Goal: Transaction & Acquisition: Obtain resource

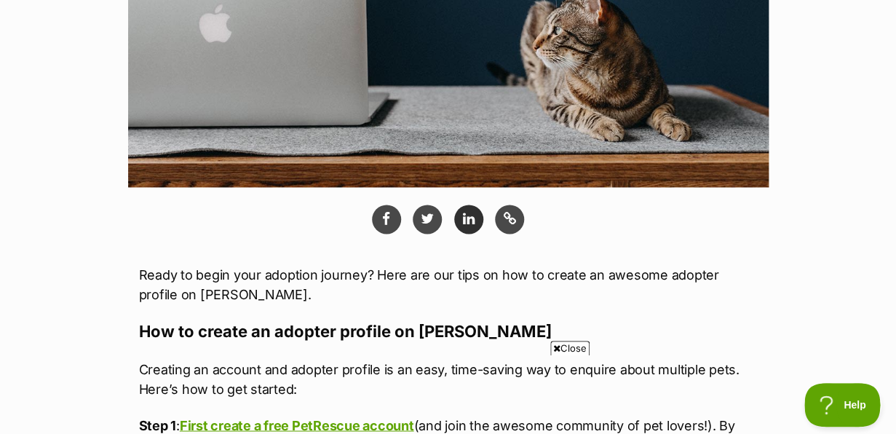
scroll to position [562, 0]
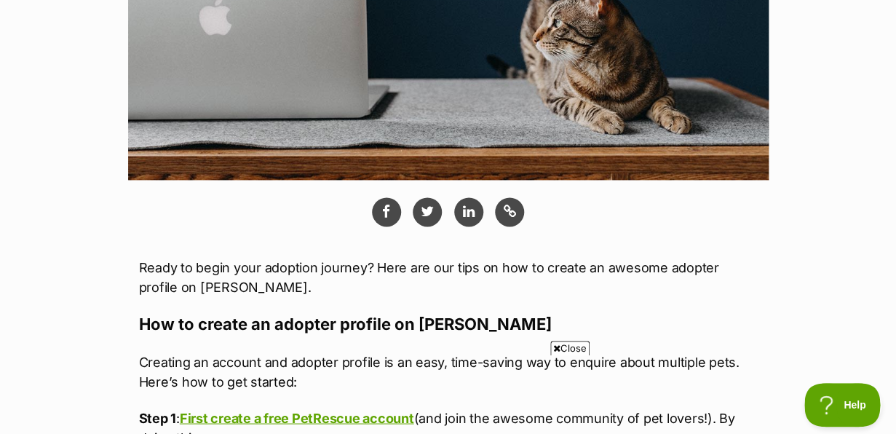
click at [555, 346] on icon at bounding box center [556, 347] width 7 height 9
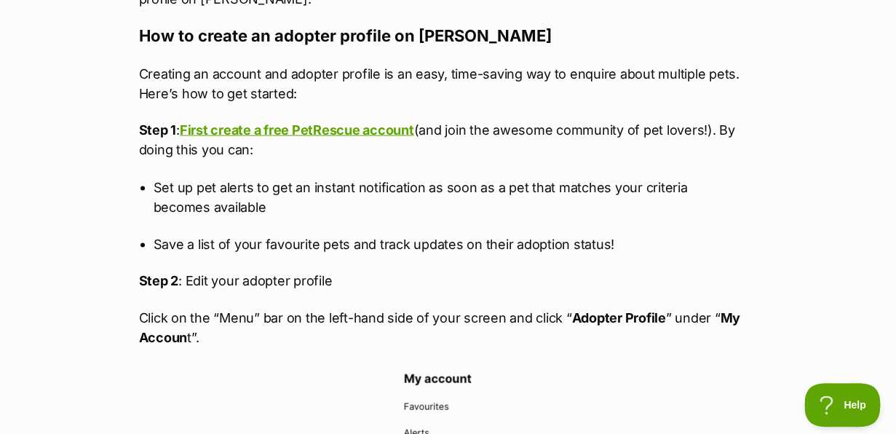
scroll to position [865, 0]
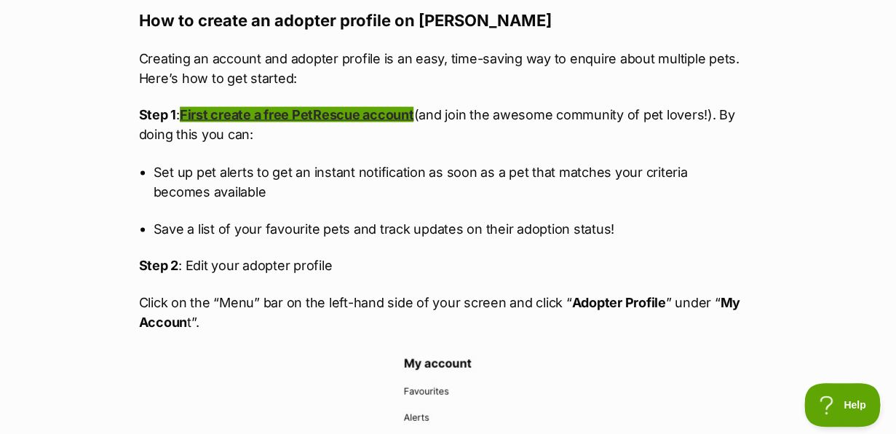
click at [320, 118] on link "First create a free PetRescue account" at bounding box center [297, 113] width 234 height 15
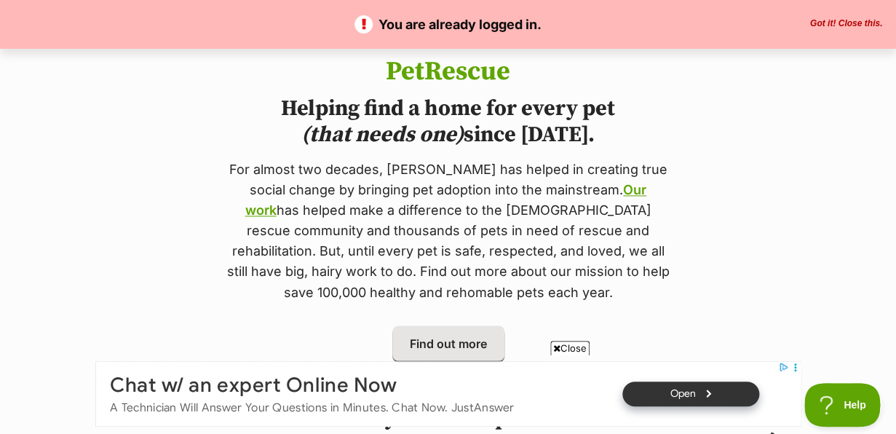
scroll to position [622, 0]
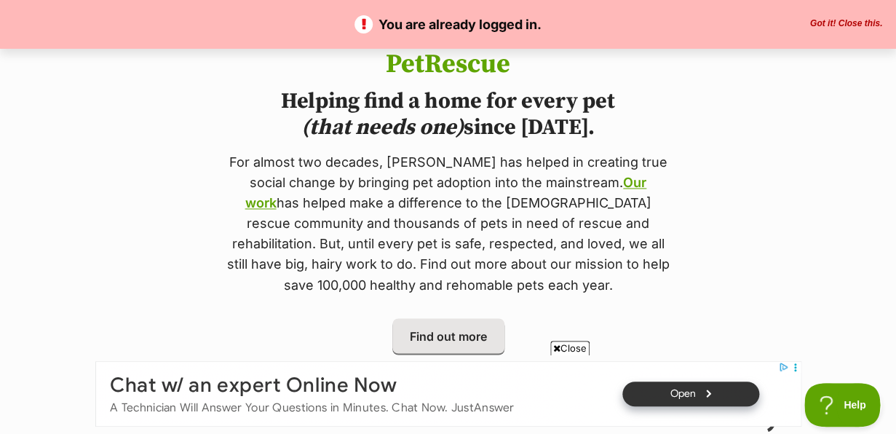
click at [556, 346] on icon at bounding box center [556, 347] width 7 height 9
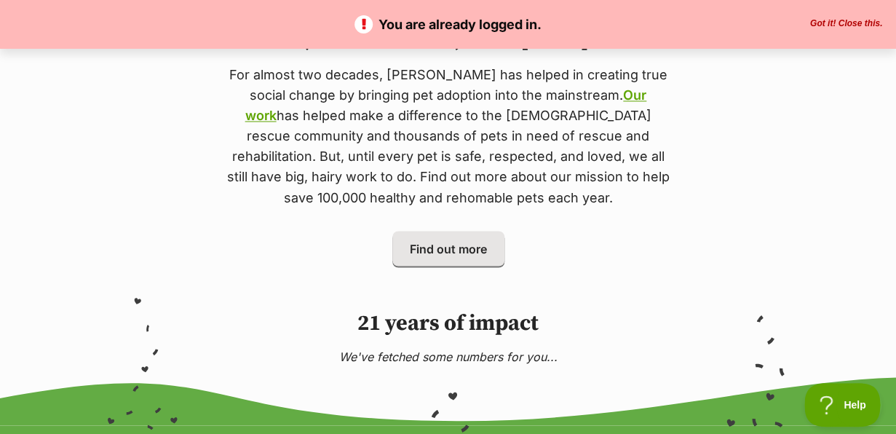
scroll to position [0, 0]
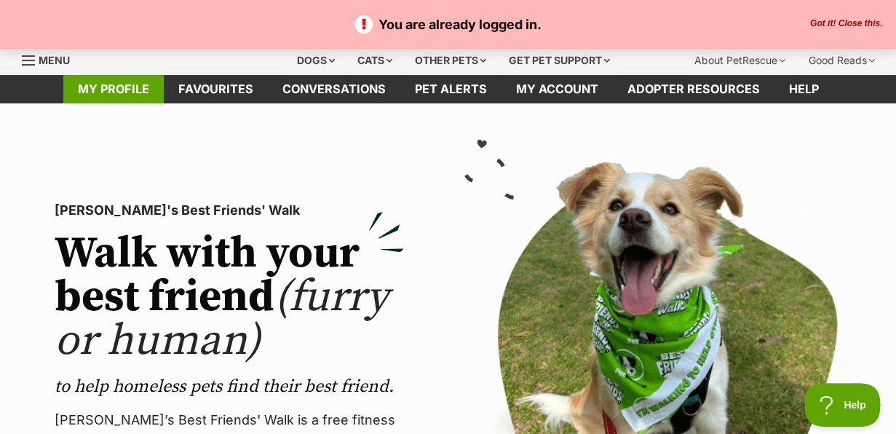
click at [139, 90] on link "My profile" at bounding box center [113, 89] width 100 height 28
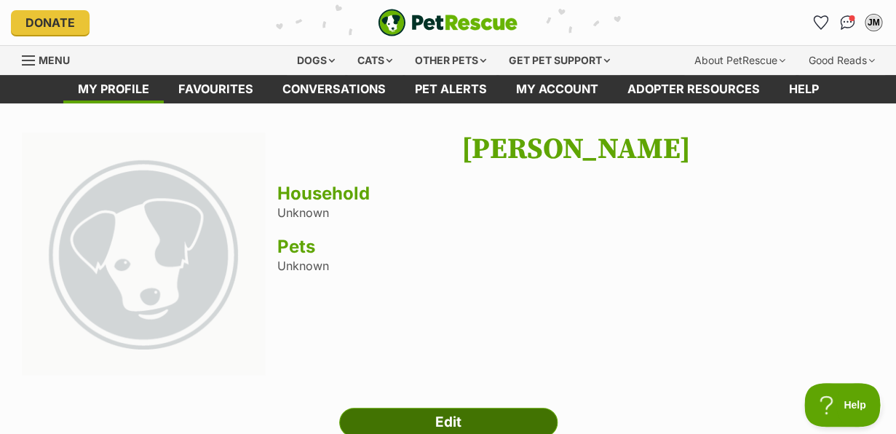
click at [394, 426] on link "Edit" at bounding box center [448, 422] width 218 height 29
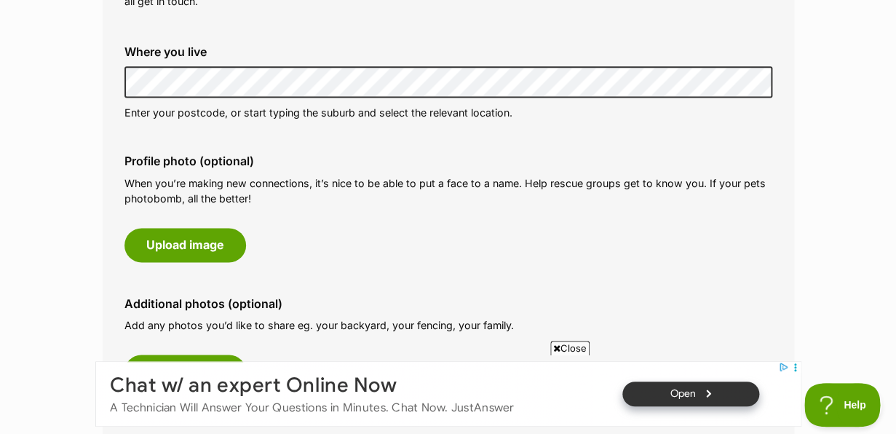
scroll to position [595, 0]
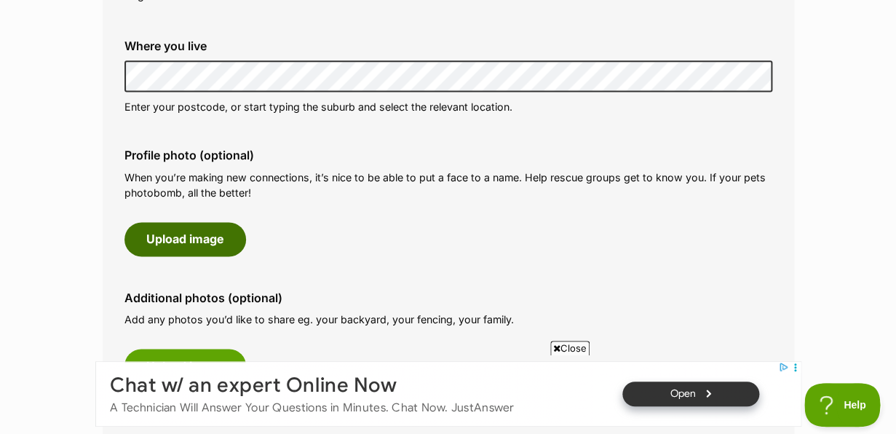
click at [174, 238] on button "Upload image" at bounding box center [185, 238] width 122 height 33
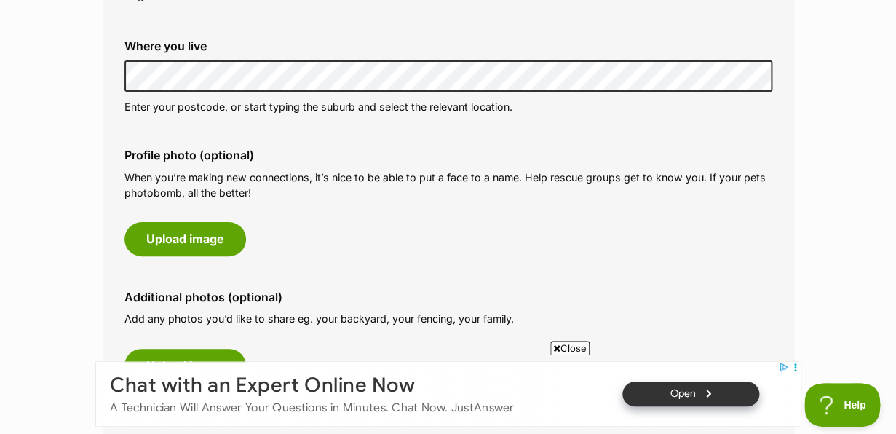
scroll to position [0, 0]
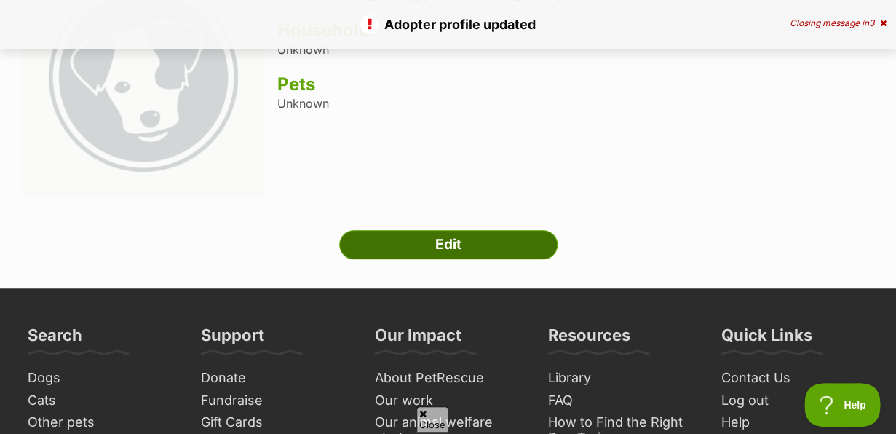
click at [406, 239] on link "Edit" at bounding box center [448, 244] width 218 height 29
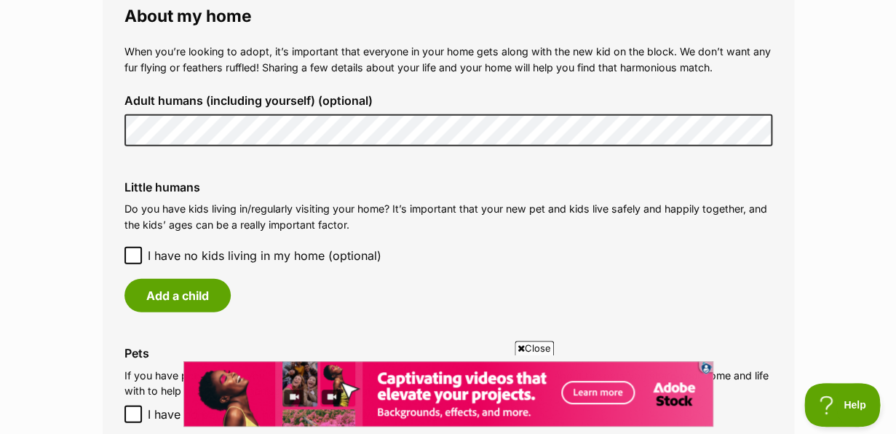
scroll to position [1090, 0]
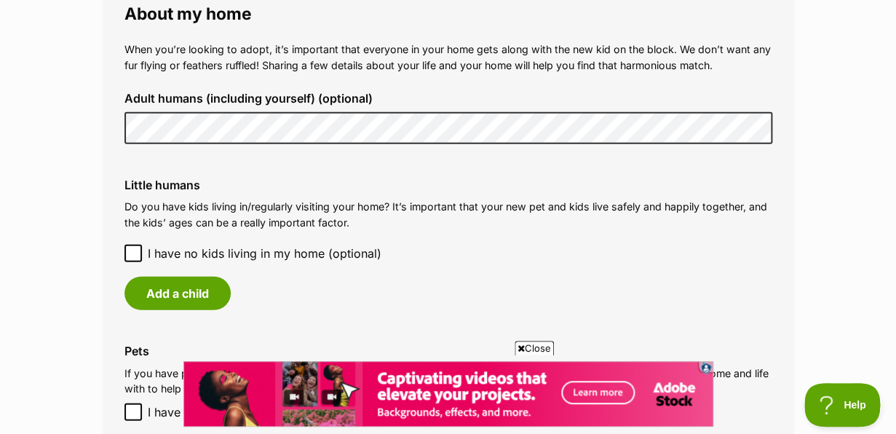
click at [133, 255] on icon at bounding box center [133, 253] width 10 height 10
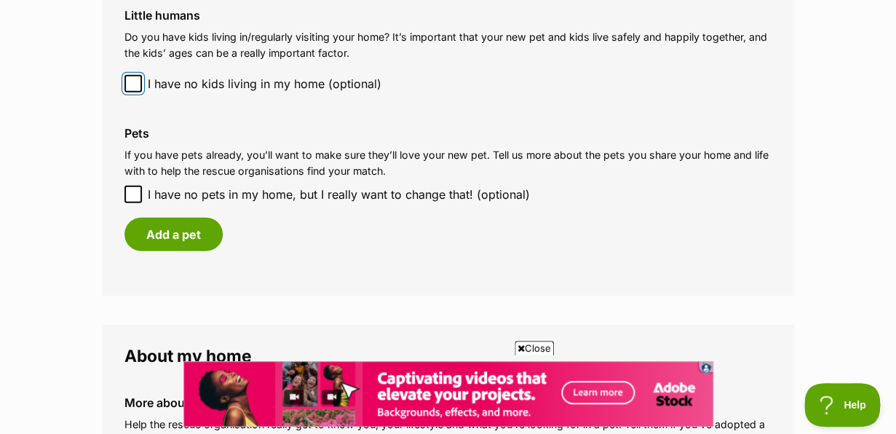
scroll to position [1263, 0]
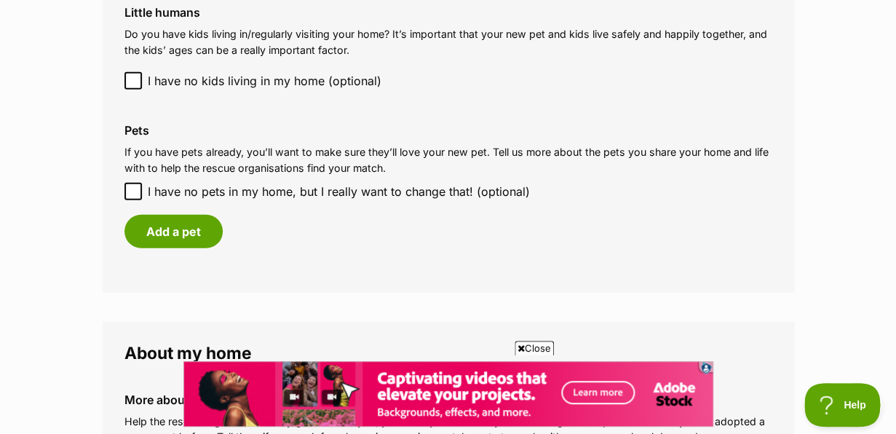
click at [132, 192] on icon at bounding box center [133, 191] width 10 height 10
click at [132, 192] on input "I have no pets in my home, but I really want to change that! (optional)" at bounding box center [132, 191] width 17 height 17
checkbox input "true"
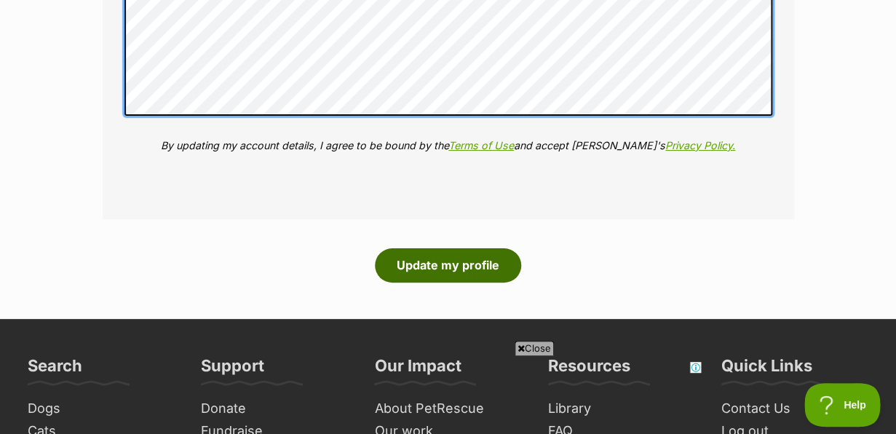
scroll to position [0, 0]
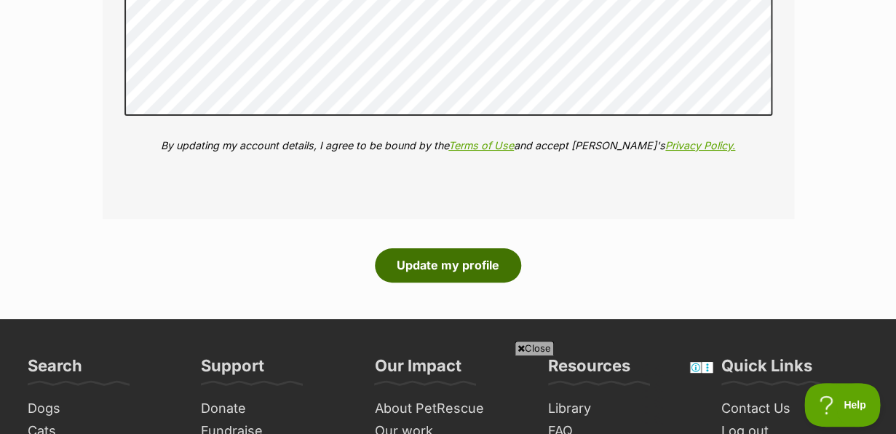
click at [461, 265] on button "Update my profile" at bounding box center [448, 264] width 146 height 33
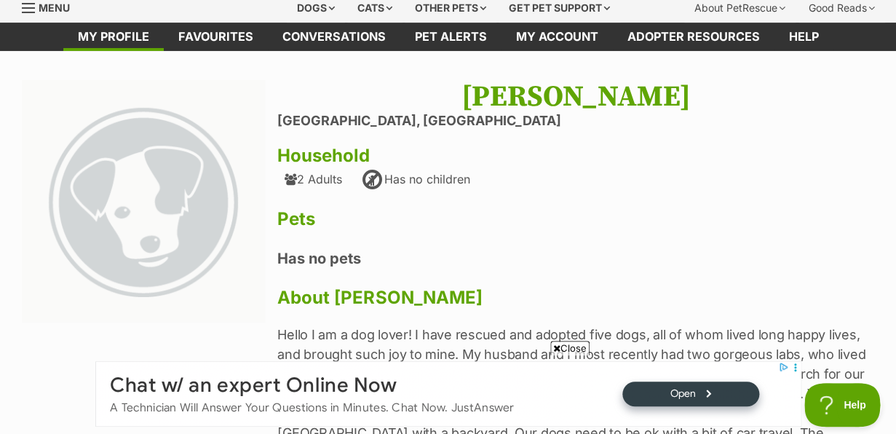
scroll to position [60, 0]
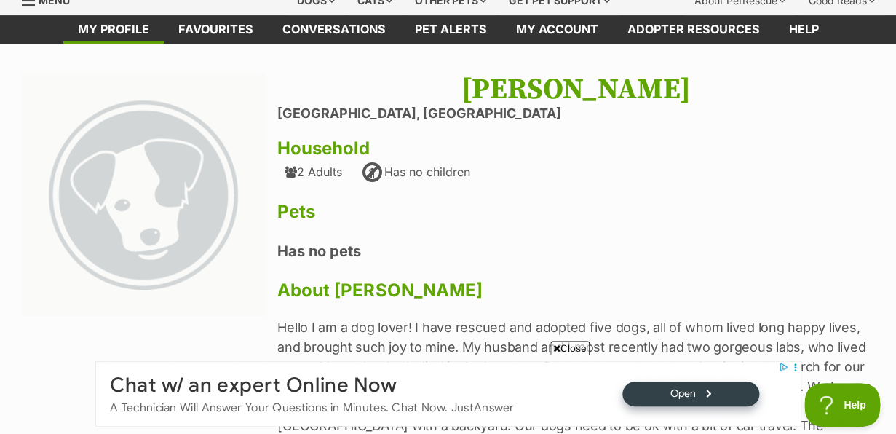
click at [456, 175] on div "Has no children" at bounding box center [414, 172] width 109 height 23
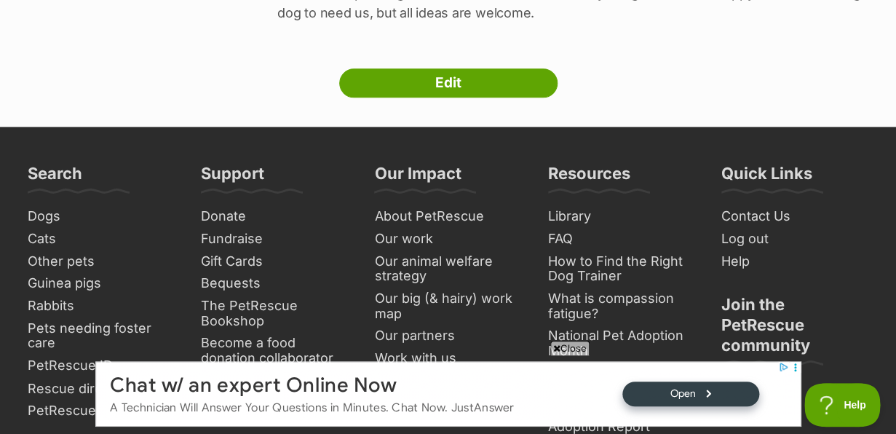
scroll to position [515, 0]
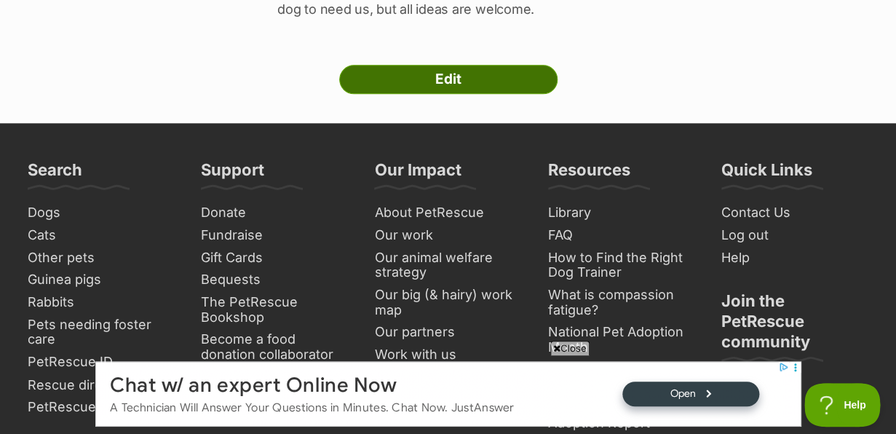
click at [429, 86] on link "Edit" at bounding box center [448, 79] width 218 height 29
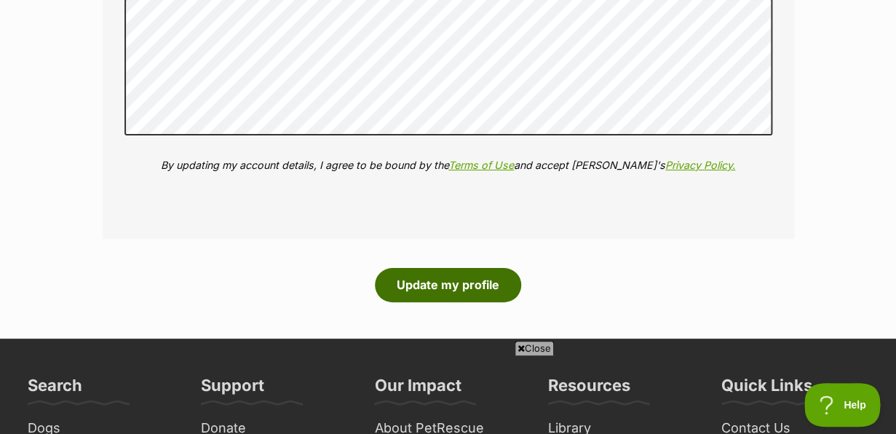
click at [424, 286] on button "Update my profile" at bounding box center [448, 284] width 146 height 33
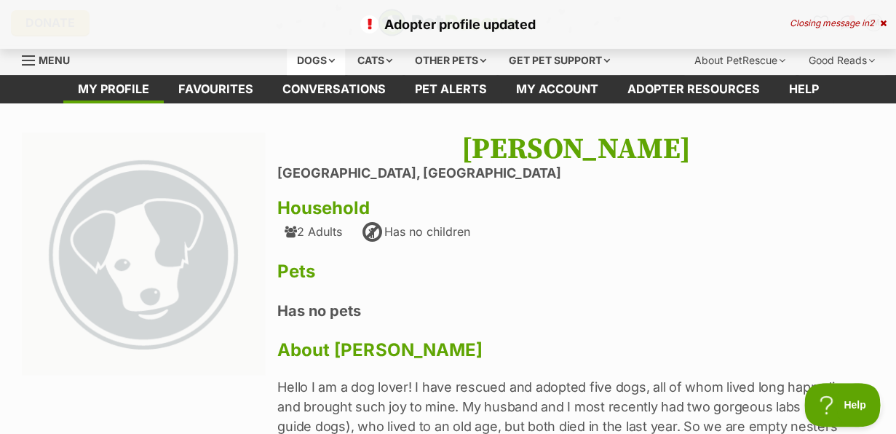
click at [312, 57] on div "Dogs" at bounding box center [316, 60] width 58 height 29
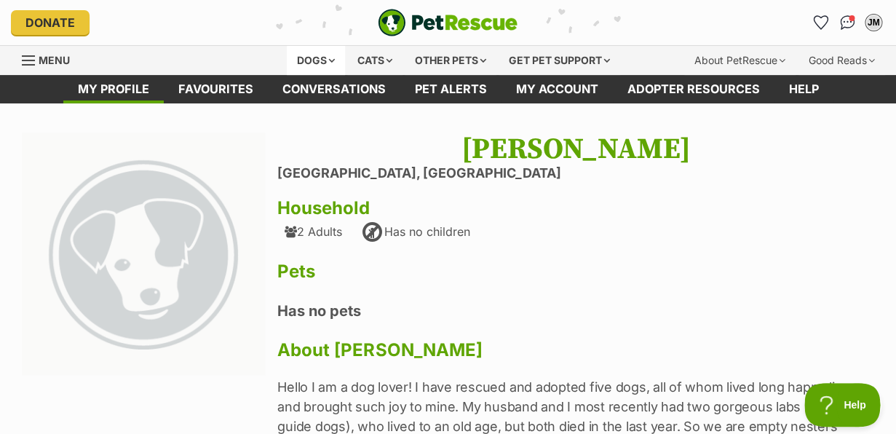
click at [317, 57] on div "Dogs" at bounding box center [316, 60] width 58 height 29
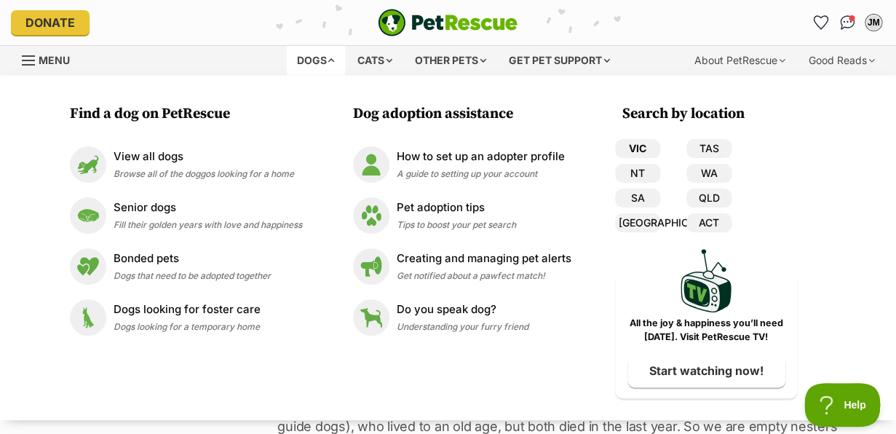
click at [638, 149] on link "VIC" at bounding box center [637, 148] width 45 height 19
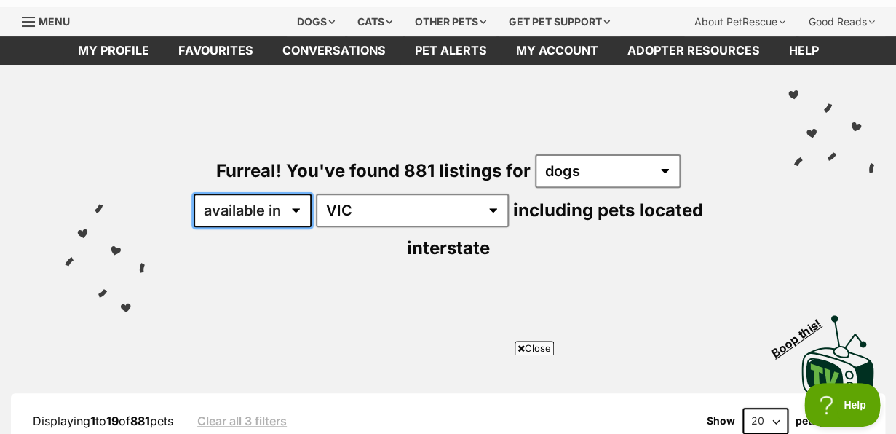
select select "disabled"
click option "located in" at bounding box center [0, 0] width 0 height 0
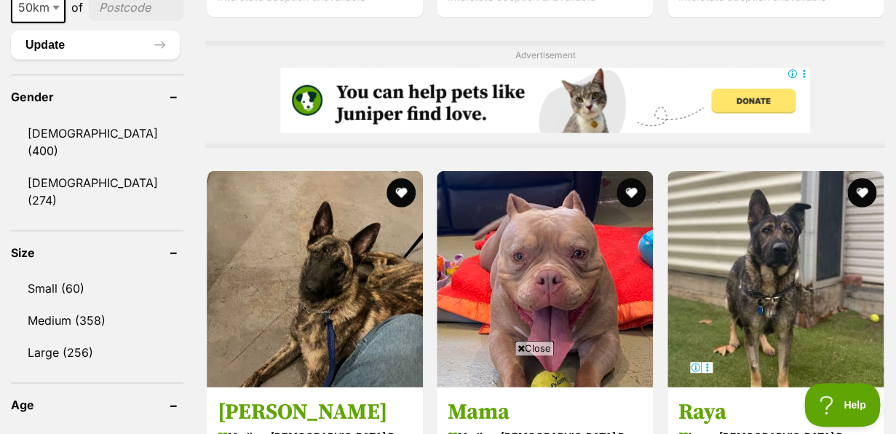
scroll to position [1204, 0]
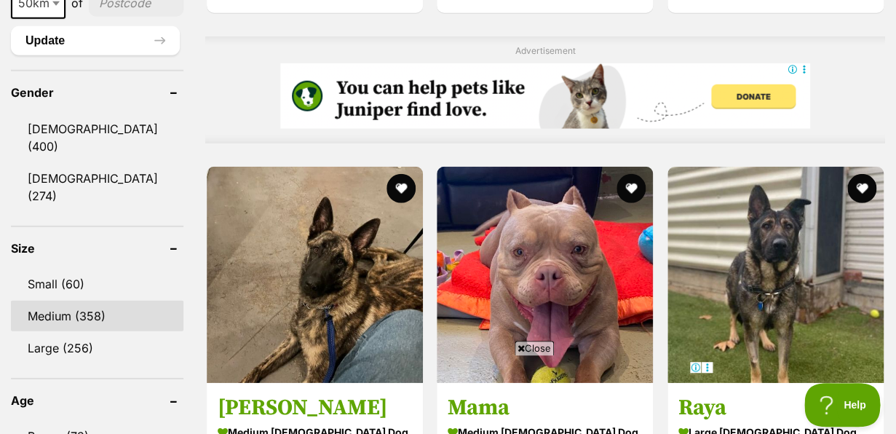
click at [63, 301] on link "Medium (358)" at bounding box center [97, 316] width 172 height 31
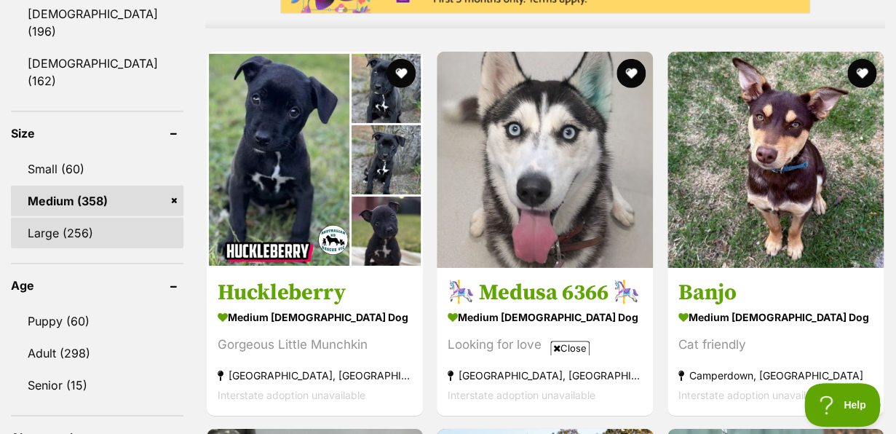
click at [79, 218] on link "Large (256)" at bounding box center [97, 233] width 172 height 31
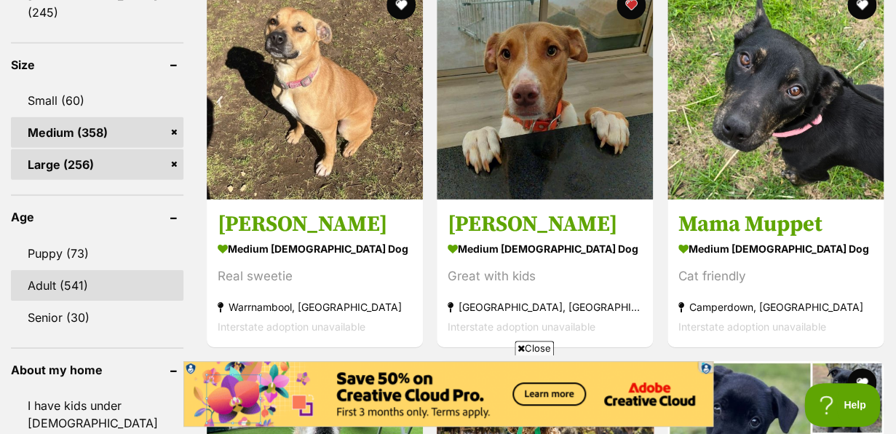
click at [66, 270] on link "Adult (541)" at bounding box center [97, 285] width 172 height 31
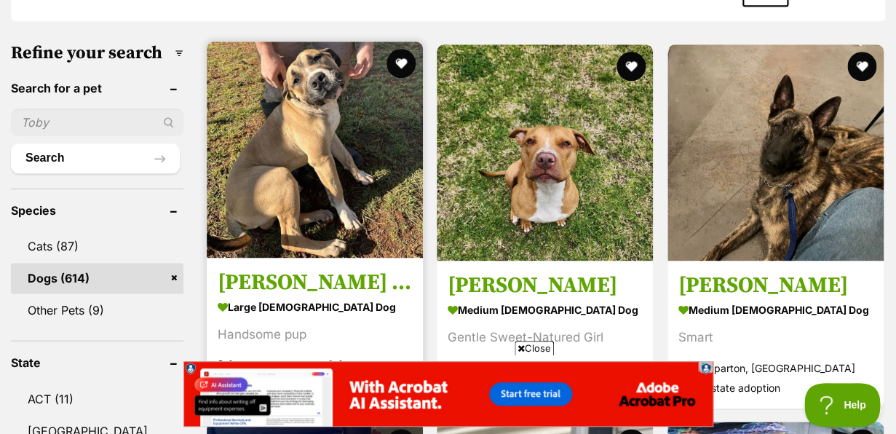
click at [314, 135] on img at bounding box center [315, 149] width 216 height 216
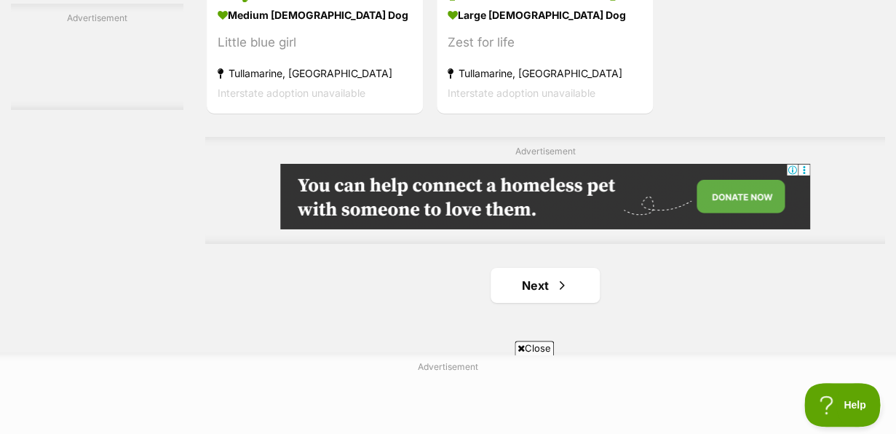
scroll to position [3268, 0]
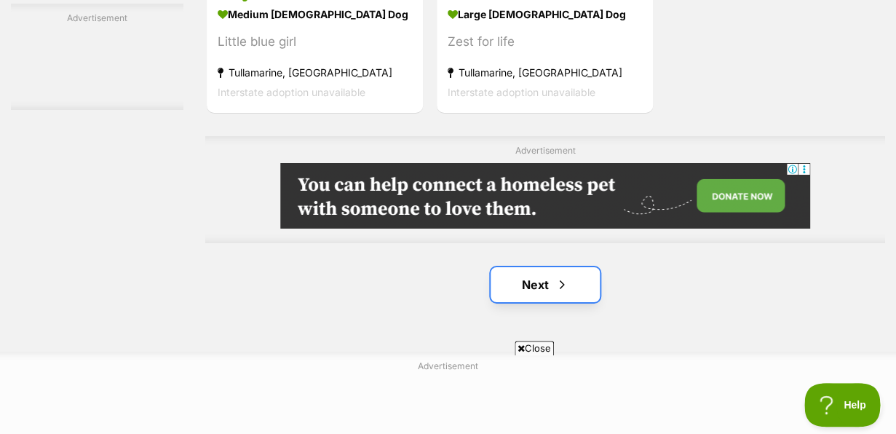
click at [541, 293] on link "Next" at bounding box center [544, 284] width 109 height 35
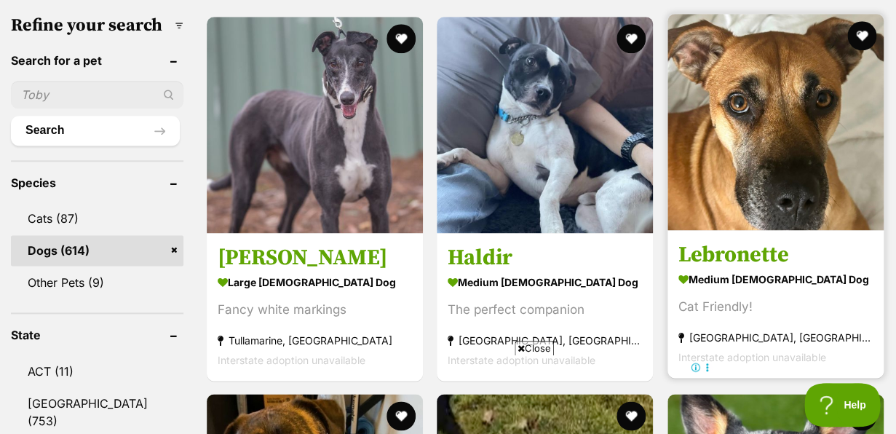
click at [777, 172] on img at bounding box center [775, 122] width 216 height 216
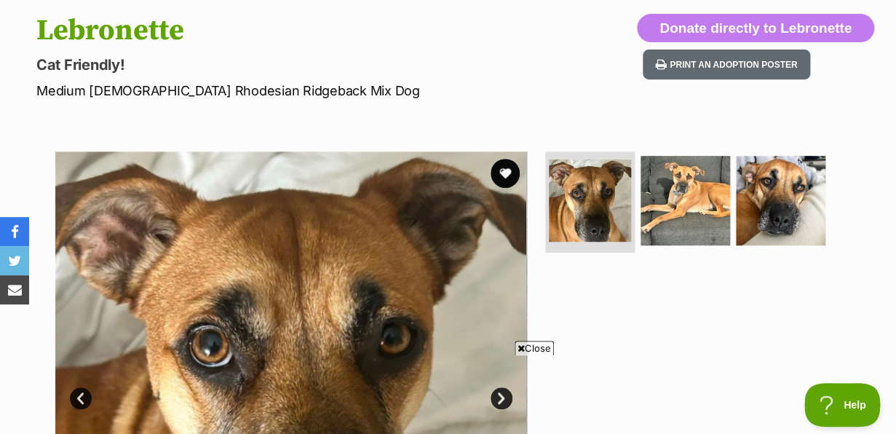
scroll to position [180, 0]
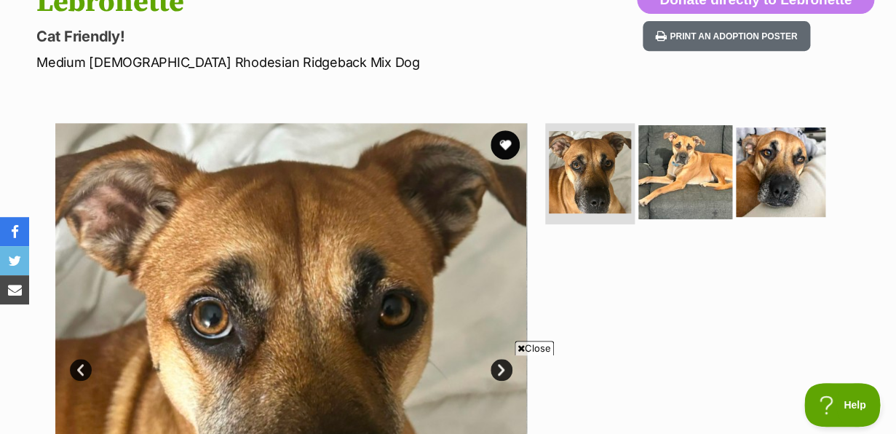
click at [680, 174] on img at bounding box center [685, 171] width 94 height 94
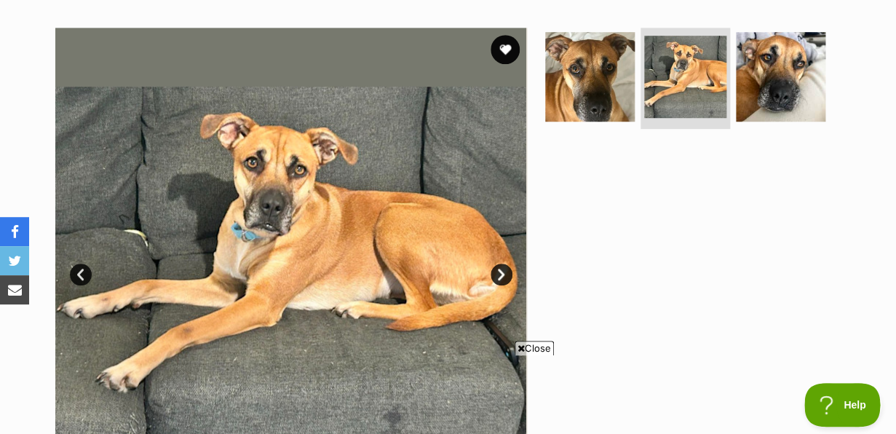
scroll to position [277, 0]
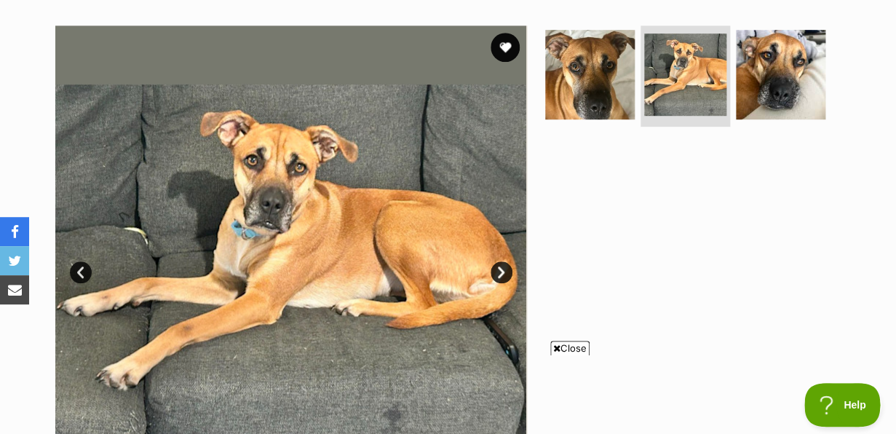
click at [568, 348] on span "Close" at bounding box center [569, 348] width 39 height 15
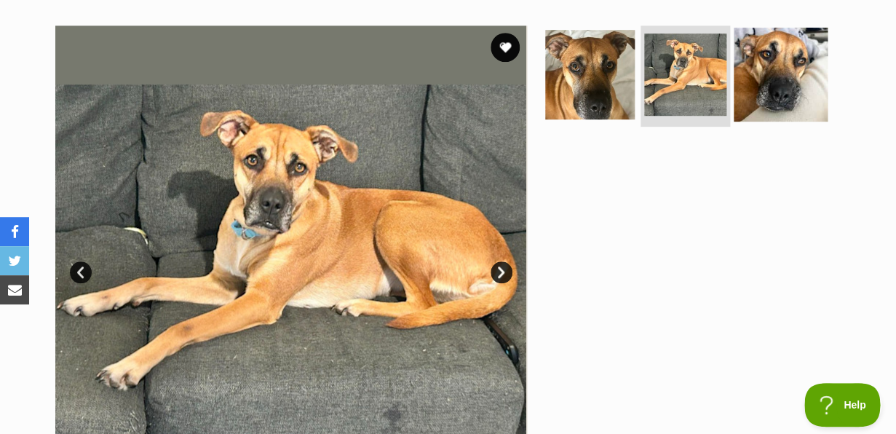
click at [773, 82] on img at bounding box center [781, 74] width 94 height 94
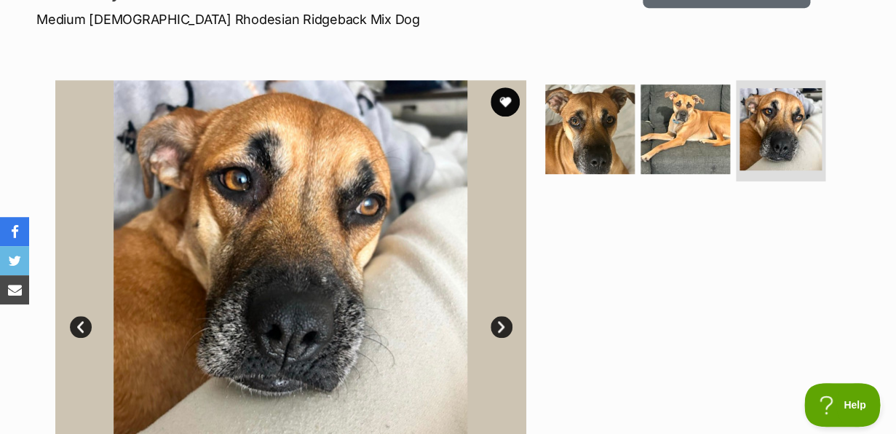
scroll to position [175, 0]
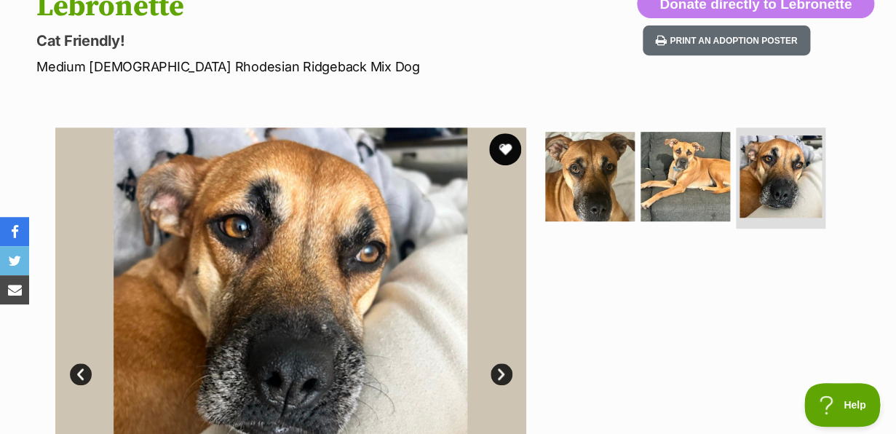
click at [506, 146] on button "favourite" at bounding box center [505, 149] width 32 height 32
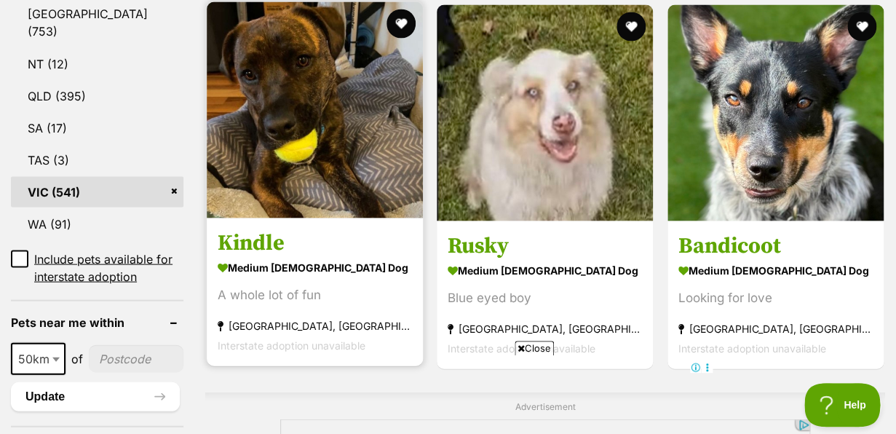
scroll to position [842, 0]
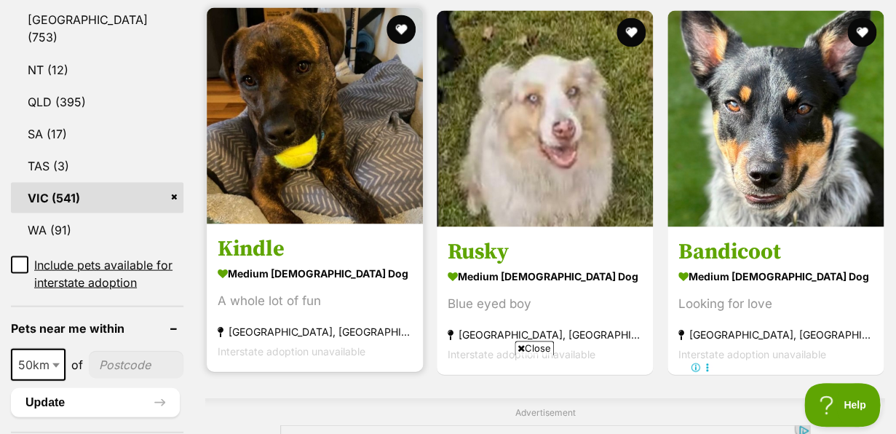
click at [355, 147] on img at bounding box center [315, 115] width 216 height 216
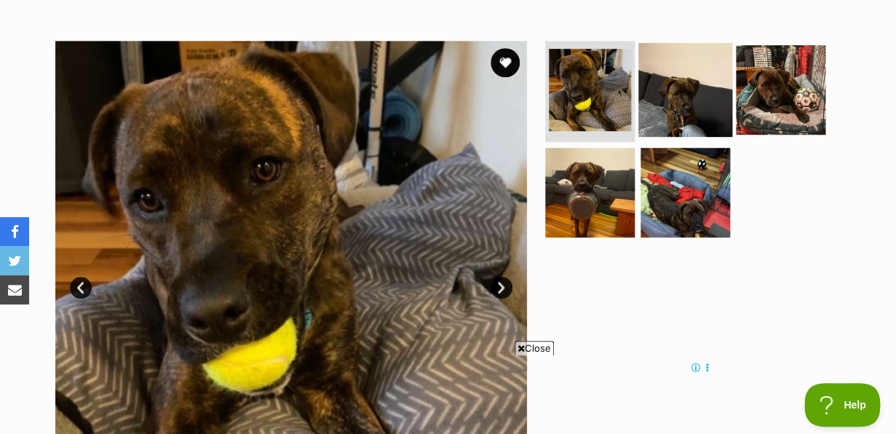
click at [668, 114] on img at bounding box center [685, 89] width 94 height 94
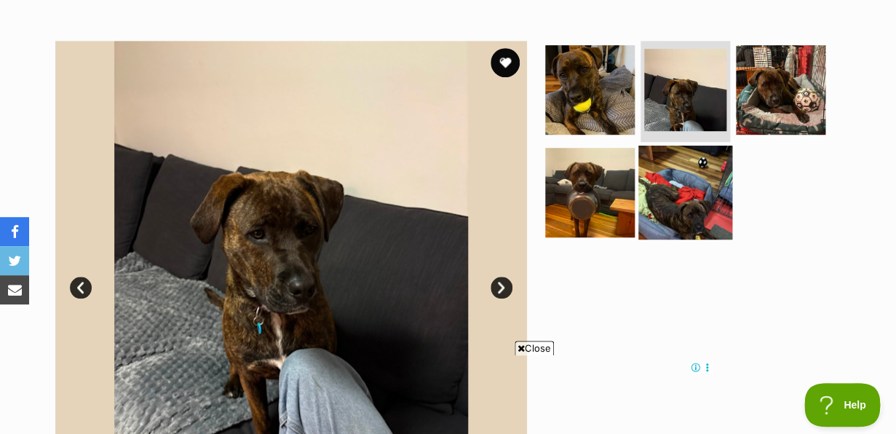
click at [675, 203] on img at bounding box center [685, 193] width 94 height 94
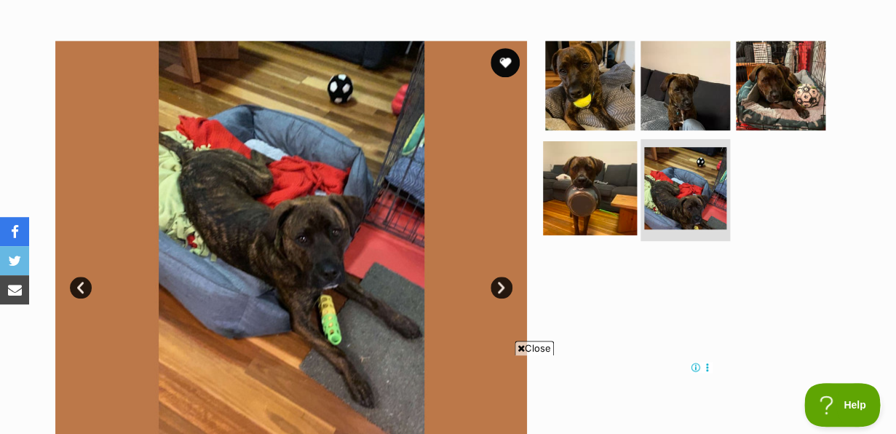
click at [605, 199] on img at bounding box center [590, 188] width 94 height 94
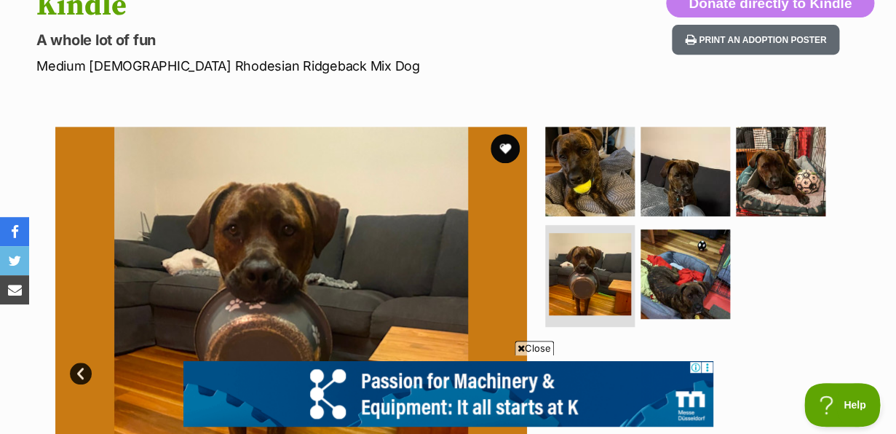
scroll to position [175, 0]
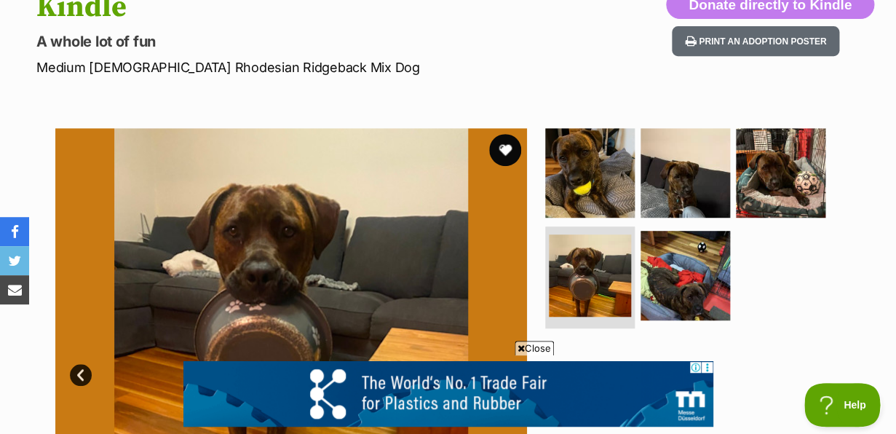
click at [507, 146] on button "favourite" at bounding box center [505, 150] width 32 height 32
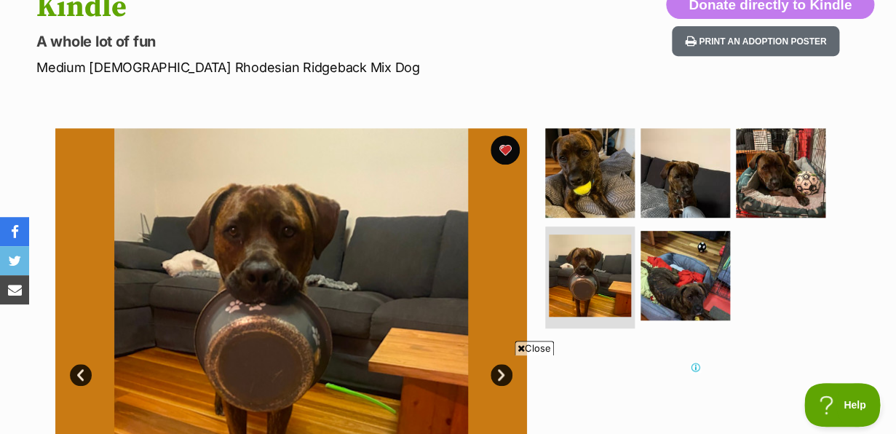
scroll to position [0, 0]
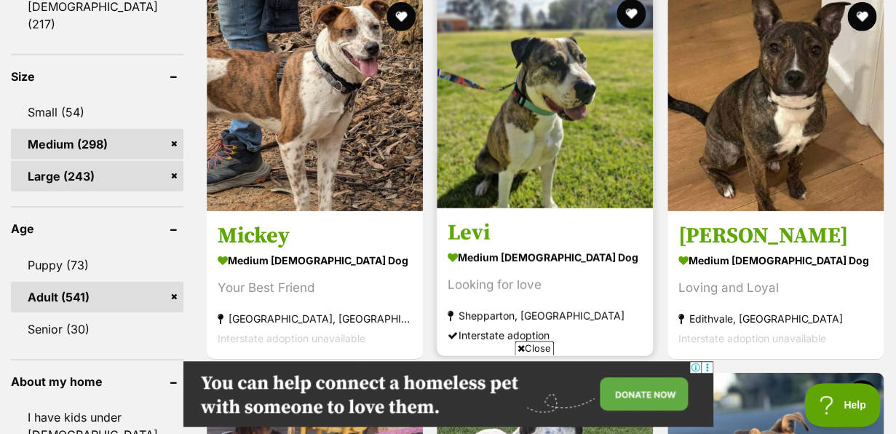
click at [535, 148] on img at bounding box center [545, 100] width 216 height 216
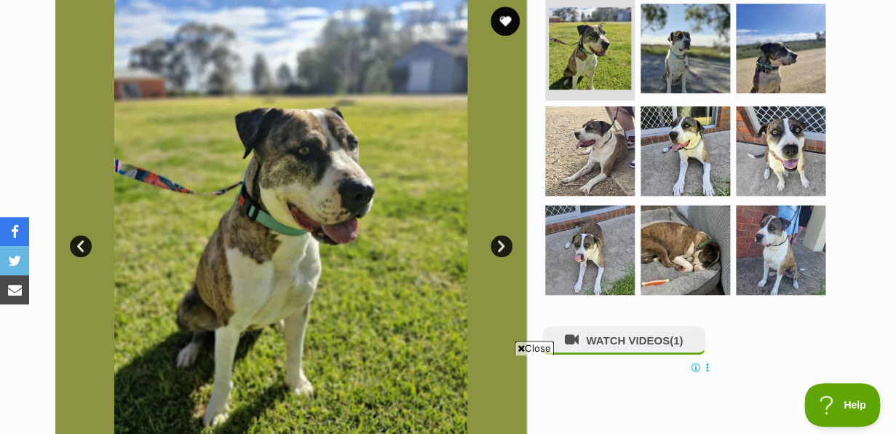
scroll to position [267, 0]
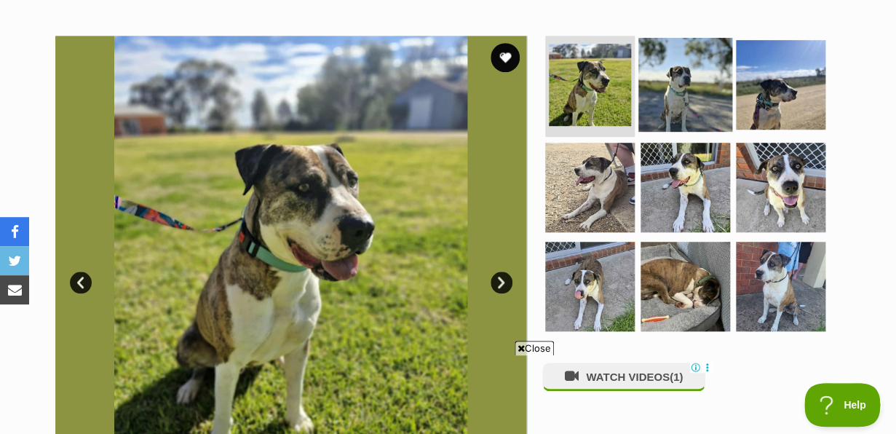
click at [694, 96] on img at bounding box center [685, 84] width 94 height 94
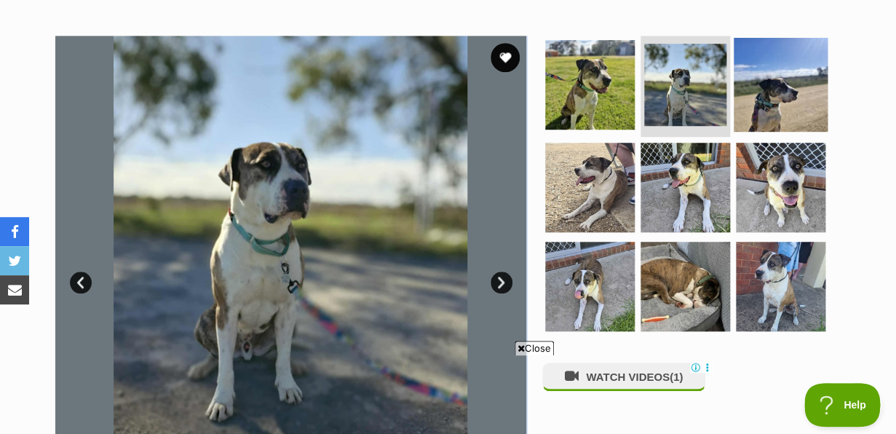
click at [770, 103] on img at bounding box center [781, 84] width 94 height 94
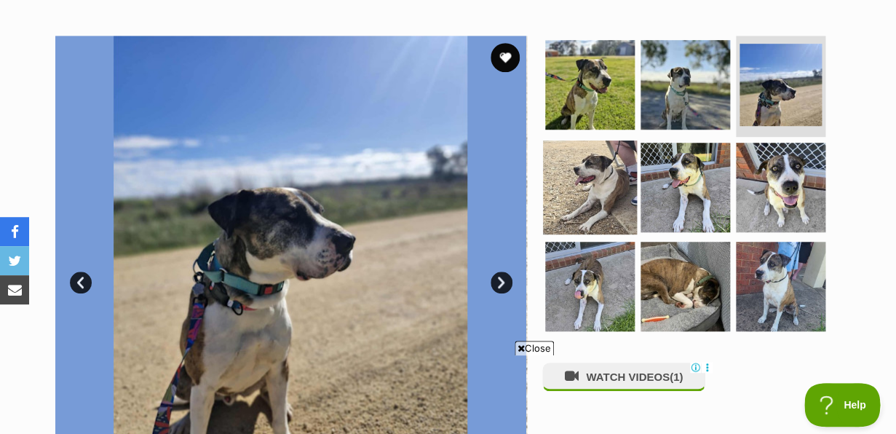
click at [602, 197] on img at bounding box center [590, 187] width 94 height 94
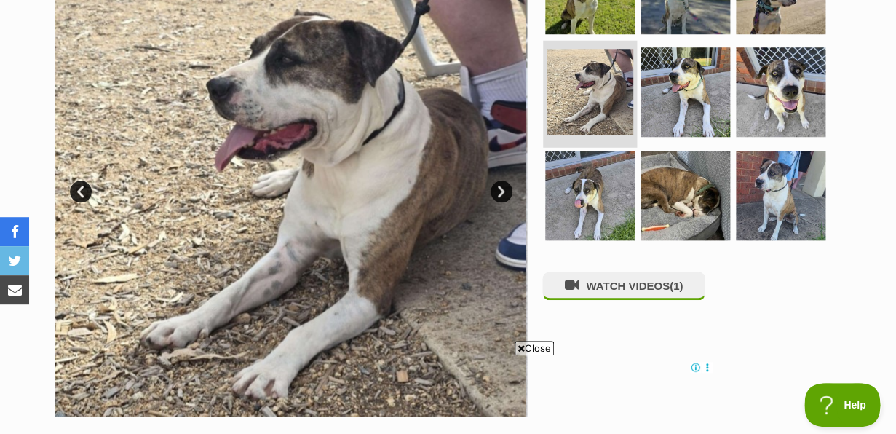
scroll to position [360, 0]
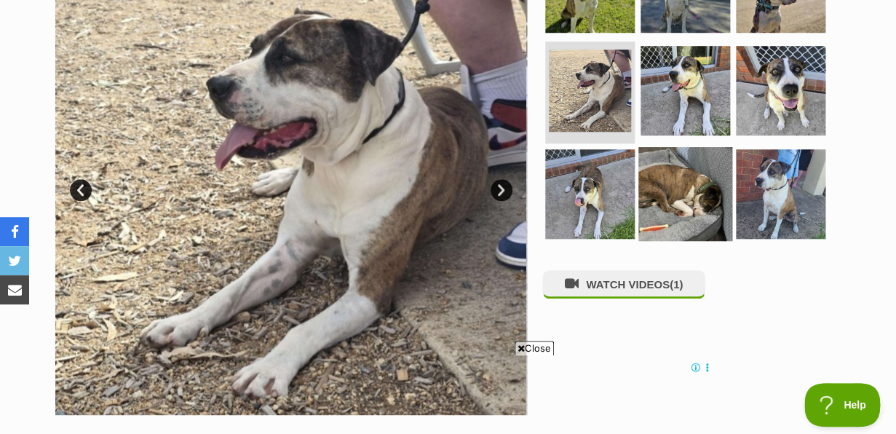
click at [675, 204] on img at bounding box center [685, 194] width 94 height 94
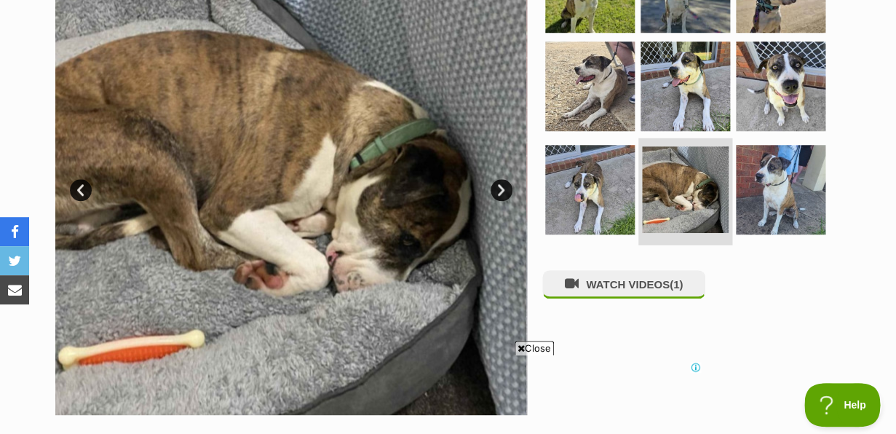
scroll to position [0, 0]
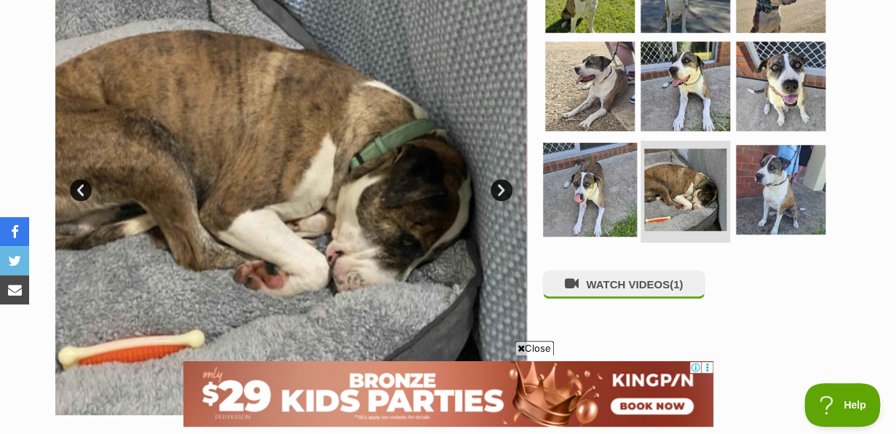
click at [599, 187] on img at bounding box center [590, 190] width 94 height 94
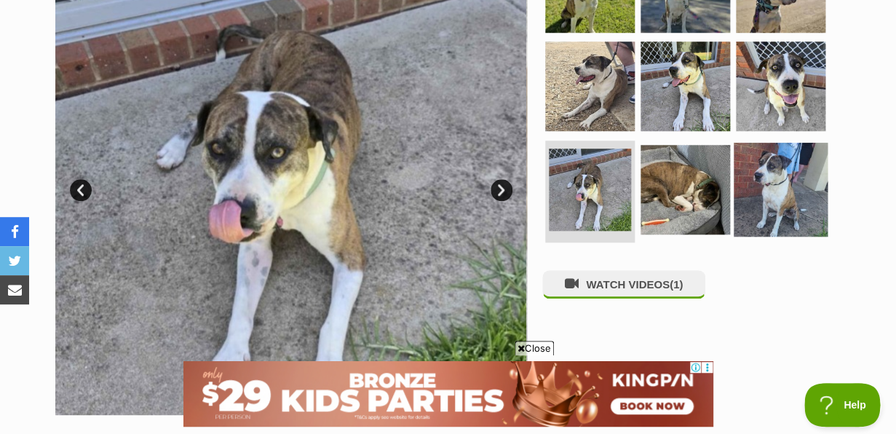
click at [796, 206] on img at bounding box center [781, 190] width 94 height 94
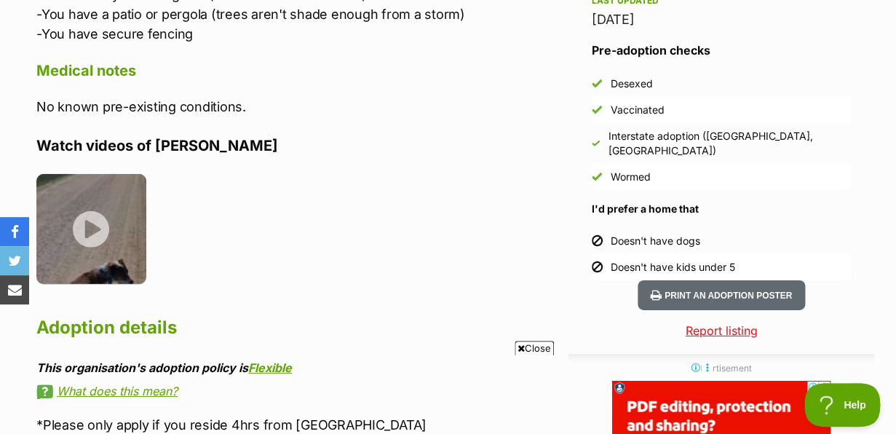
scroll to position [1296, 0]
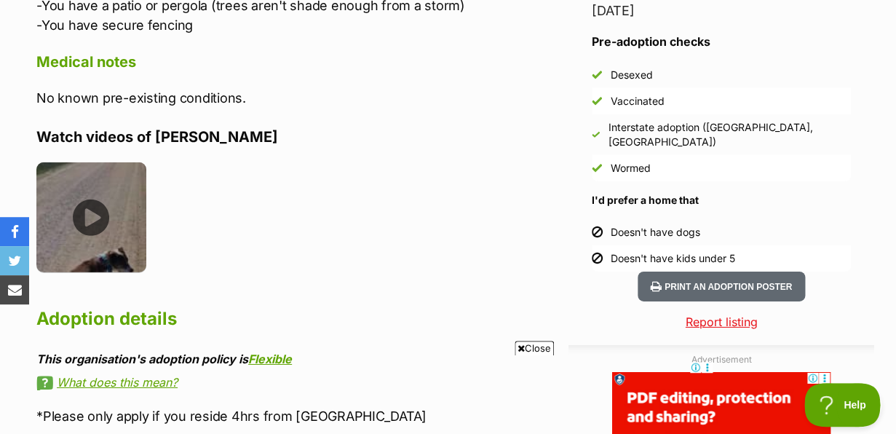
click at [93, 216] on img at bounding box center [91, 217] width 110 height 110
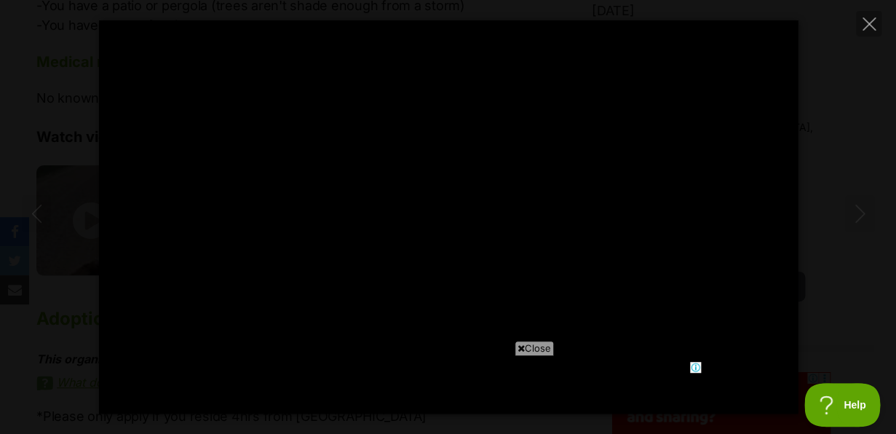
scroll to position [0, 0]
type input "100.00"
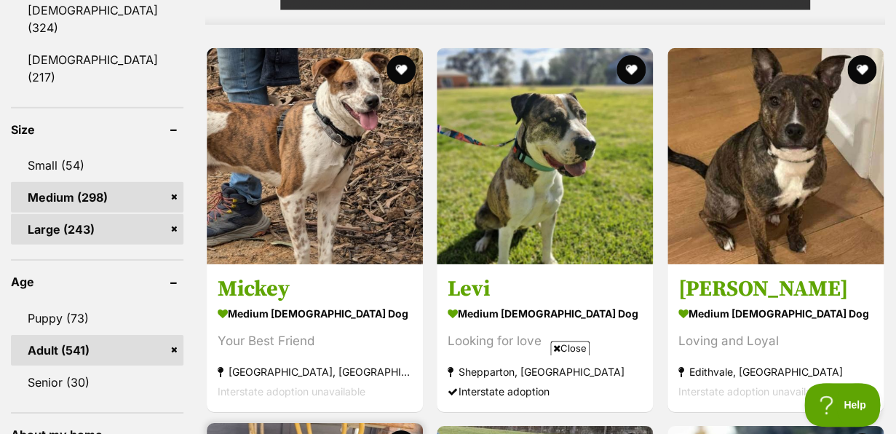
scroll to position [1332, 0]
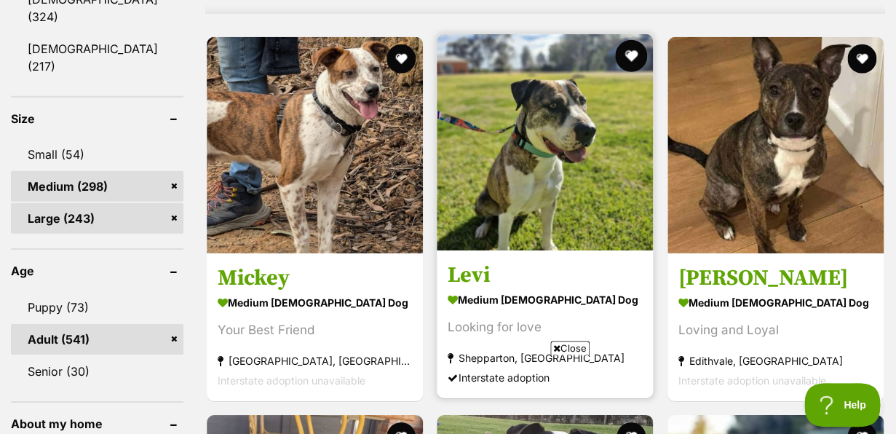
click at [634, 59] on button "favourite" at bounding box center [632, 56] width 32 height 32
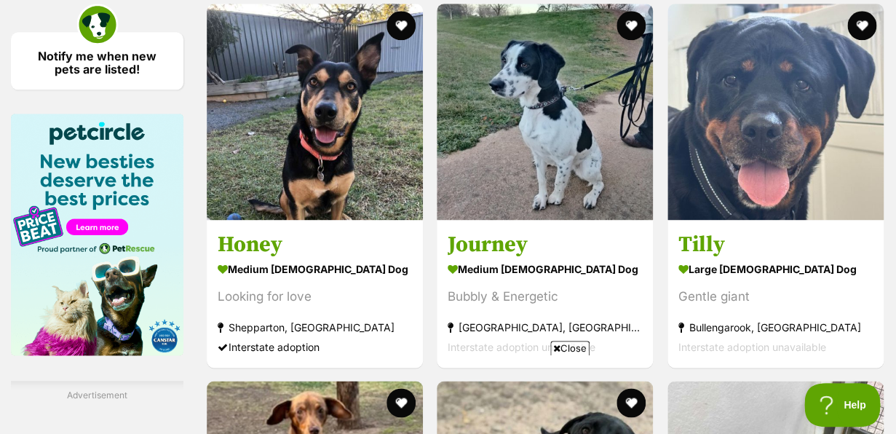
scroll to position [2260, 0]
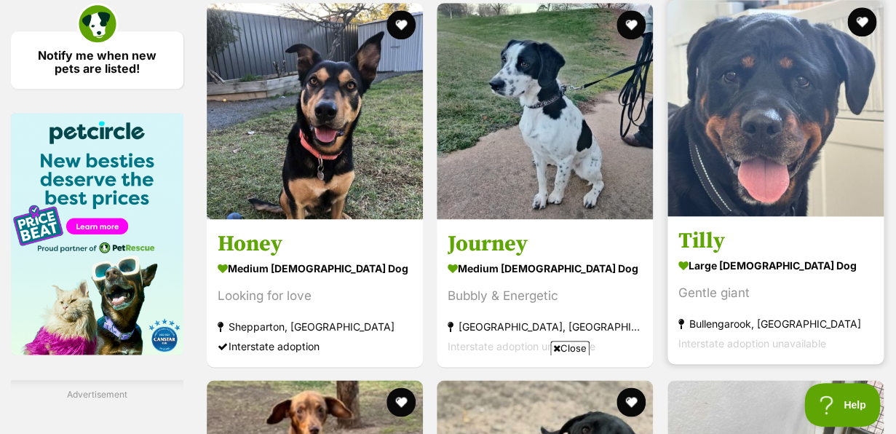
click at [760, 168] on img at bounding box center [775, 108] width 216 height 216
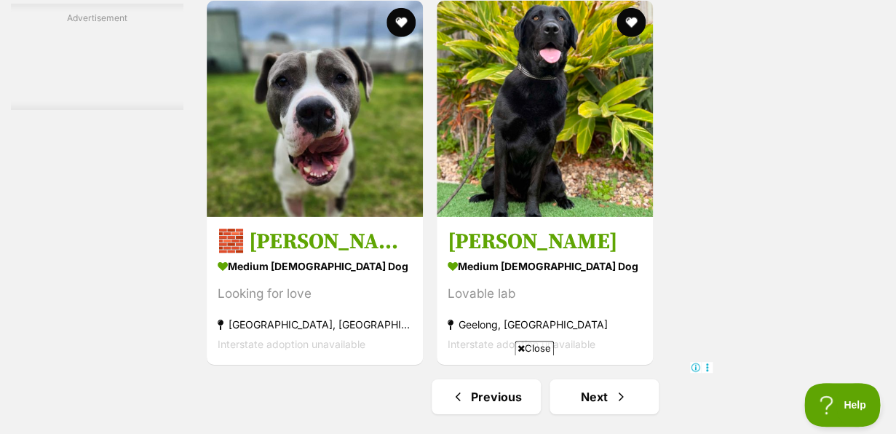
scroll to position [3153, 0]
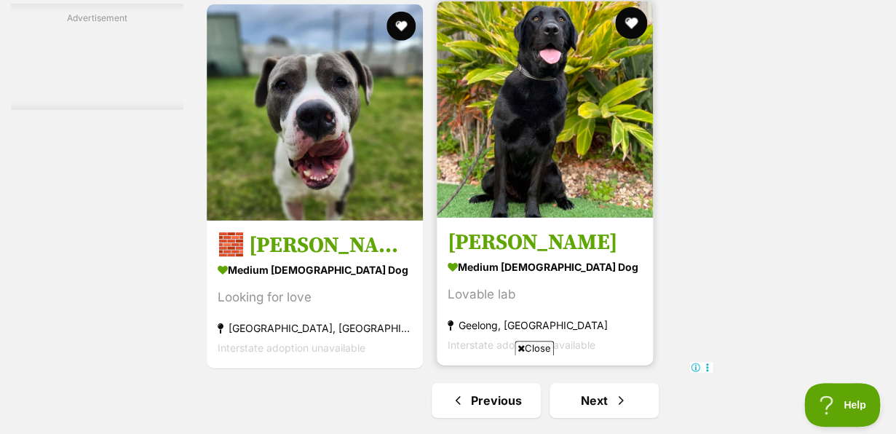
click at [632, 31] on button "favourite" at bounding box center [632, 23] width 32 height 32
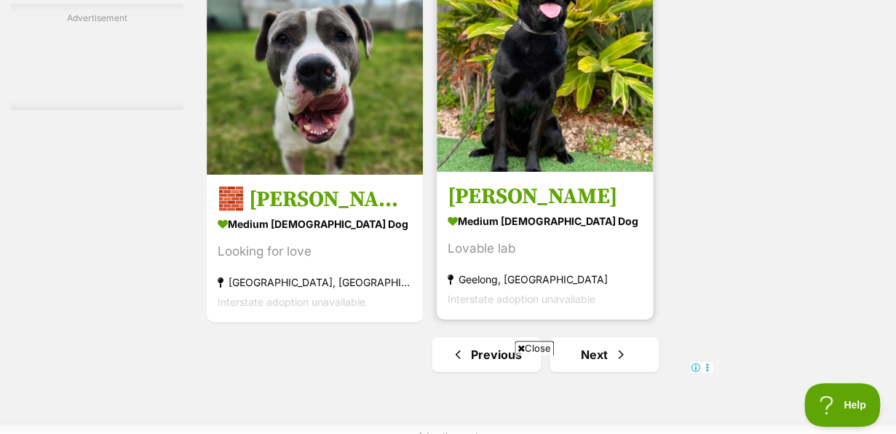
scroll to position [3189, 0]
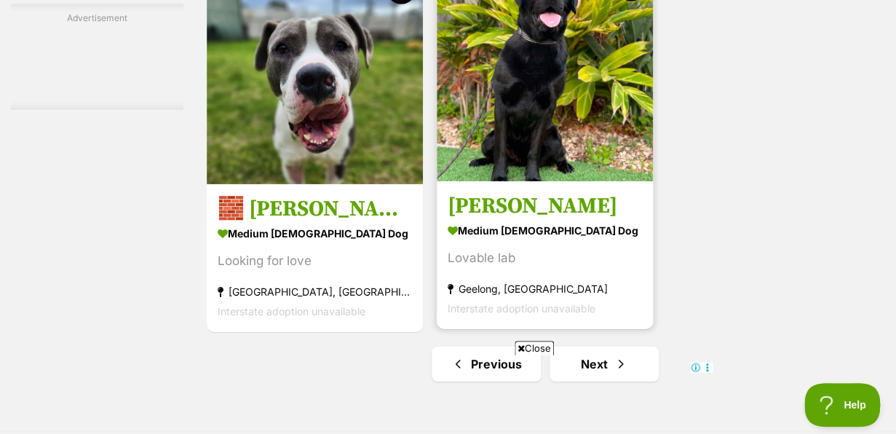
click at [537, 148] on img at bounding box center [545, 73] width 216 height 216
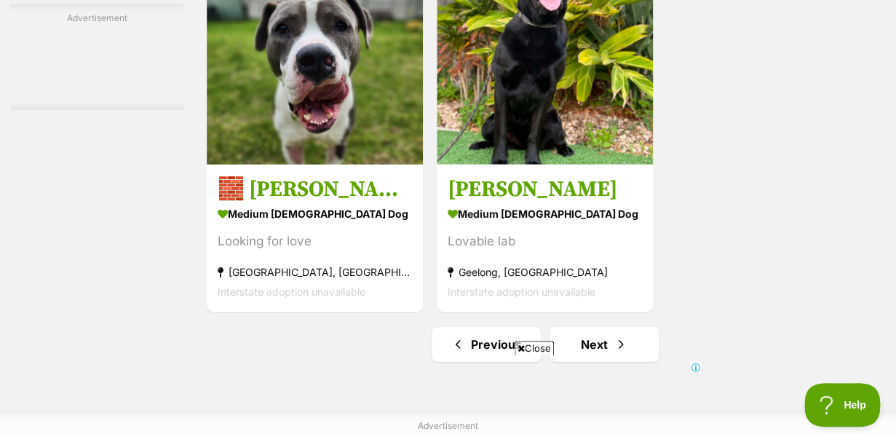
scroll to position [3250, 0]
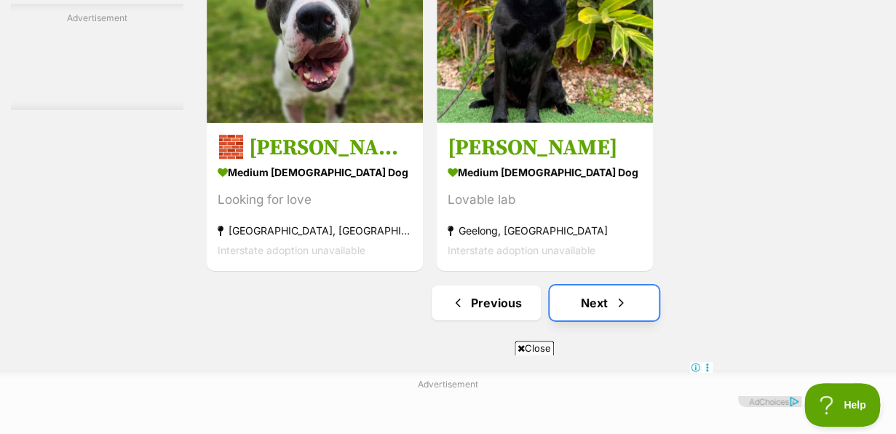
click at [597, 311] on link "Next" at bounding box center [603, 302] width 109 height 35
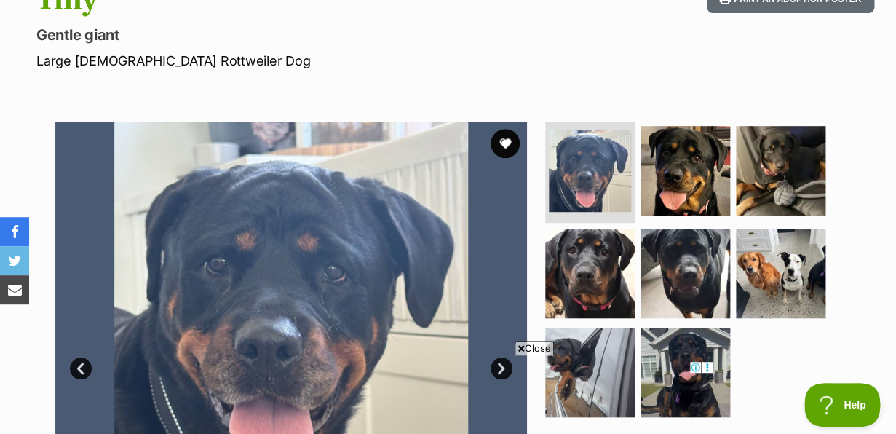
scroll to position [179, 0]
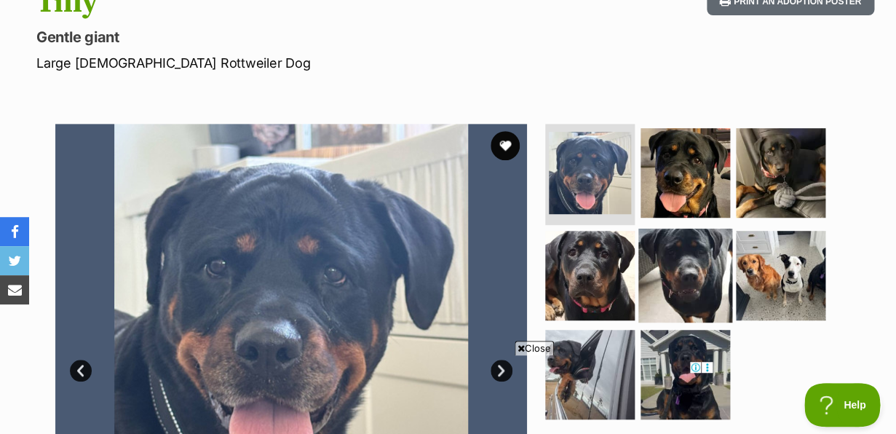
click at [700, 293] on img at bounding box center [685, 276] width 94 height 94
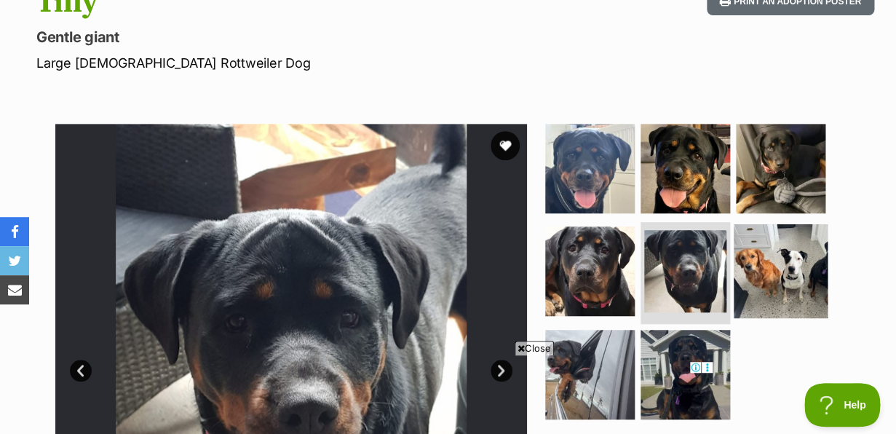
click at [803, 293] on img at bounding box center [781, 271] width 94 height 94
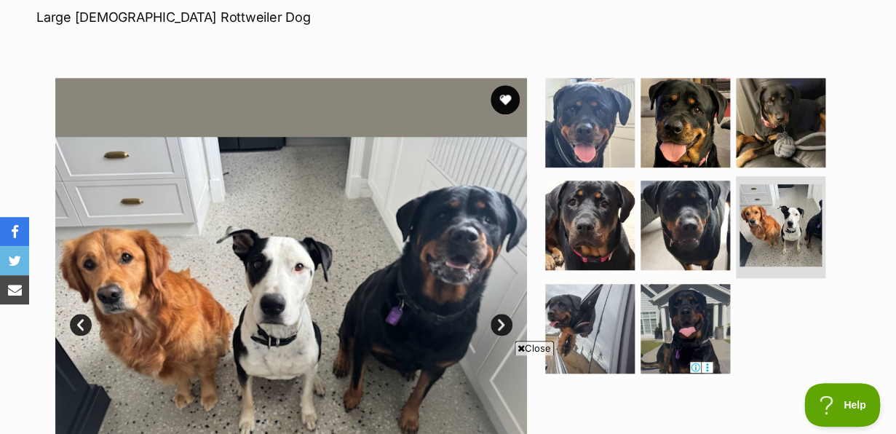
scroll to position [0, 0]
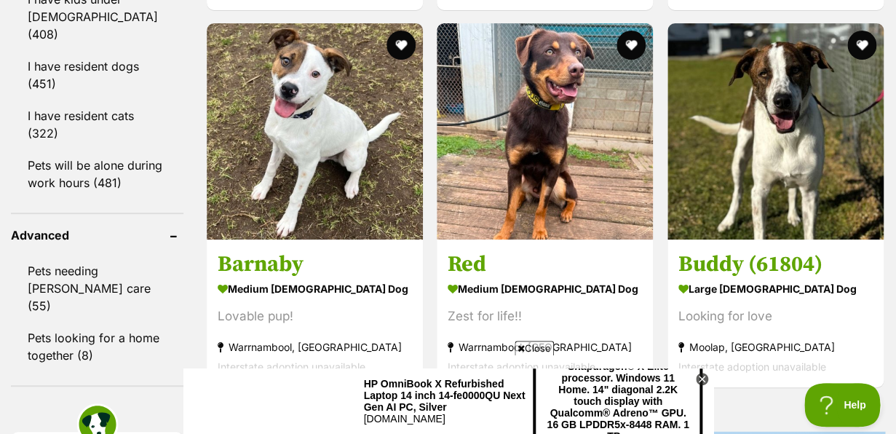
scroll to position [1864, 0]
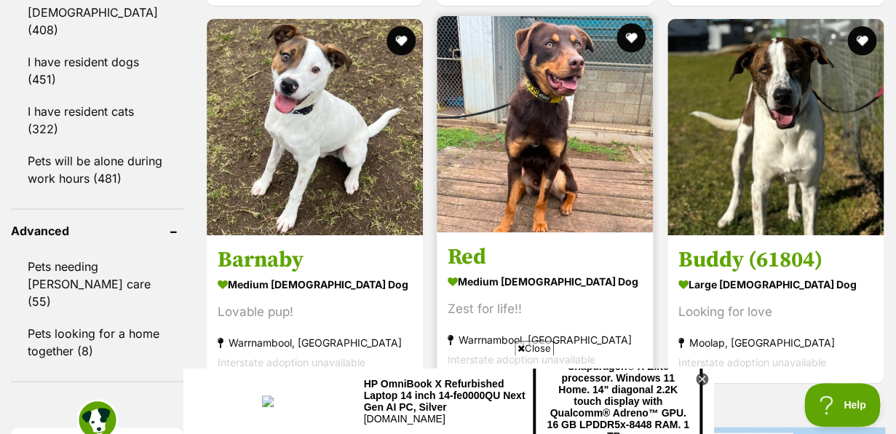
click at [578, 220] on img at bounding box center [545, 124] width 216 height 216
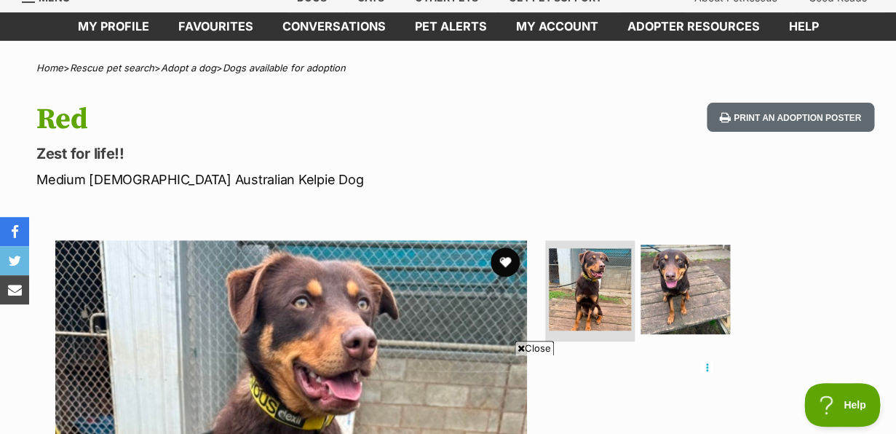
scroll to position [47, 0]
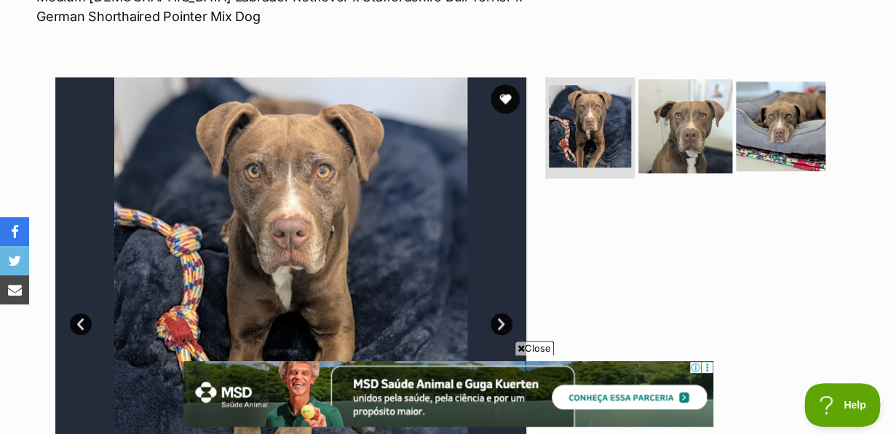
click at [693, 141] on img at bounding box center [685, 126] width 94 height 94
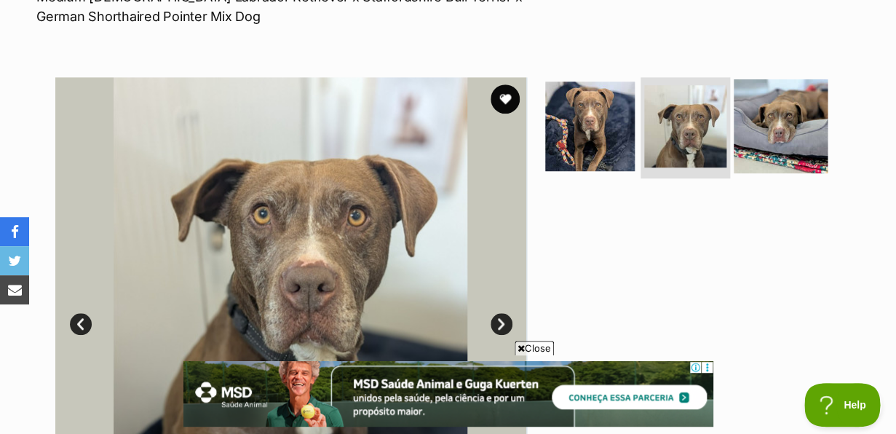
click at [750, 140] on img at bounding box center [781, 126] width 94 height 94
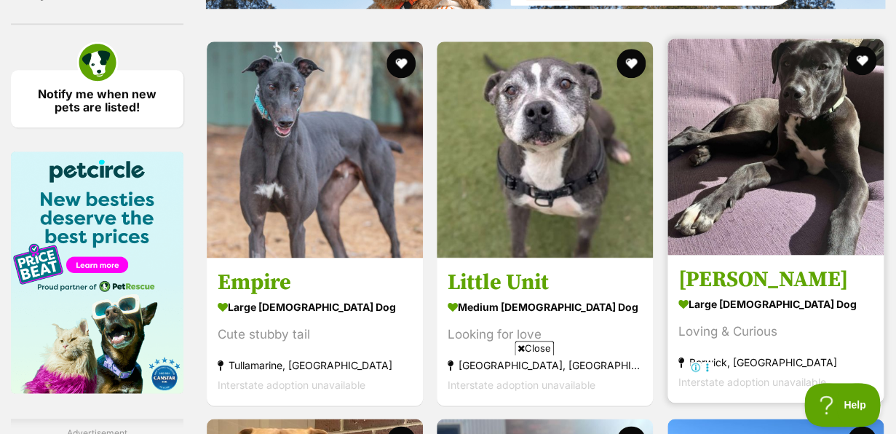
click at [760, 198] on img at bounding box center [775, 147] width 216 height 216
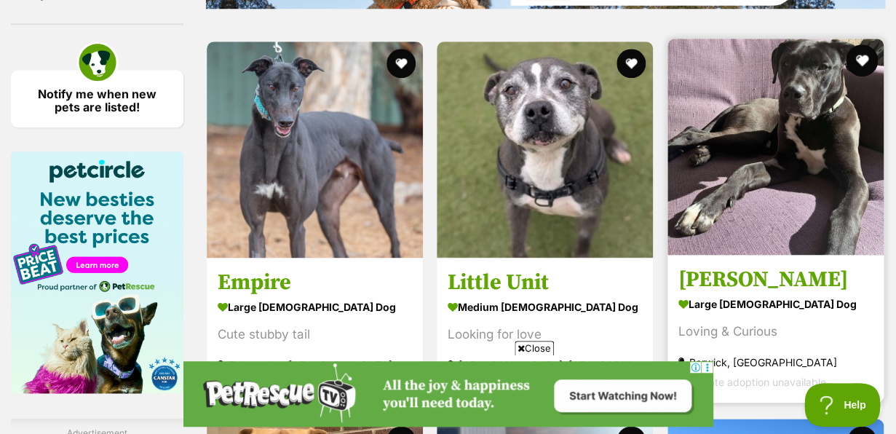
click at [863, 63] on button "favourite" at bounding box center [862, 60] width 32 height 32
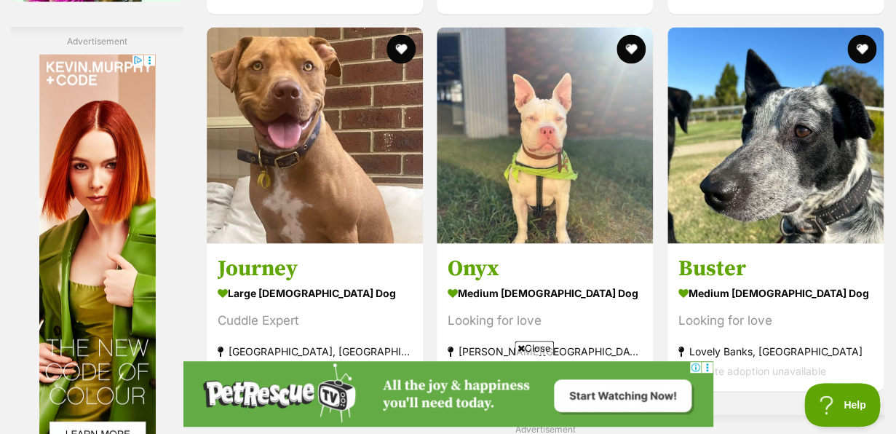
scroll to position [2613, 0]
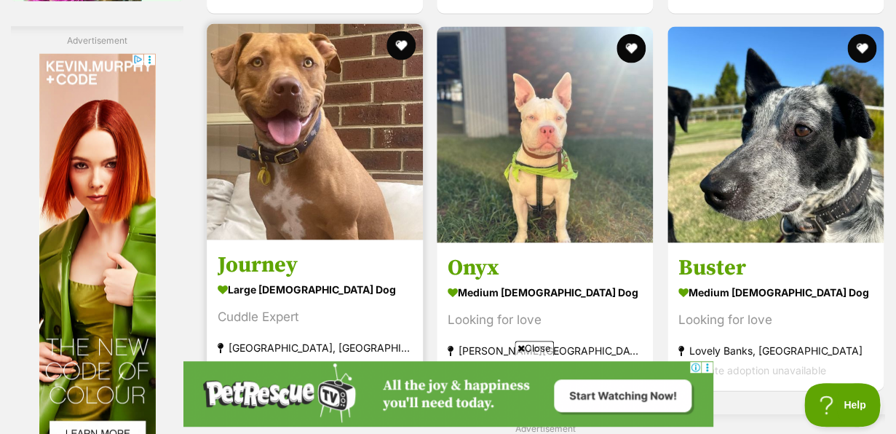
click at [357, 158] on img at bounding box center [315, 131] width 216 height 216
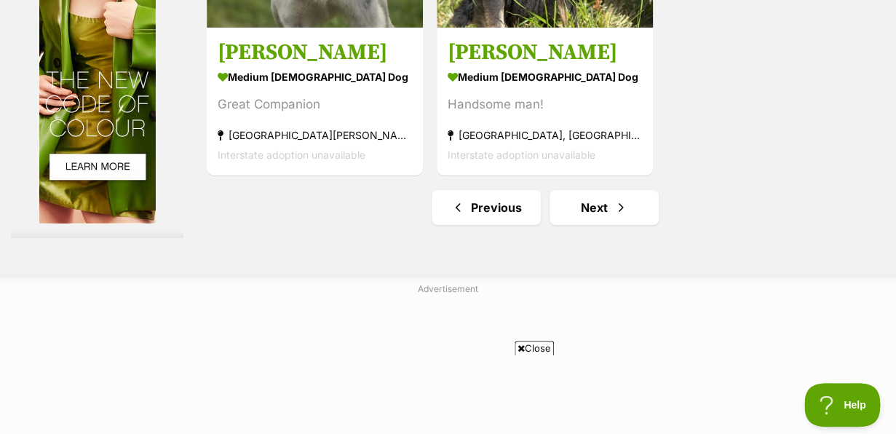
scroll to position [3347, 0]
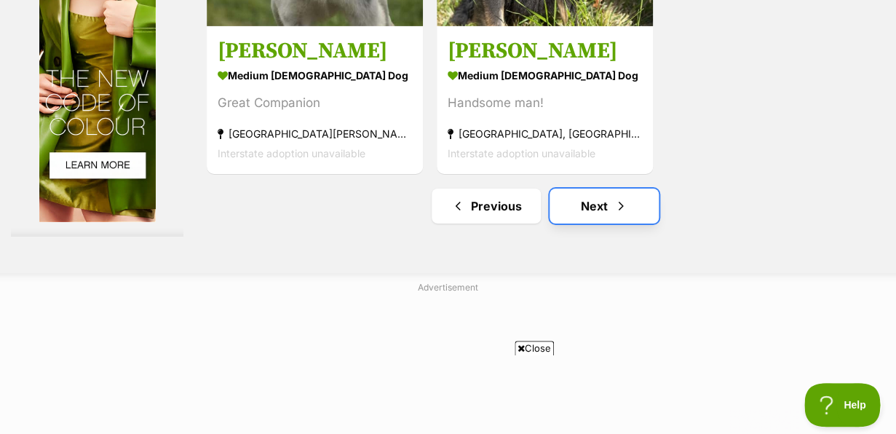
click at [598, 215] on link "Next" at bounding box center [603, 205] width 109 height 35
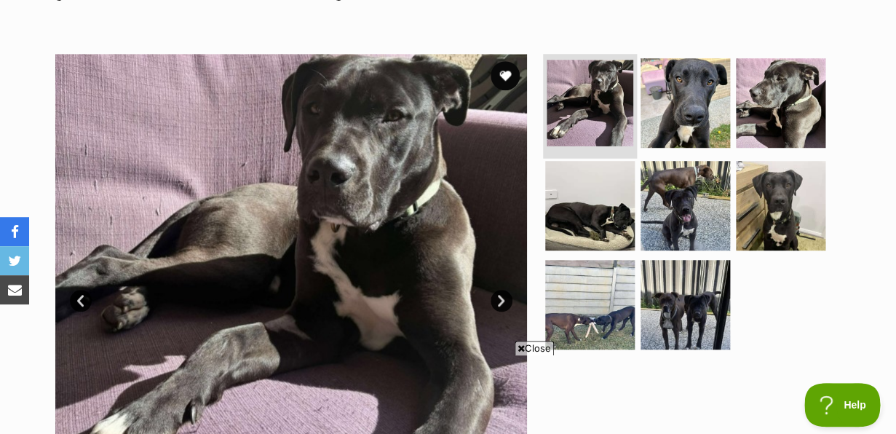
click at [603, 116] on img at bounding box center [590, 103] width 87 height 87
click at [607, 119] on img at bounding box center [590, 103] width 87 height 87
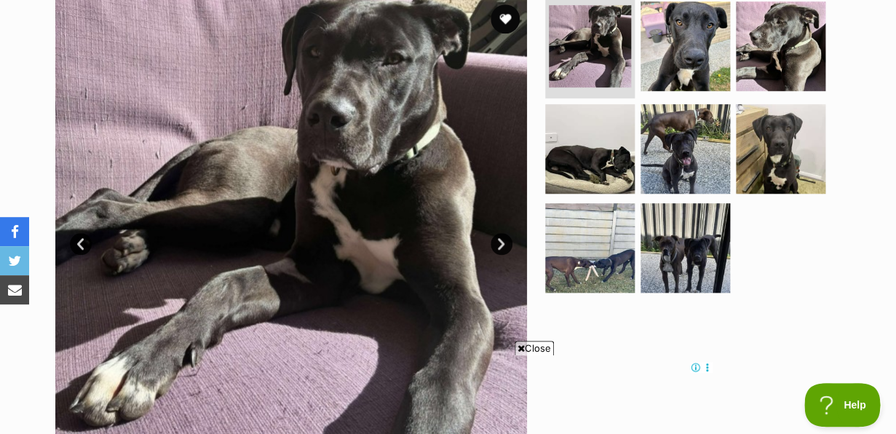
scroll to position [321, 0]
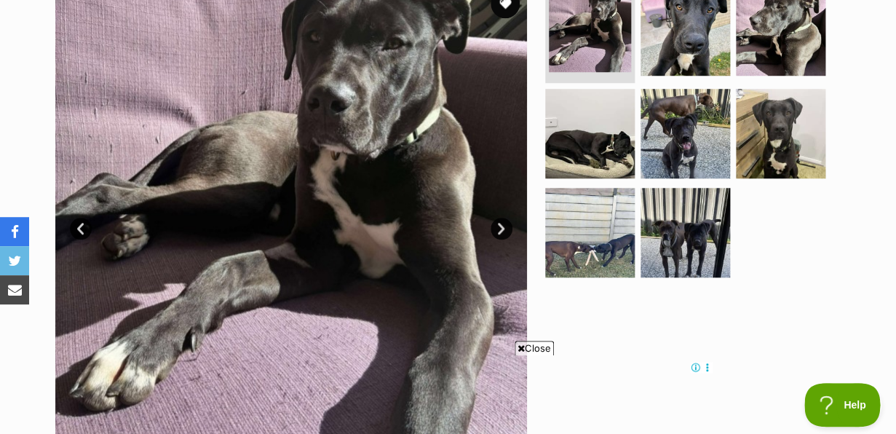
click at [531, 348] on span "Close" at bounding box center [534, 348] width 39 height 15
click at [502, 231] on link "Next" at bounding box center [501, 229] width 22 height 22
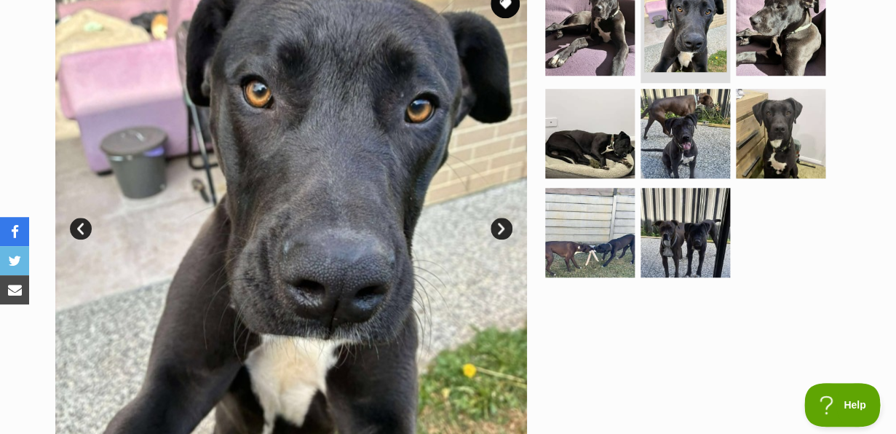
click at [502, 231] on link "Next" at bounding box center [501, 229] width 22 height 22
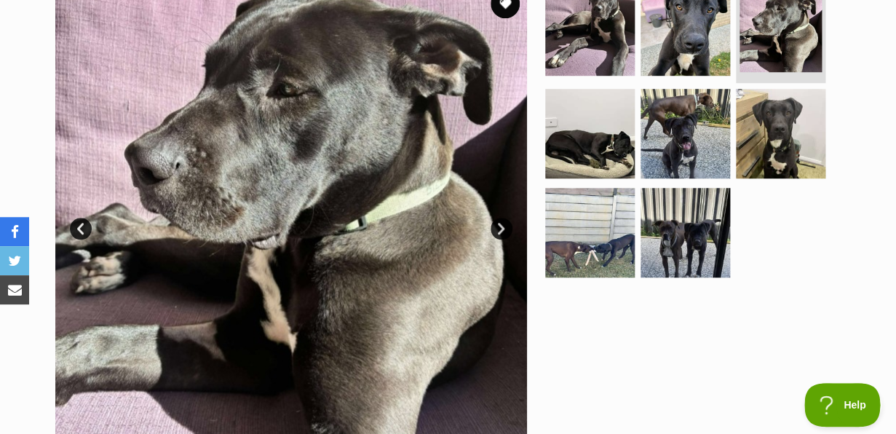
click at [502, 231] on link "Next" at bounding box center [501, 229] width 22 height 22
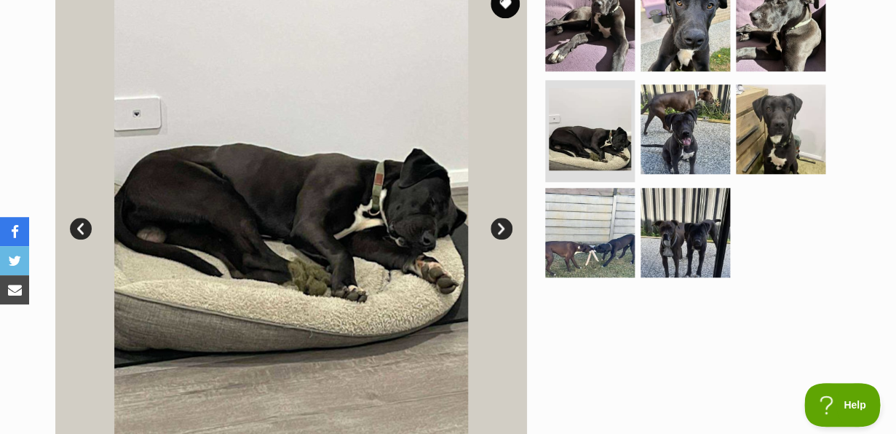
click at [502, 231] on link "Next" at bounding box center [501, 229] width 22 height 22
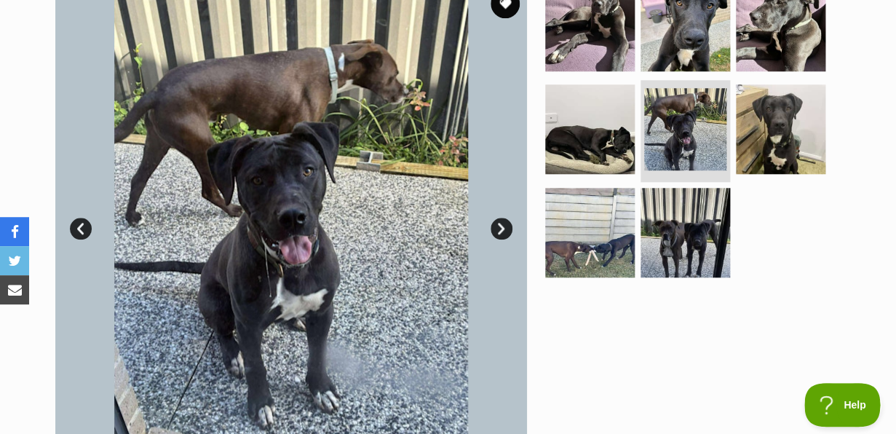
click at [502, 231] on link "Next" at bounding box center [501, 229] width 22 height 22
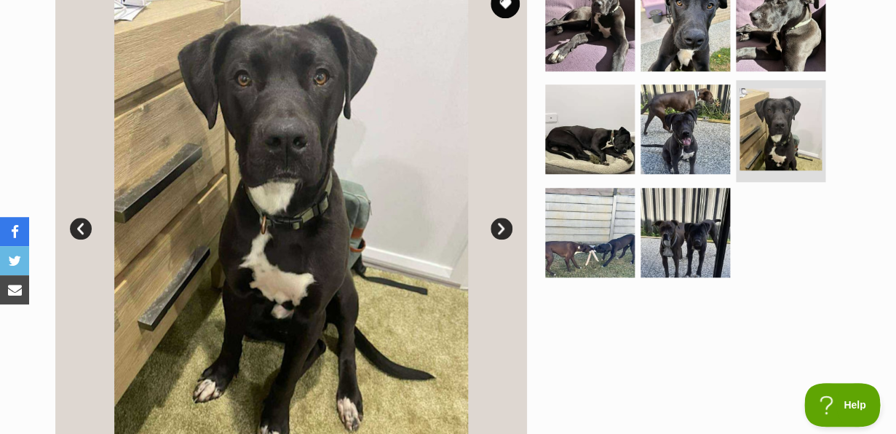
click at [502, 231] on link "Next" at bounding box center [501, 229] width 22 height 22
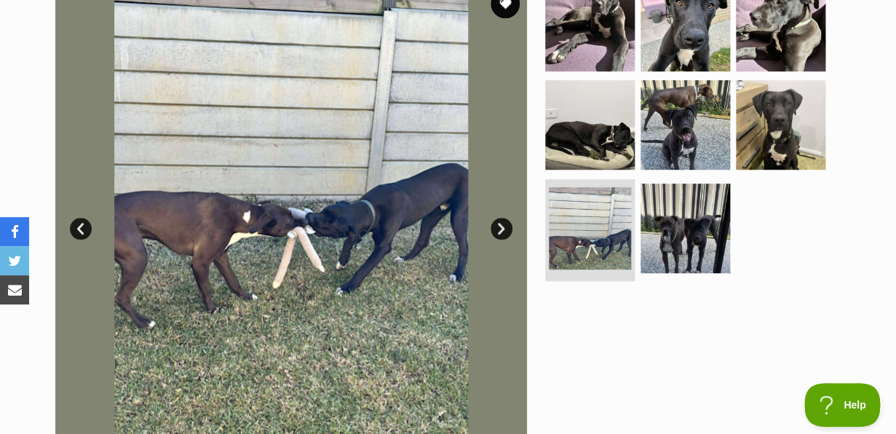
click at [502, 231] on link "Next" at bounding box center [501, 229] width 22 height 22
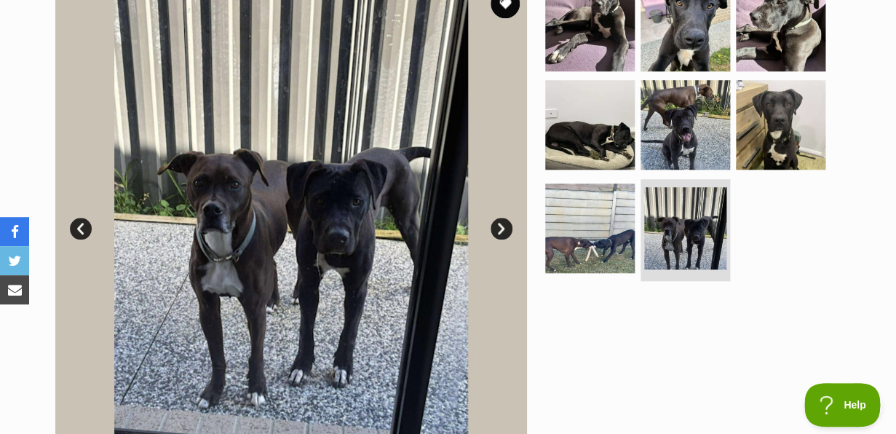
click at [502, 231] on link "Next" at bounding box center [501, 229] width 22 height 22
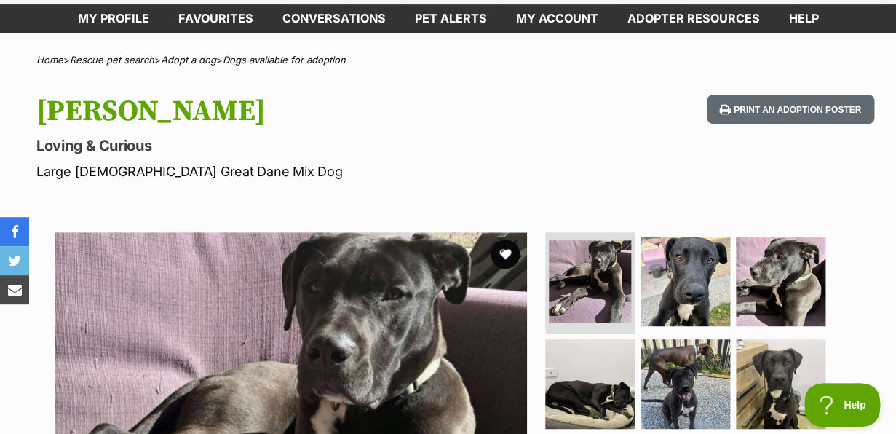
scroll to position [63, 0]
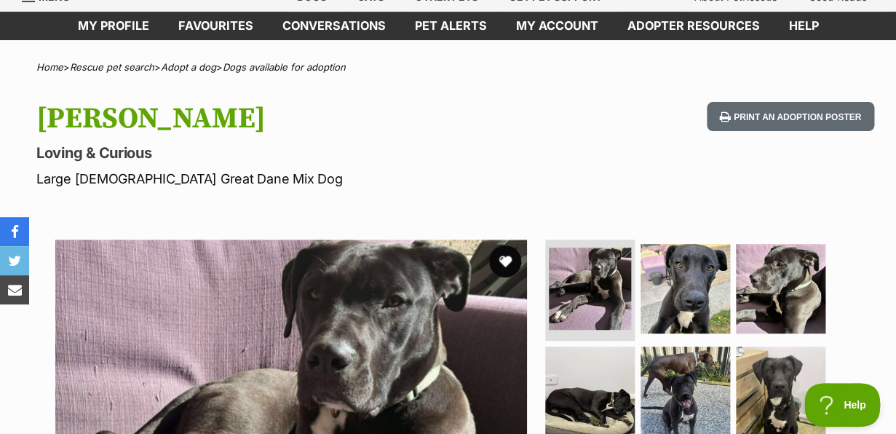
click at [506, 263] on button "favourite" at bounding box center [505, 261] width 32 height 32
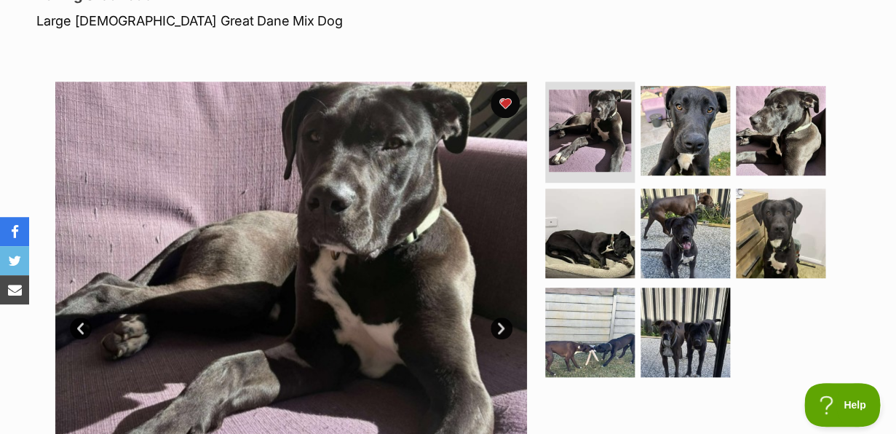
scroll to position [223, 0]
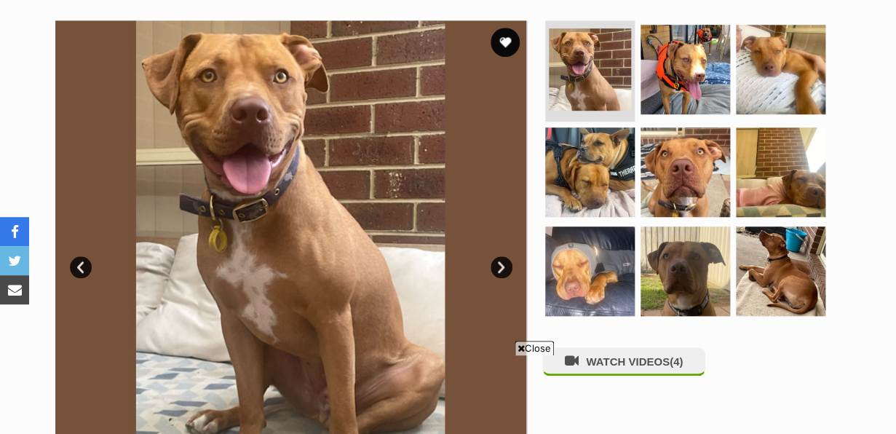
scroll to position [283, 0]
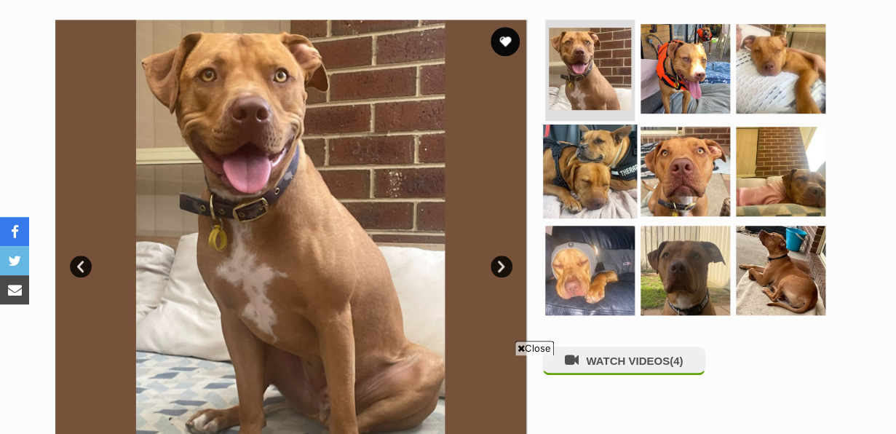
click at [608, 180] on img at bounding box center [590, 171] width 94 height 94
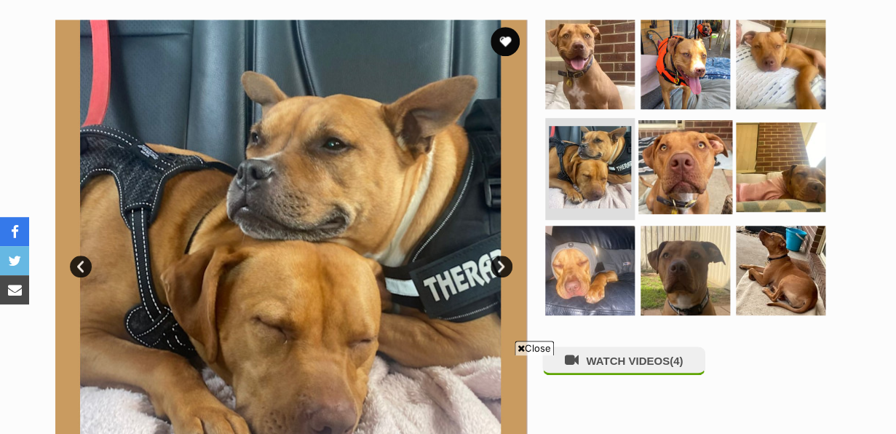
scroll to position [0, 0]
click at [667, 179] on img at bounding box center [685, 167] width 94 height 94
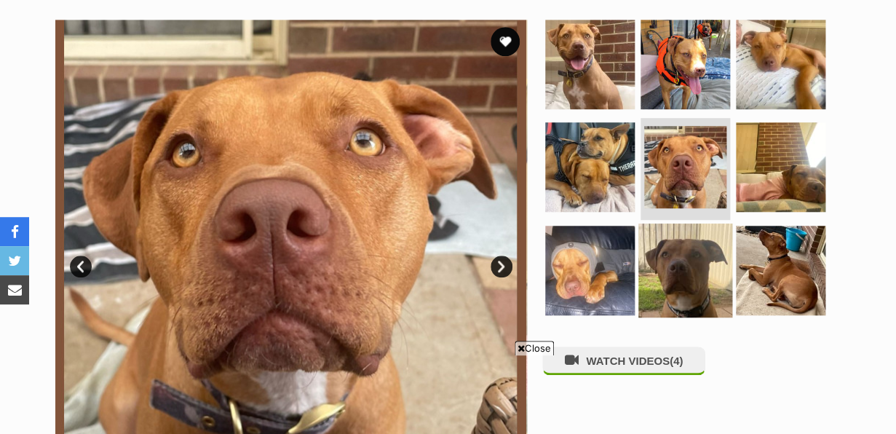
click at [686, 266] on img at bounding box center [685, 270] width 94 height 94
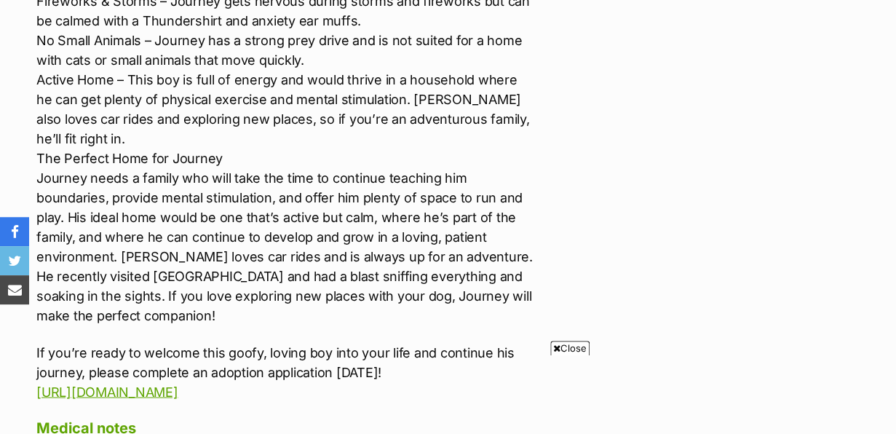
scroll to position [2359, 0]
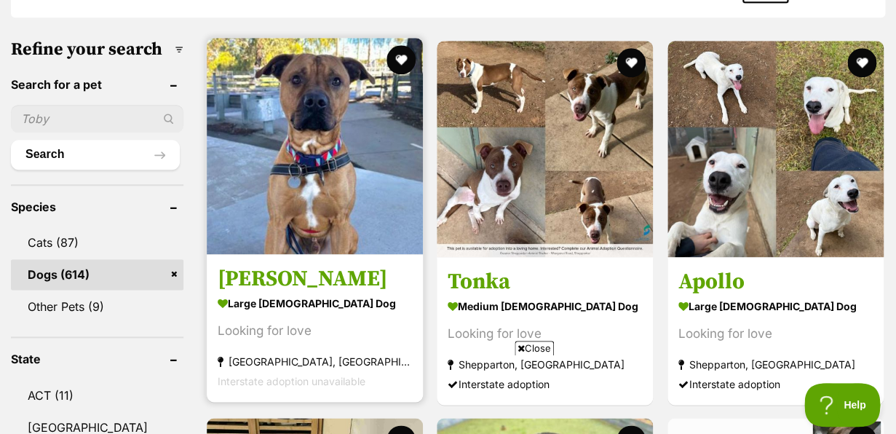
click at [327, 216] on img at bounding box center [315, 146] width 216 height 216
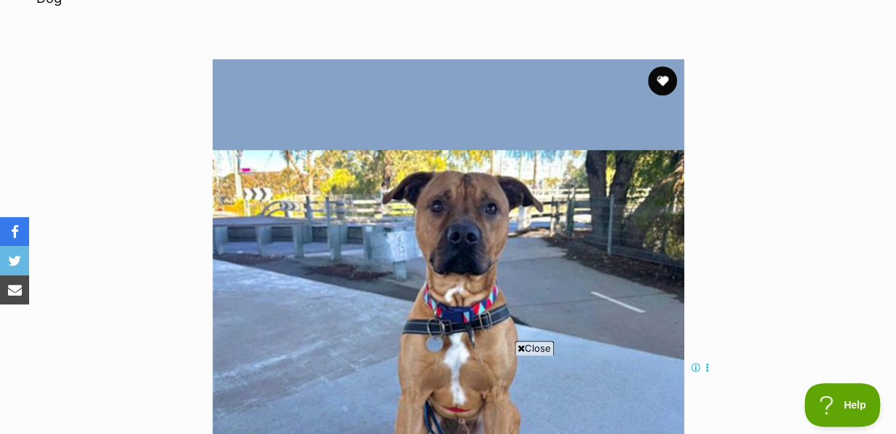
scroll to position [261, 0]
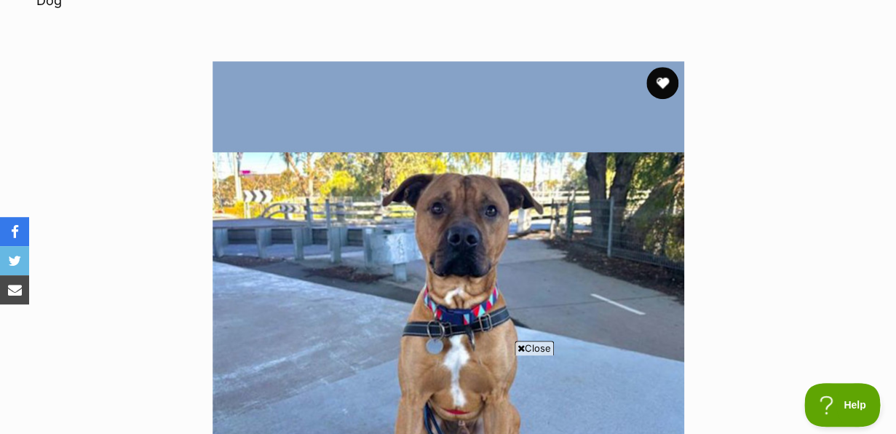
click at [667, 67] on button "favourite" at bounding box center [662, 83] width 32 height 32
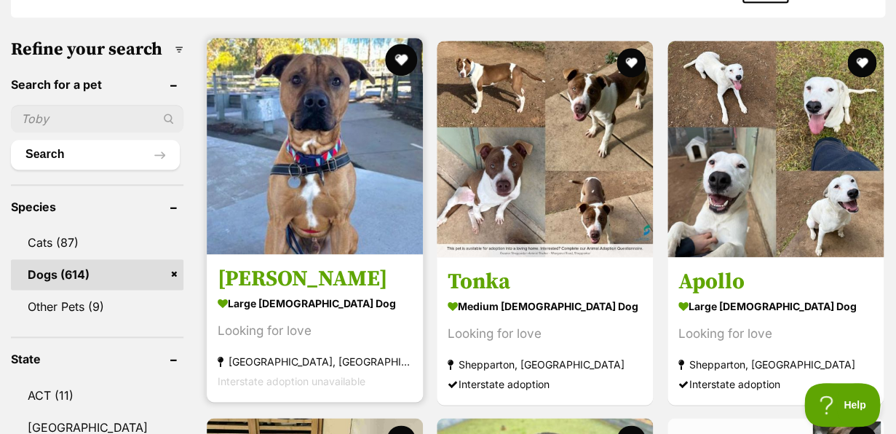
click at [405, 60] on button "favourite" at bounding box center [401, 60] width 32 height 32
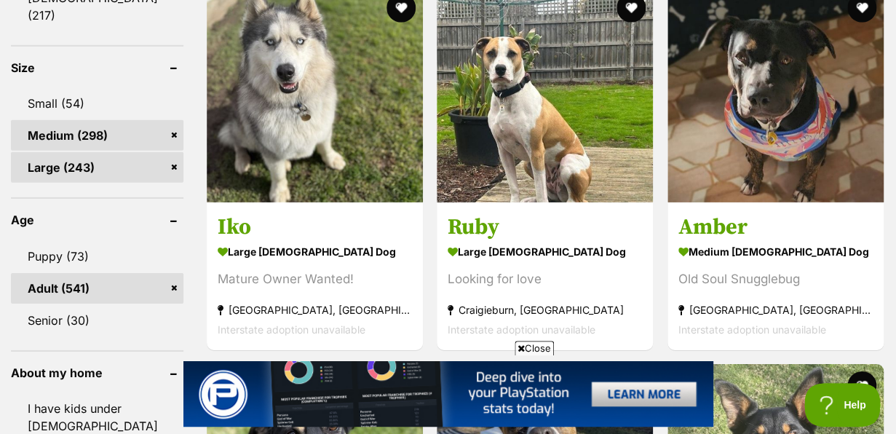
scroll to position [1384, 0]
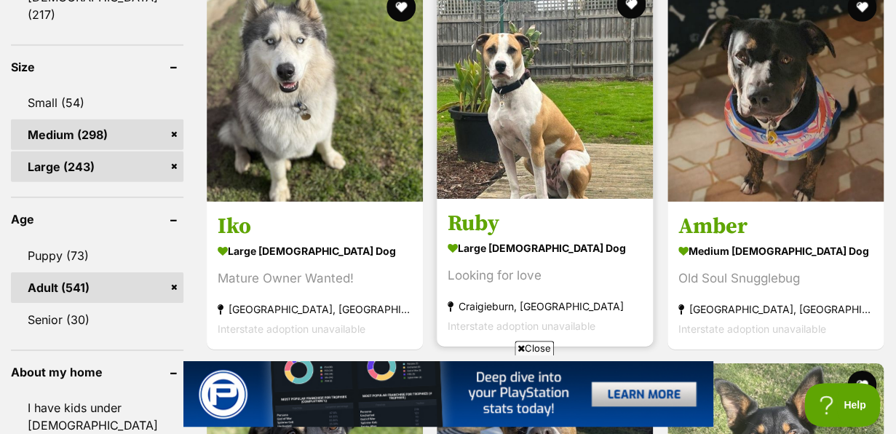
click at [541, 151] on img at bounding box center [545, 91] width 216 height 216
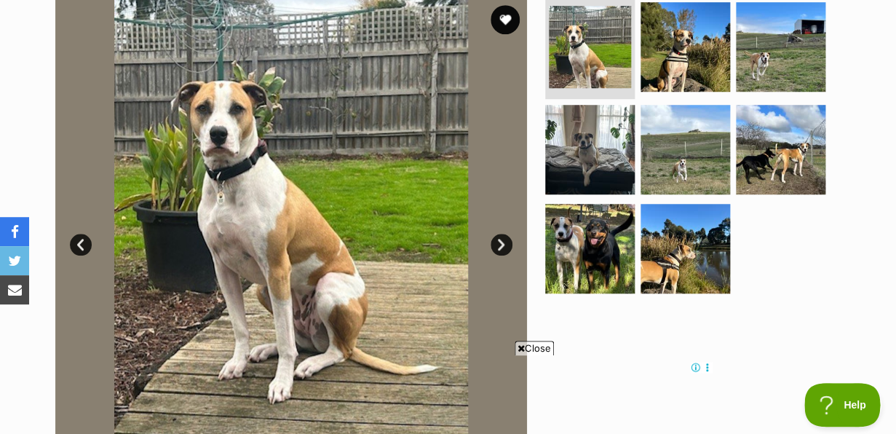
scroll to position [306, 0]
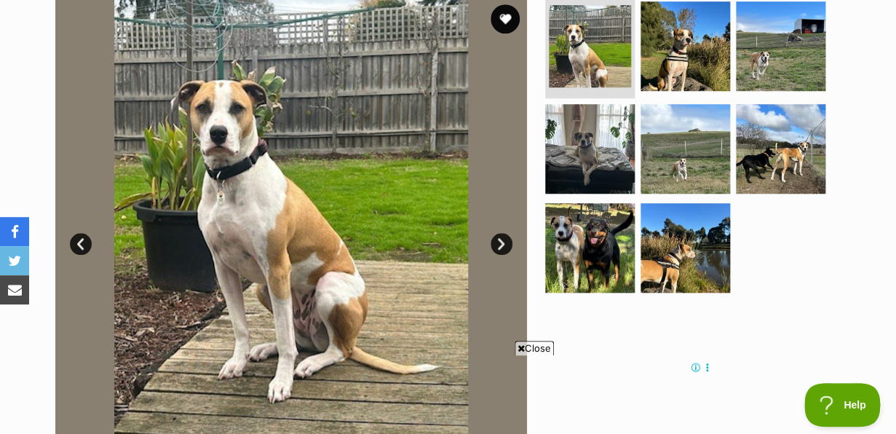
click at [505, 245] on link "Next" at bounding box center [501, 244] width 22 height 22
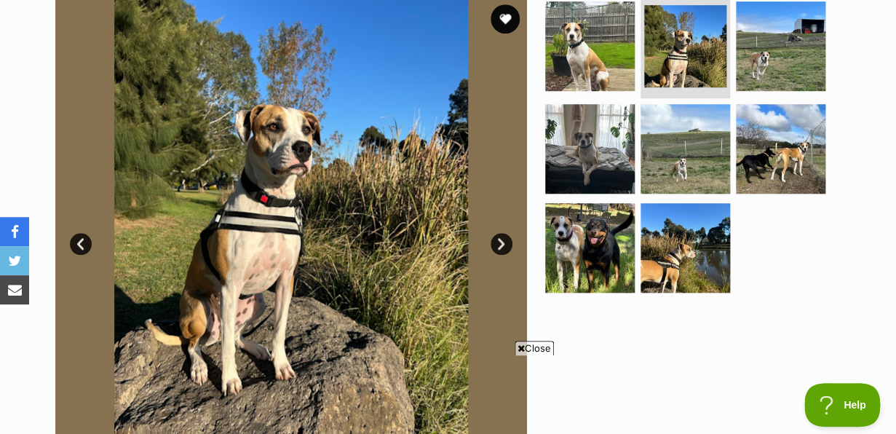
scroll to position [0, 0]
click at [505, 245] on link "Next" at bounding box center [501, 244] width 22 height 22
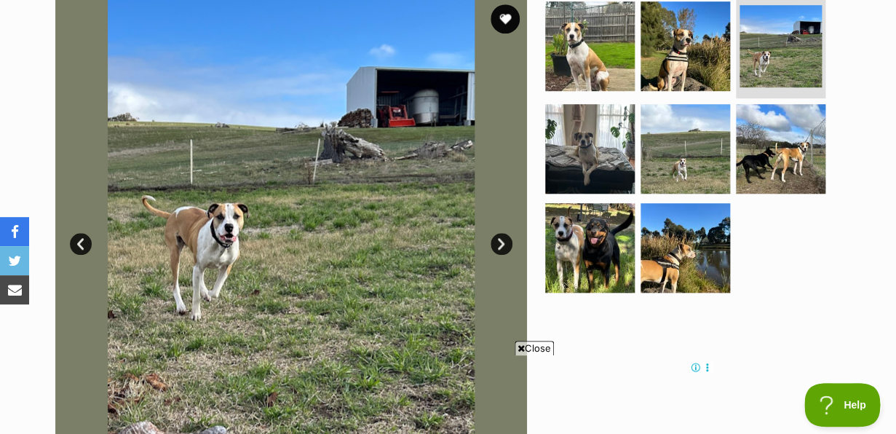
click at [505, 245] on link "Next" at bounding box center [501, 244] width 22 height 22
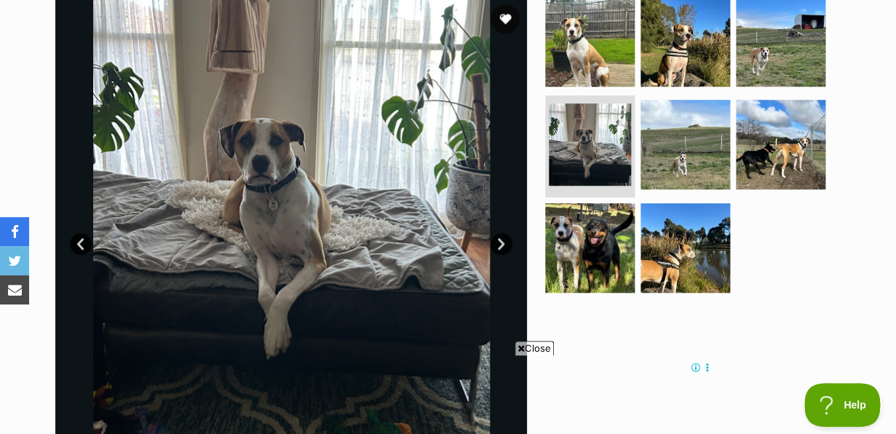
click at [505, 245] on link "Next" at bounding box center [501, 244] width 22 height 22
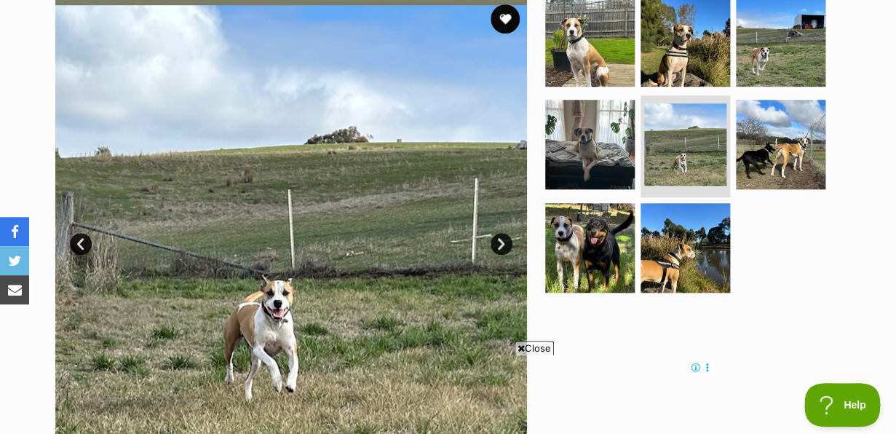
click at [505, 245] on link "Next" at bounding box center [501, 244] width 22 height 22
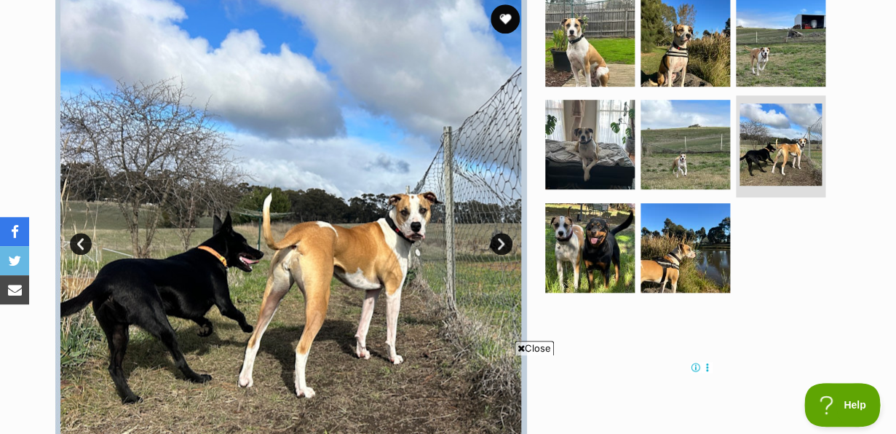
click at [505, 245] on link "Next" at bounding box center [501, 244] width 22 height 22
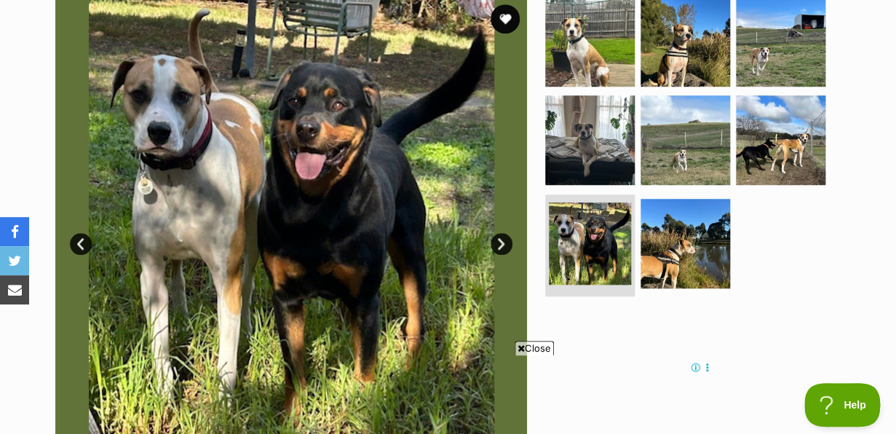
click at [505, 245] on link "Next" at bounding box center [501, 244] width 22 height 22
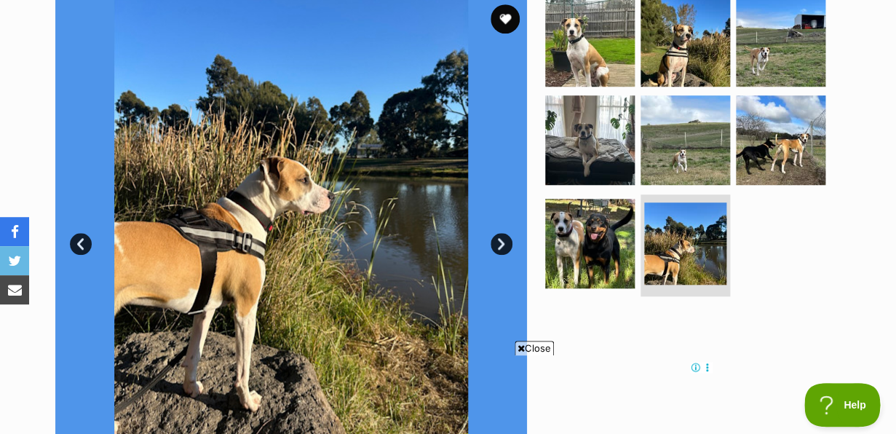
click at [505, 245] on link "Next" at bounding box center [501, 244] width 22 height 22
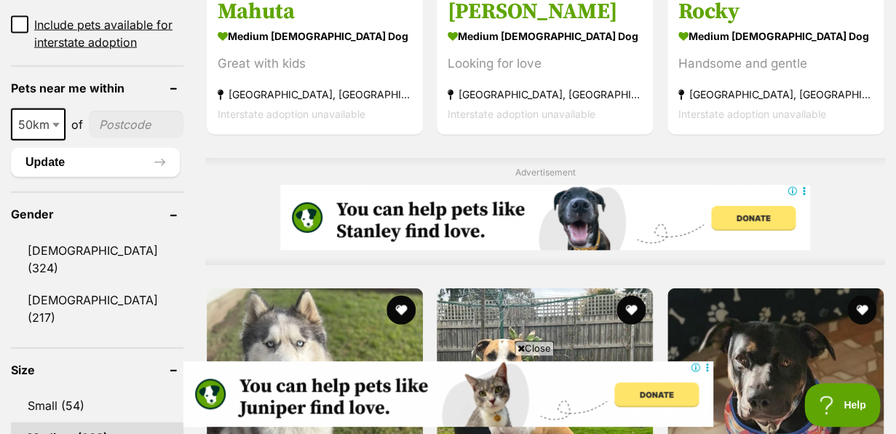
scroll to position [1087, 0]
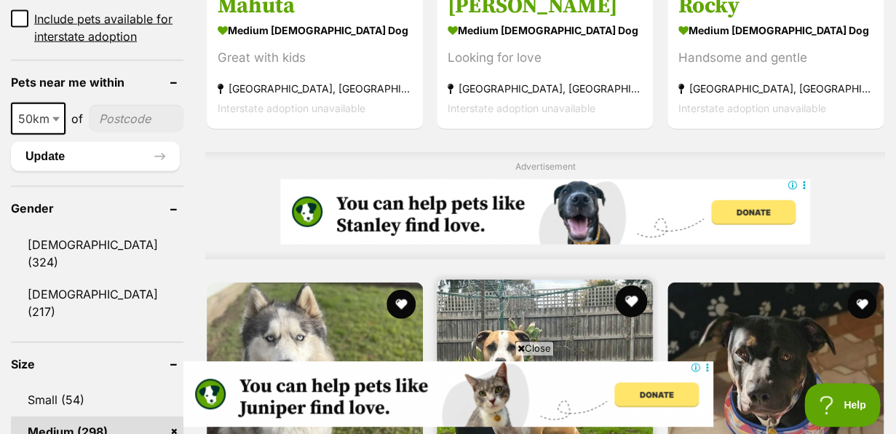
click at [629, 285] on button "favourite" at bounding box center [632, 301] width 32 height 32
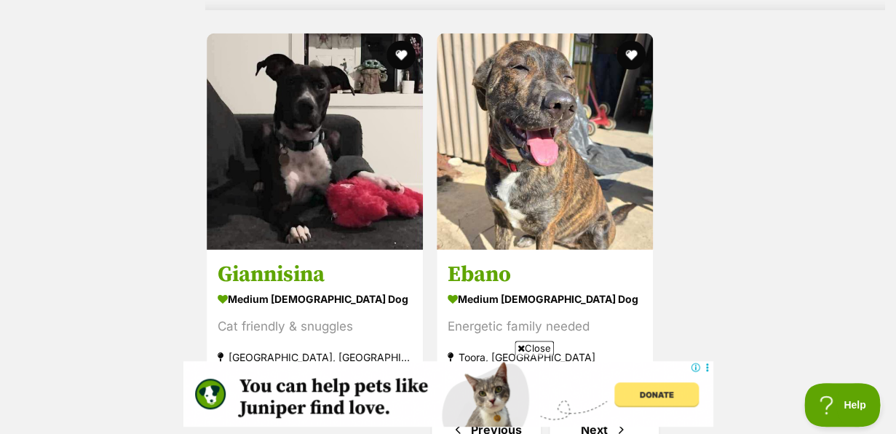
scroll to position [3130, 0]
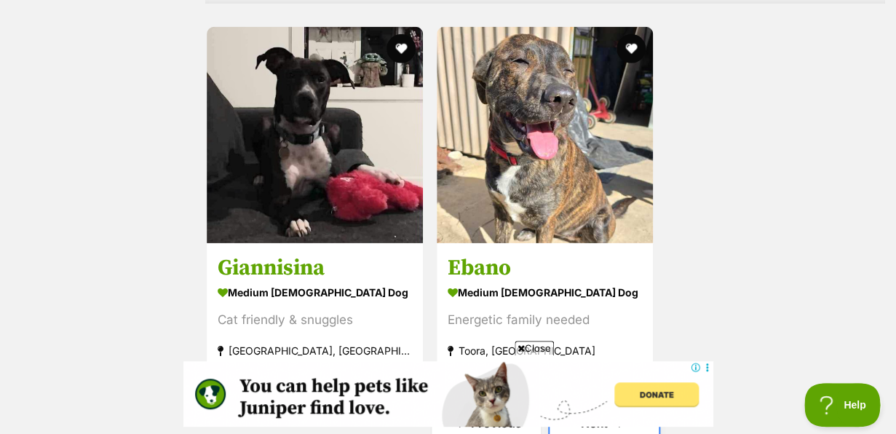
click at [600, 405] on link "Next" at bounding box center [603, 422] width 109 height 35
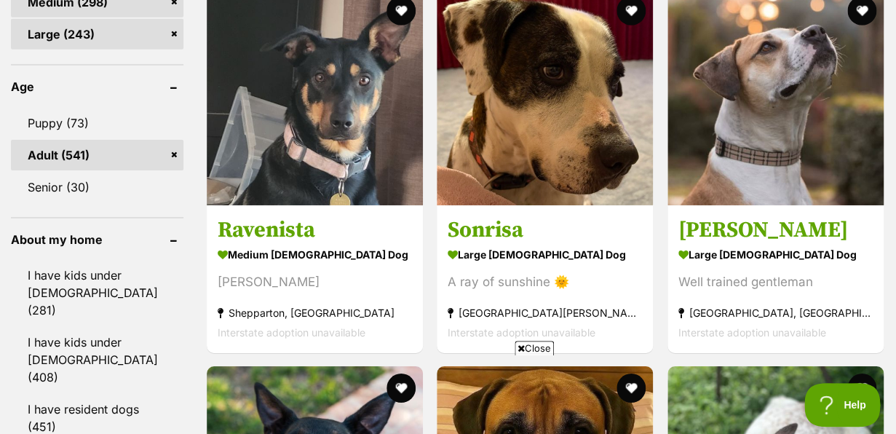
scroll to position [1520, 0]
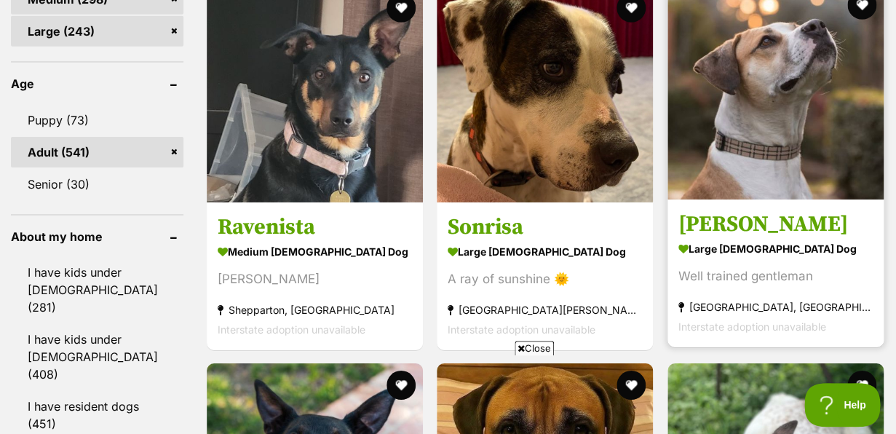
click at [779, 120] on img at bounding box center [775, 91] width 216 height 216
click at [862, 11] on button "favourite" at bounding box center [862, 5] width 32 height 32
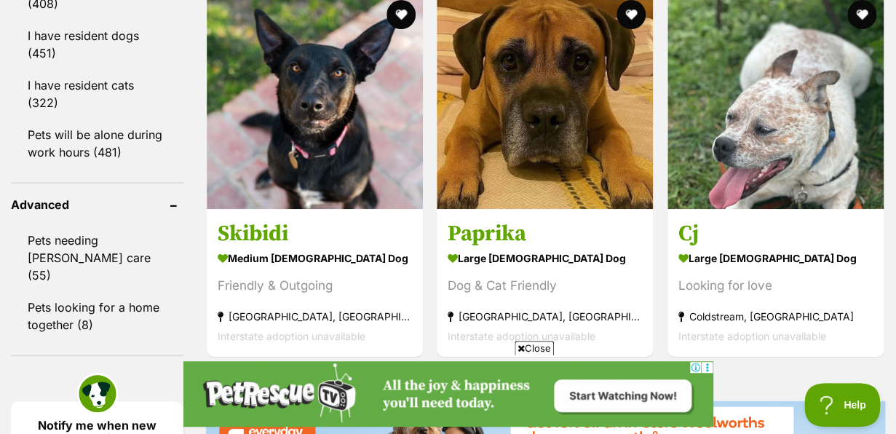
scroll to position [1895, 0]
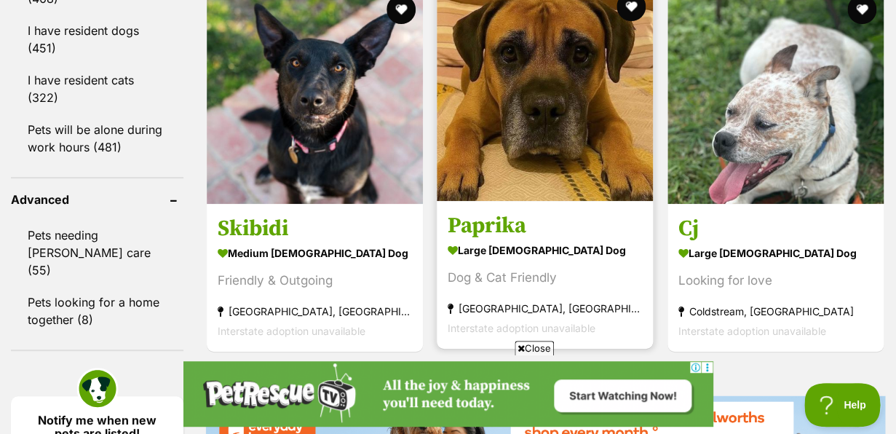
click at [565, 119] on img at bounding box center [545, 93] width 216 height 216
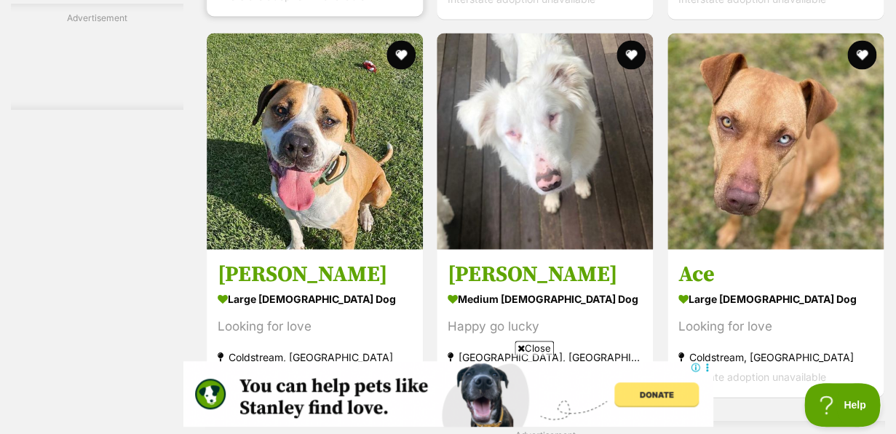
scroll to position [2743, 0]
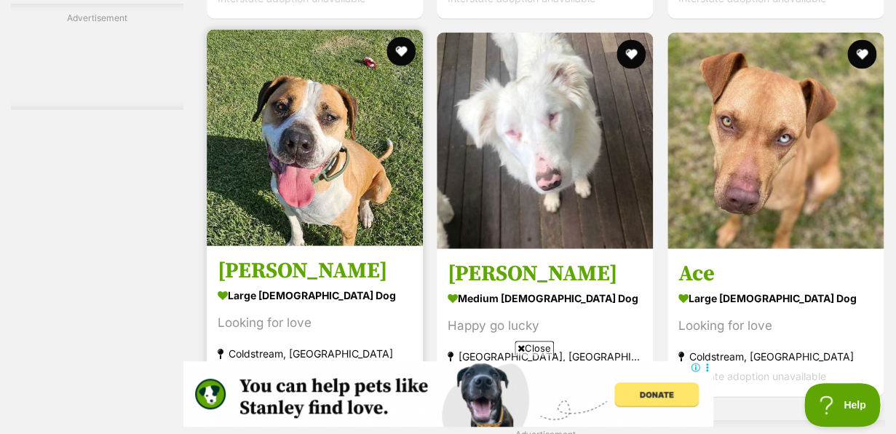
click at [351, 172] on img at bounding box center [315, 138] width 216 height 216
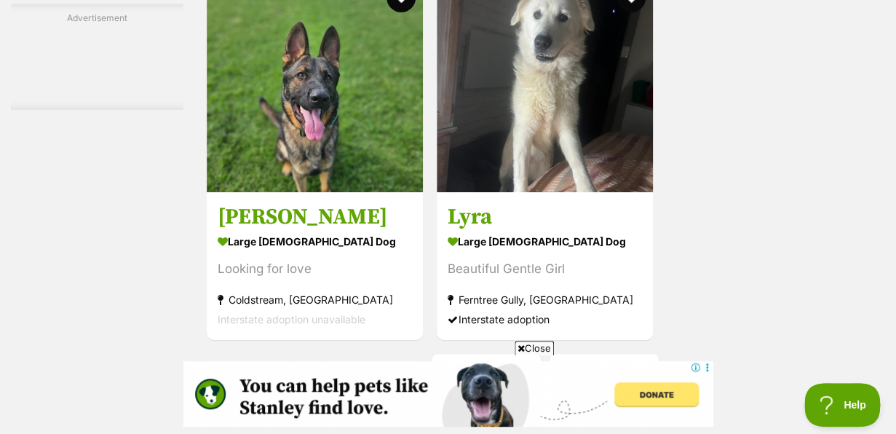
scroll to position [3497, 0]
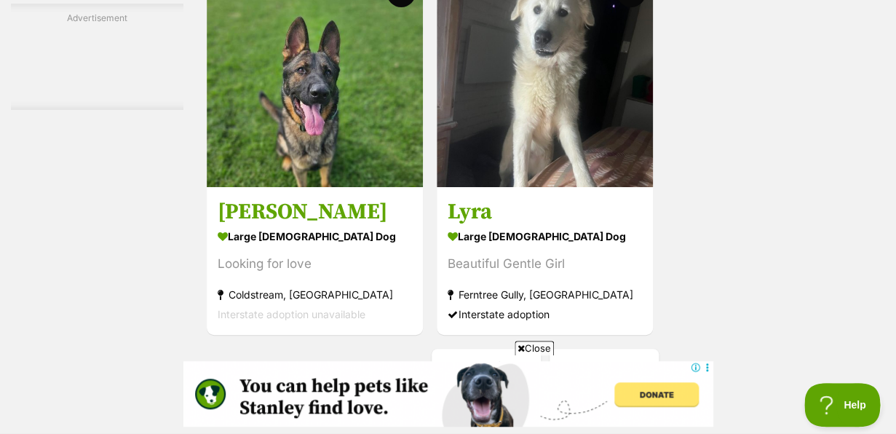
click at [285, 140] on img at bounding box center [315, 79] width 216 height 216
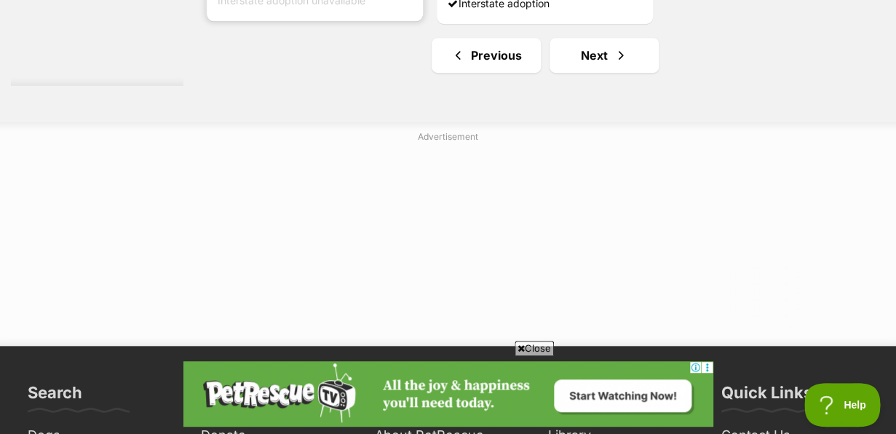
scroll to position [3827, 0]
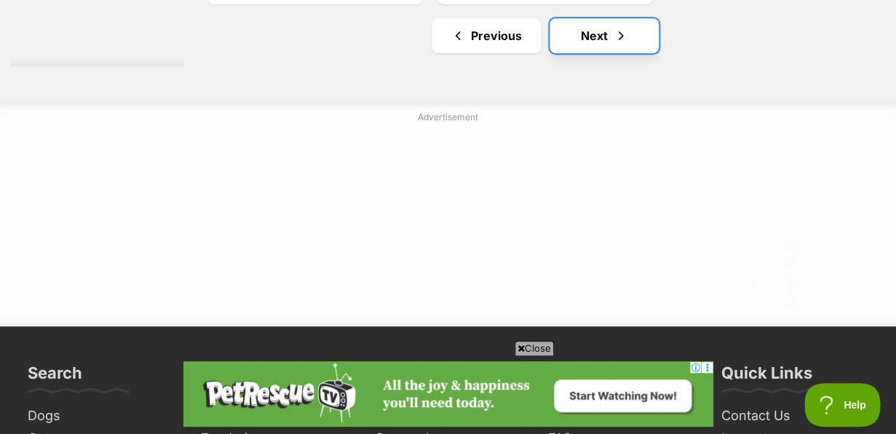
click at [604, 44] on link "Next" at bounding box center [603, 35] width 109 height 35
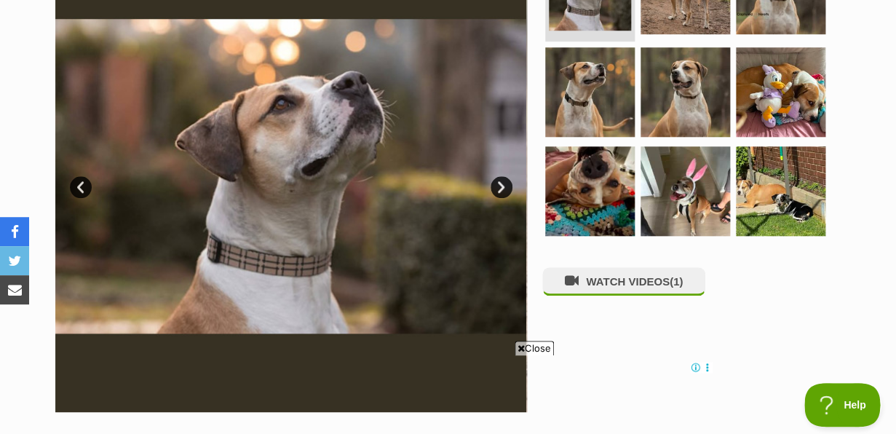
click at [504, 187] on link "Next" at bounding box center [501, 187] width 22 height 22
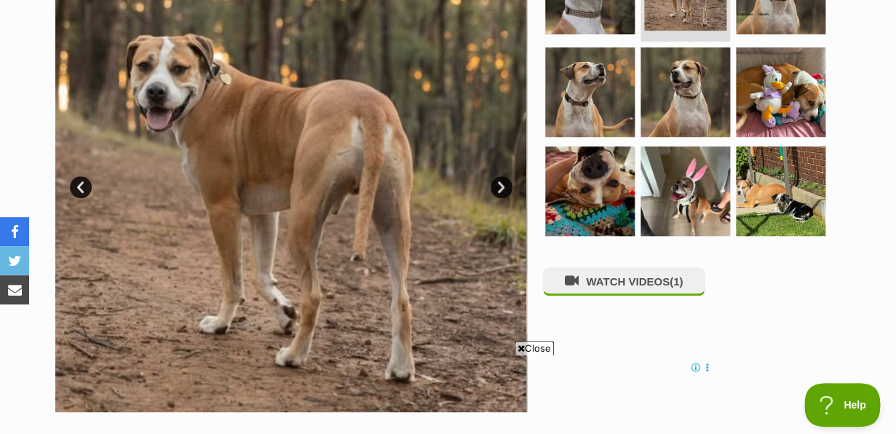
click at [504, 187] on link "Next" at bounding box center [501, 187] width 22 height 22
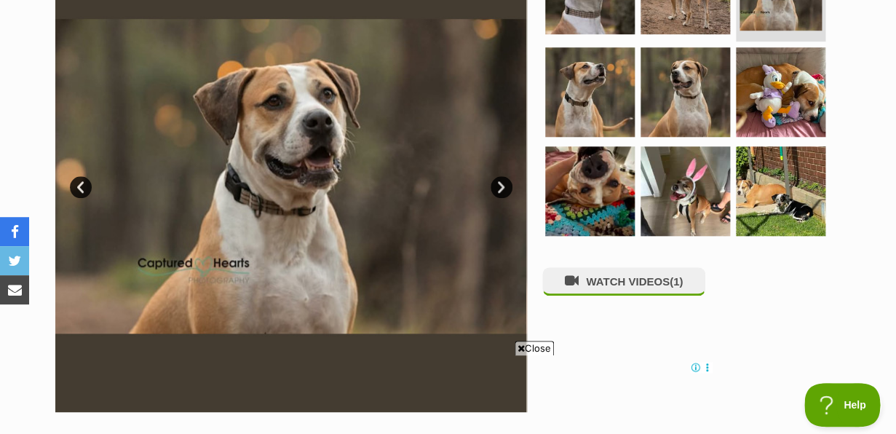
click at [504, 187] on link "Next" at bounding box center [501, 187] width 22 height 22
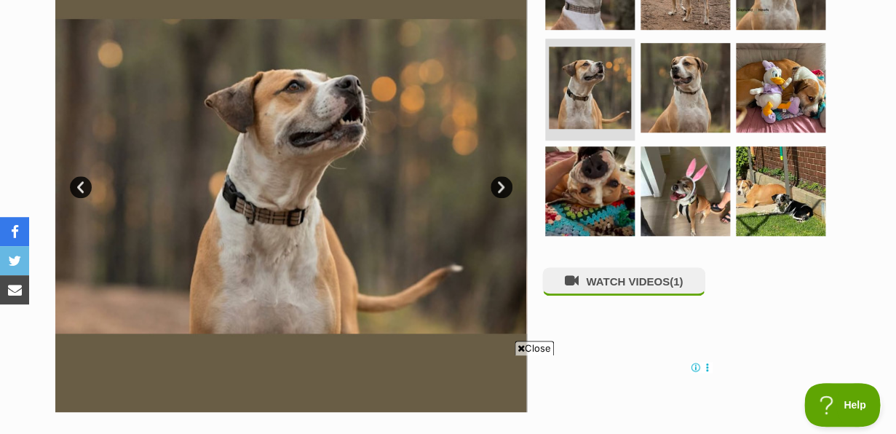
click at [504, 187] on link "Next" at bounding box center [501, 187] width 22 height 22
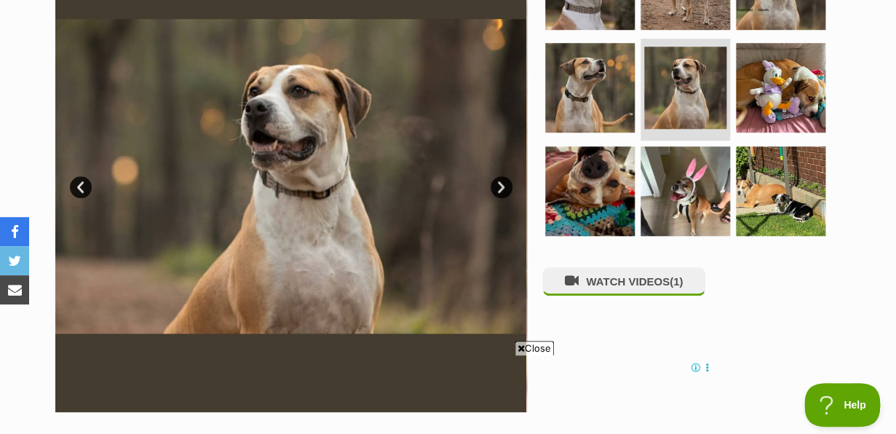
click at [504, 187] on link "Next" at bounding box center [501, 187] width 22 height 22
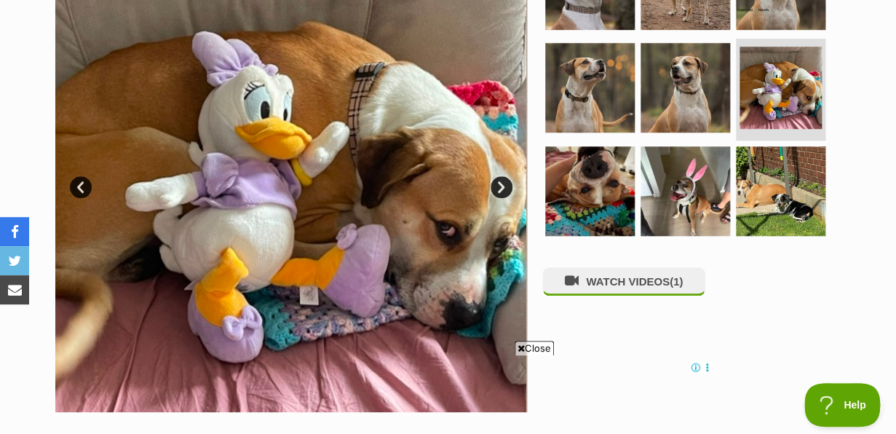
click at [504, 187] on link "Next" at bounding box center [501, 187] width 22 height 22
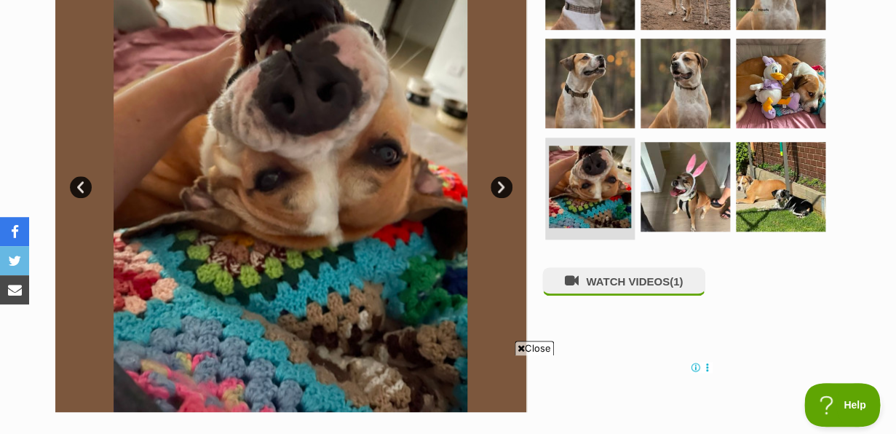
click at [504, 187] on link "Next" at bounding box center [501, 187] width 22 height 22
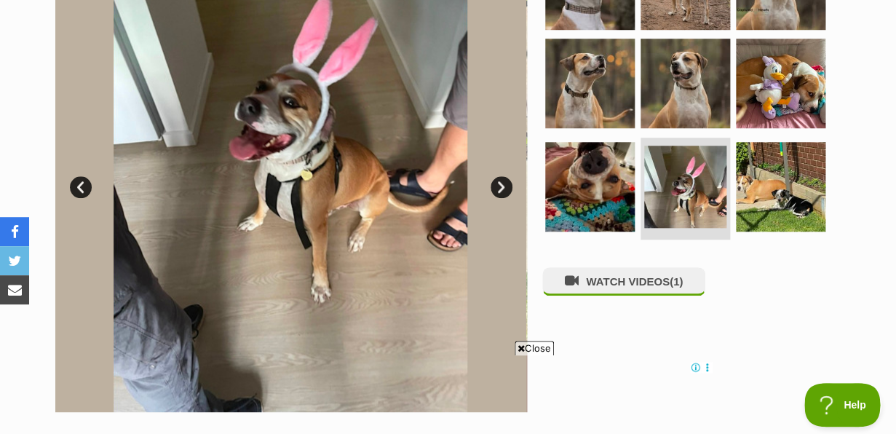
click at [504, 187] on link "Next" at bounding box center [501, 187] width 22 height 22
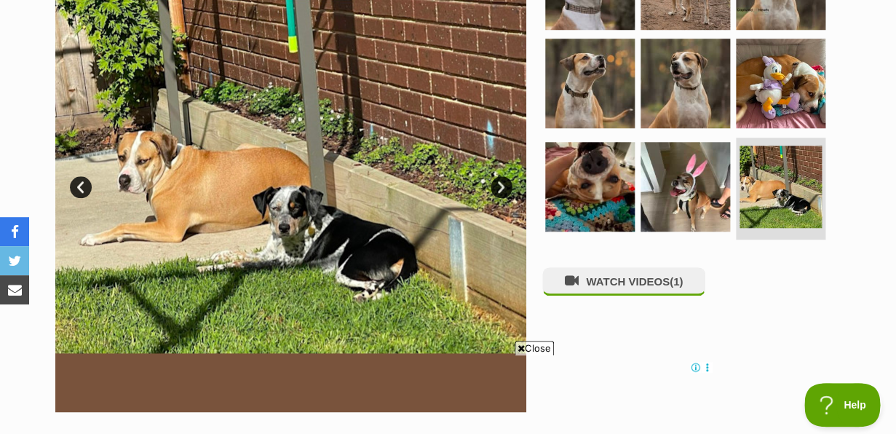
click at [504, 187] on link "Next" at bounding box center [501, 187] width 22 height 22
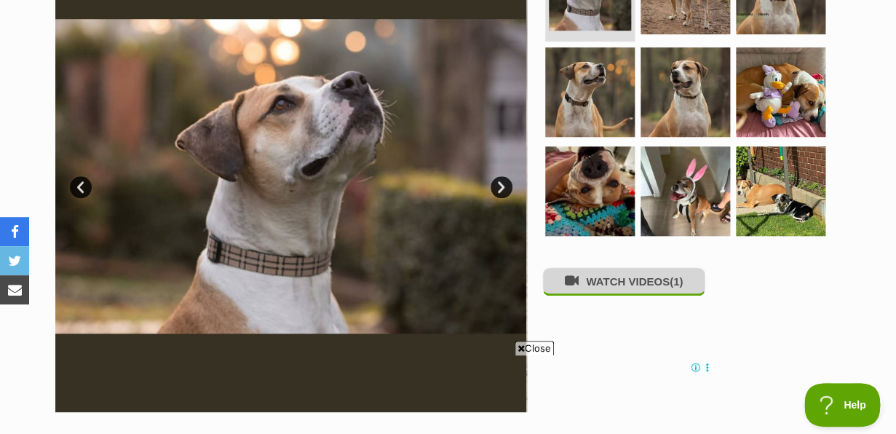
click at [602, 281] on button "WATCH VIDEOS (1)" at bounding box center [623, 281] width 163 height 28
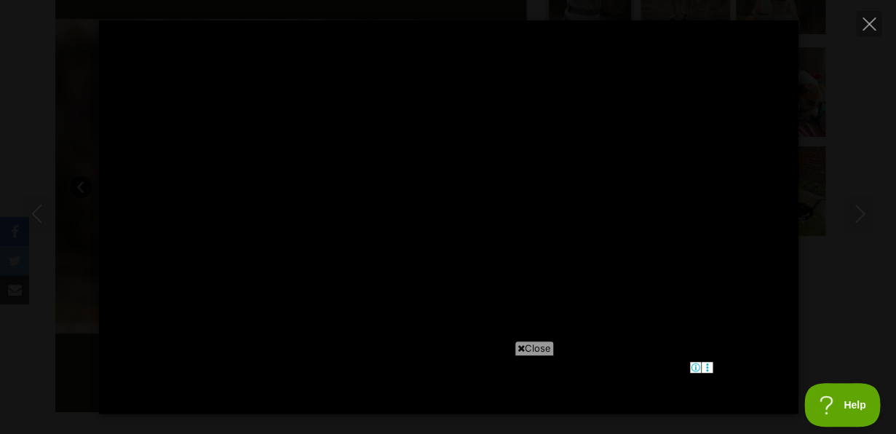
click at [532, 346] on span "Close" at bounding box center [534, 348] width 39 height 15
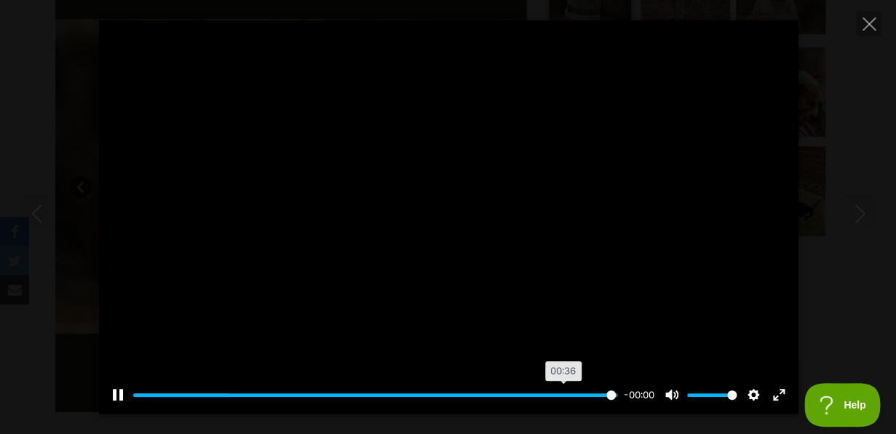
type input "100.00"
click at [867, 25] on icon "Close" at bounding box center [868, 23] width 13 height 13
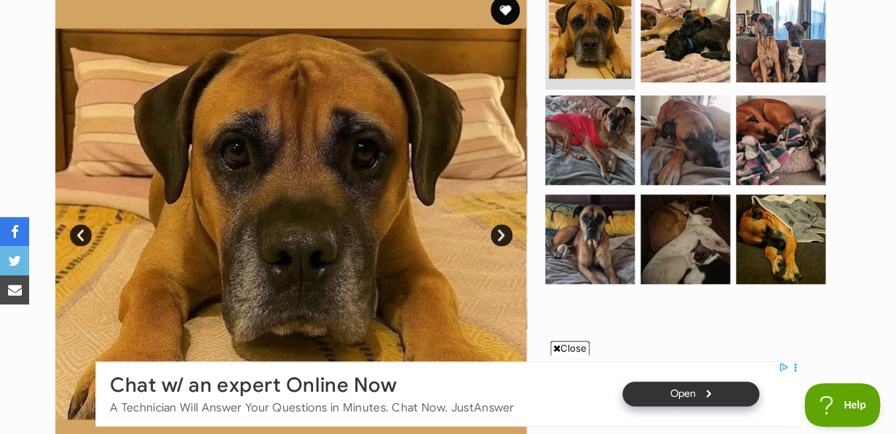
click at [504, 237] on link "Next" at bounding box center [501, 235] width 22 height 22
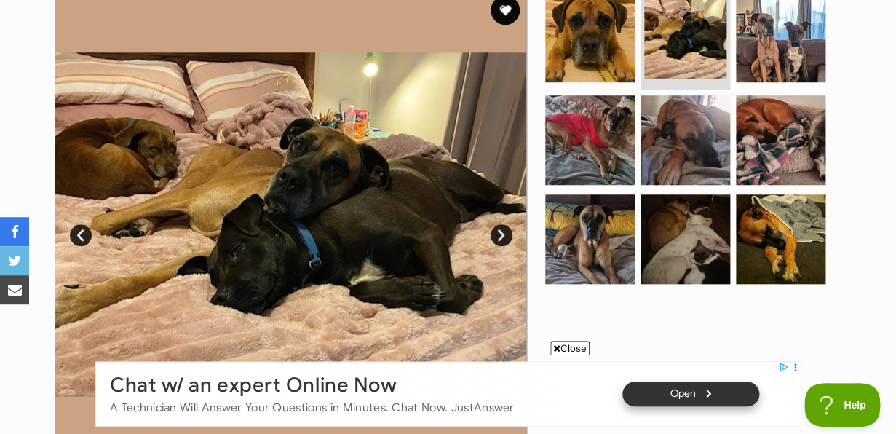
click at [563, 347] on span "Close" at bounding box center [569, 348] width 39 height 15
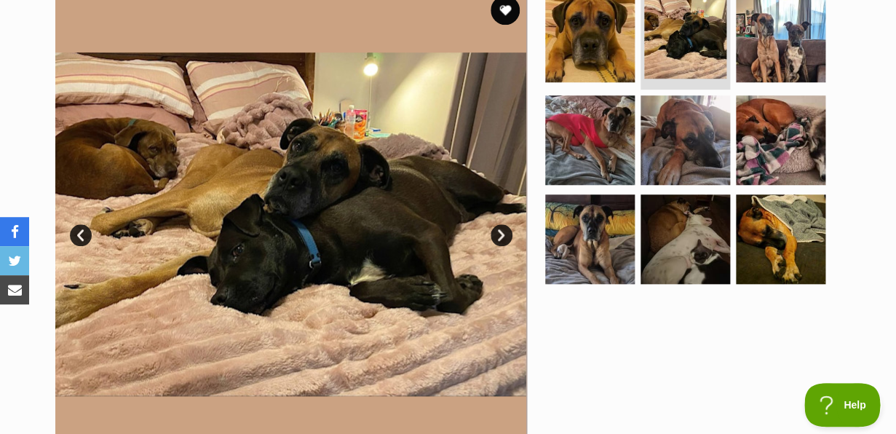
click at [499, 234] on link "Next" at bounding box center [501, 235] width 22 height 22
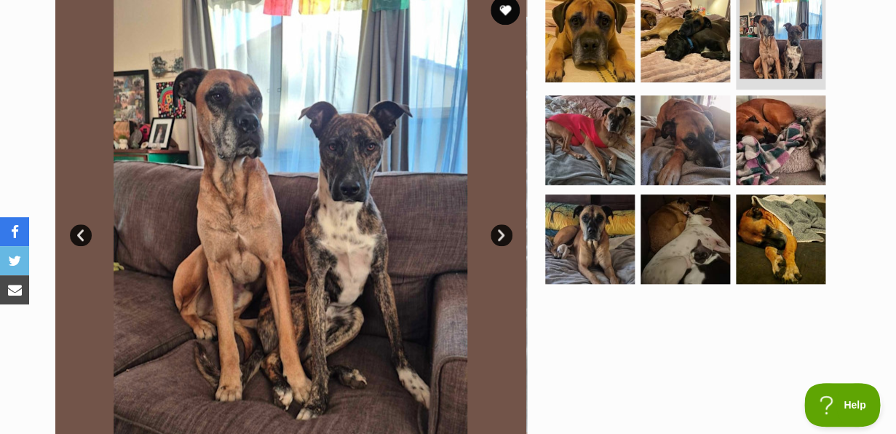
click at [499, 234] on link "Next" at bounding box center [501, 235] width 22 height 22
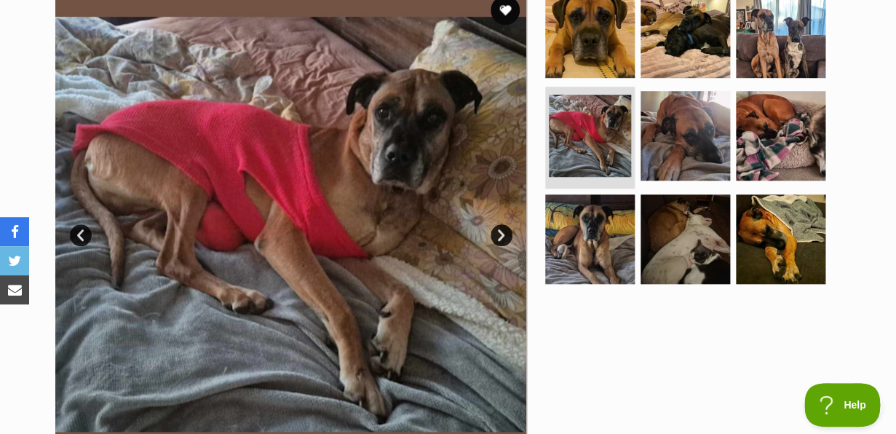
click at [499, 234] on link "Next" at bounding box center [501, 235] width 22 height 22
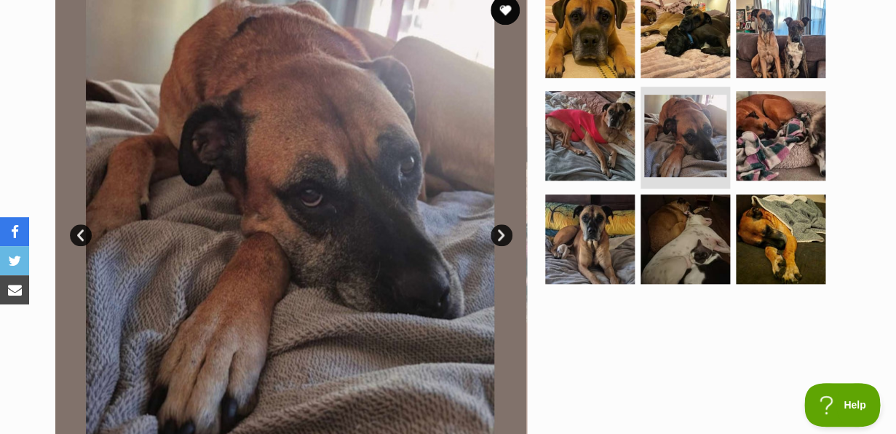
click at [499, 234] on link "Next" at bounding box center [501, 235] width 22 height 22
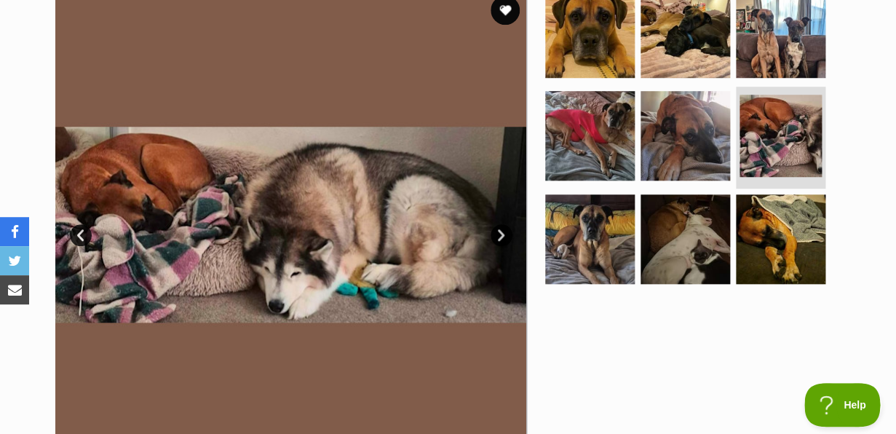
click at [499, 234] on link "Next" at bounding box center [501, 235] width 22 height 22
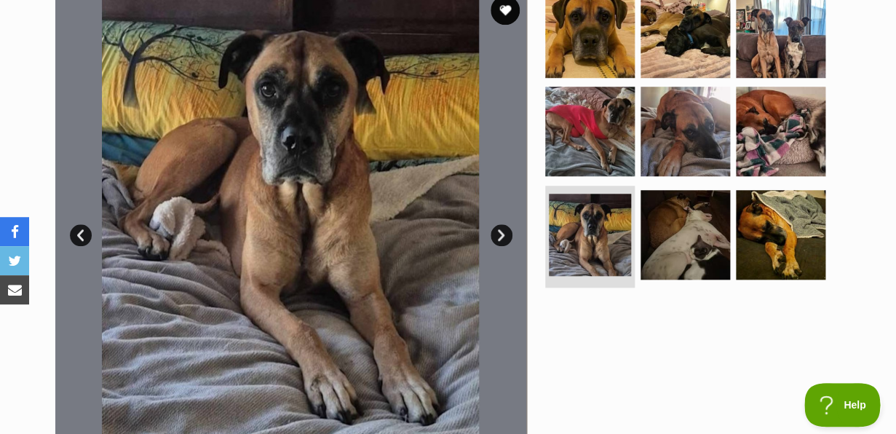
click at [499, 234] on link "Next" at bounding box center [501, 235] width 22 height 22
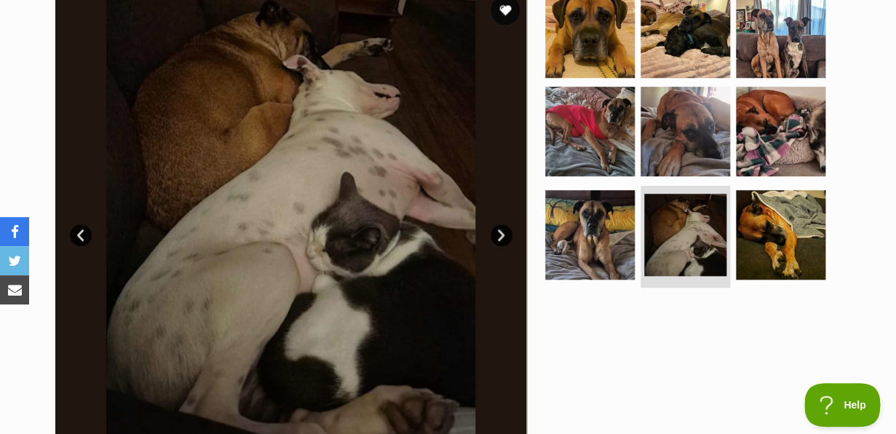
click at [499, 234] on link "Next" at bounding box center [501, 235] width 22 height 22
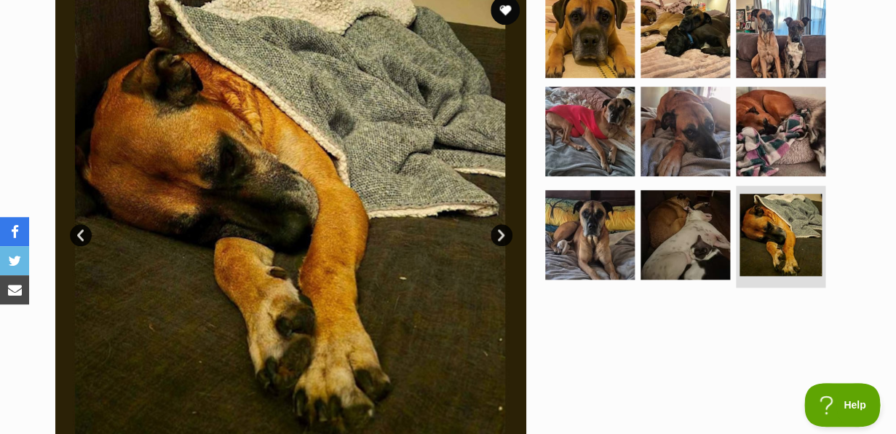
click at [499, 234] on link "Next" at bounding box center [501, 235] width 22 height 22
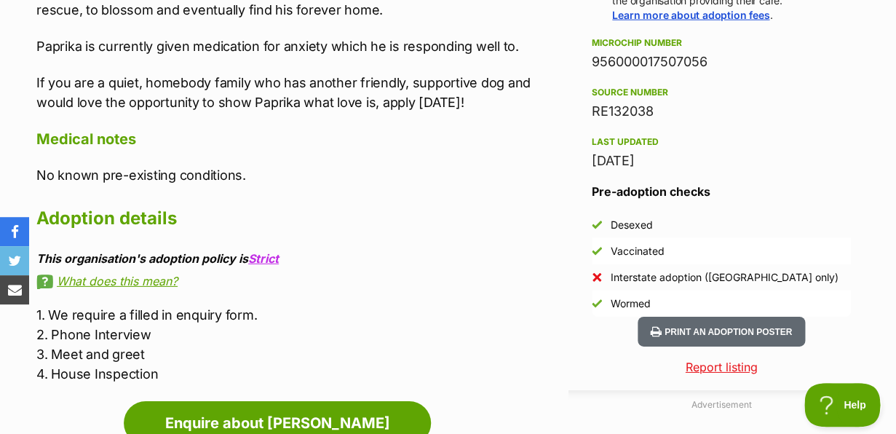
scroll to position [1251, 0]
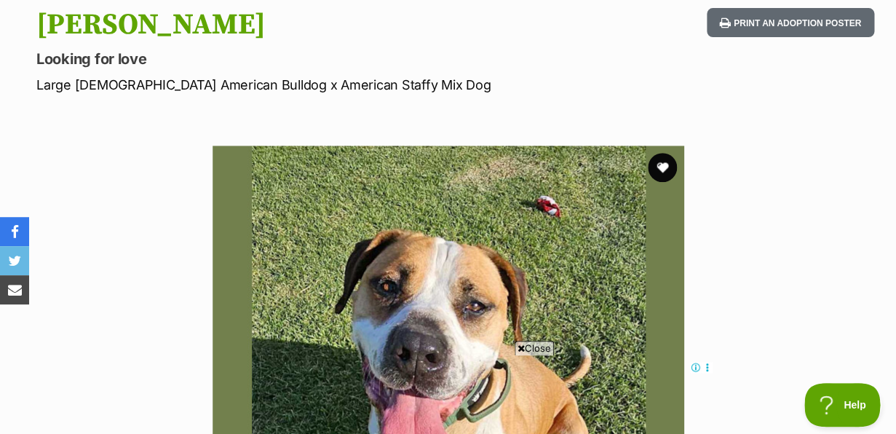
scroll to position [154, 0]
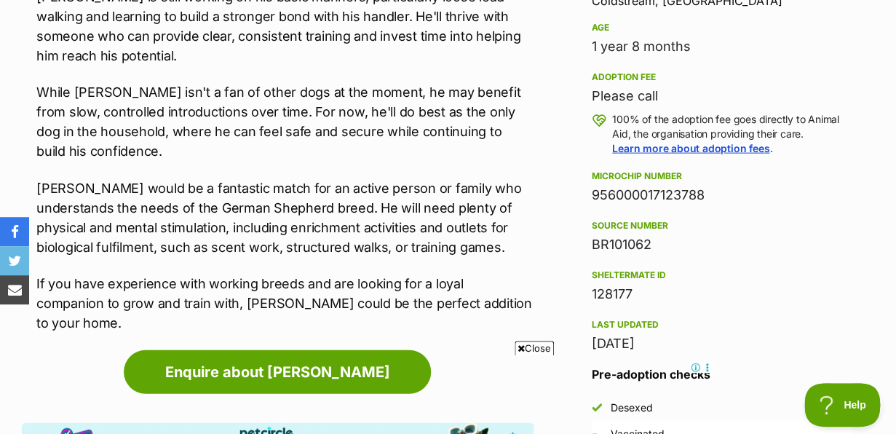
scroll to position [1002, 0]
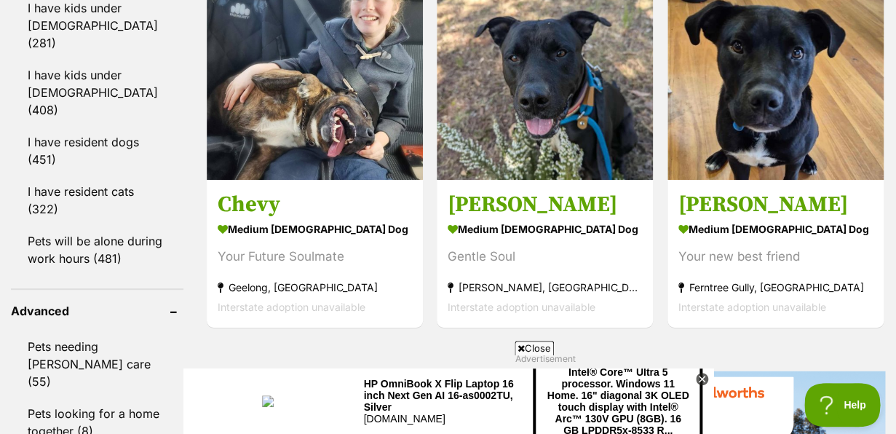
scroll to position [1781, 0]
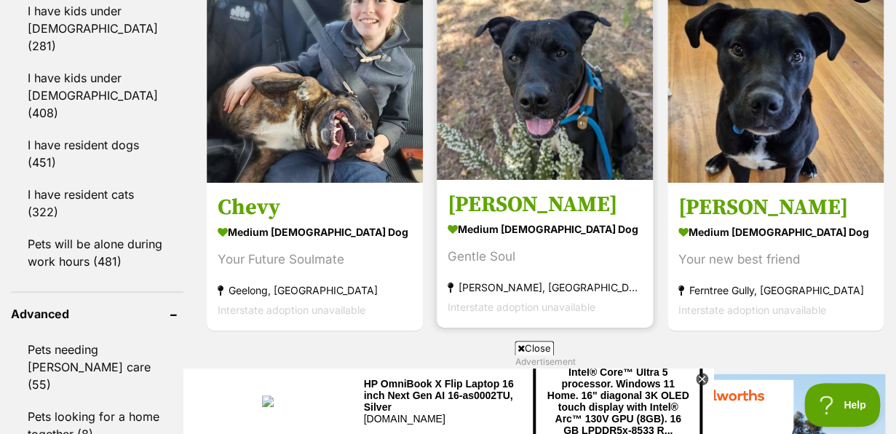
click at [536, 164] on img at bounding box center [545, 72] width 216 height 216
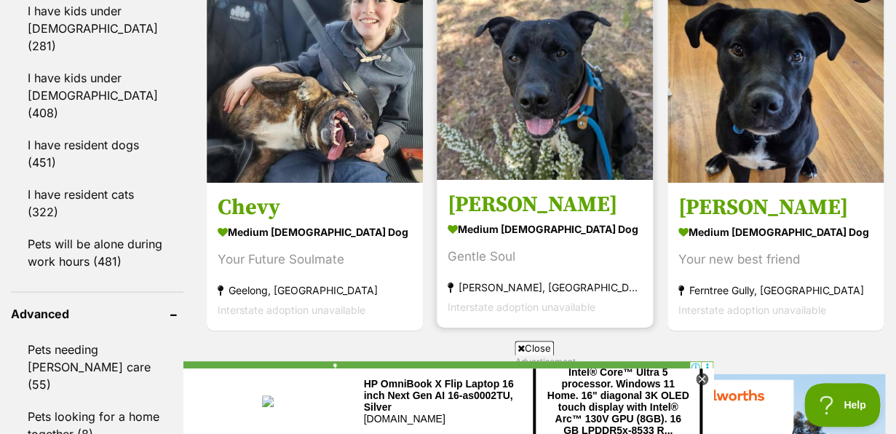
scroll to position [0, 0]
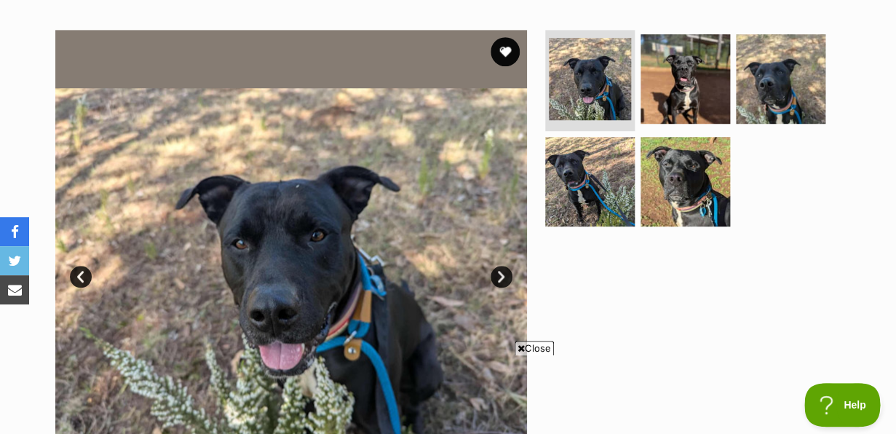
scroll to position [276, 0]
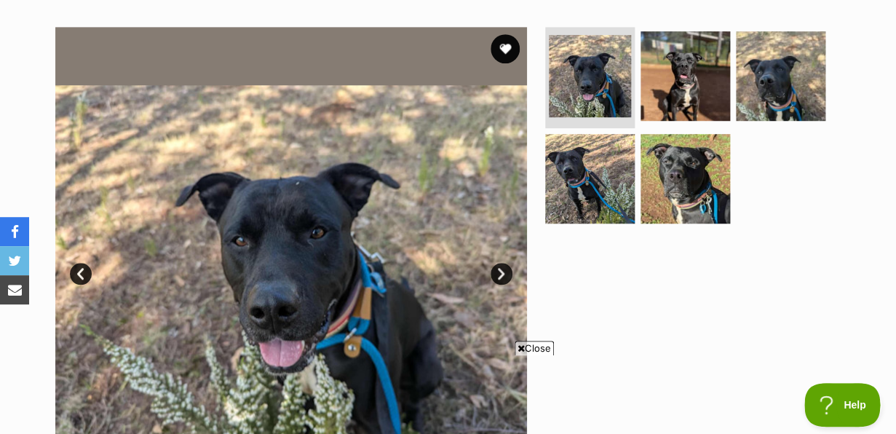
click at [504, 273] on link "Next" at bounding box center [501, 274] width 22 height 22
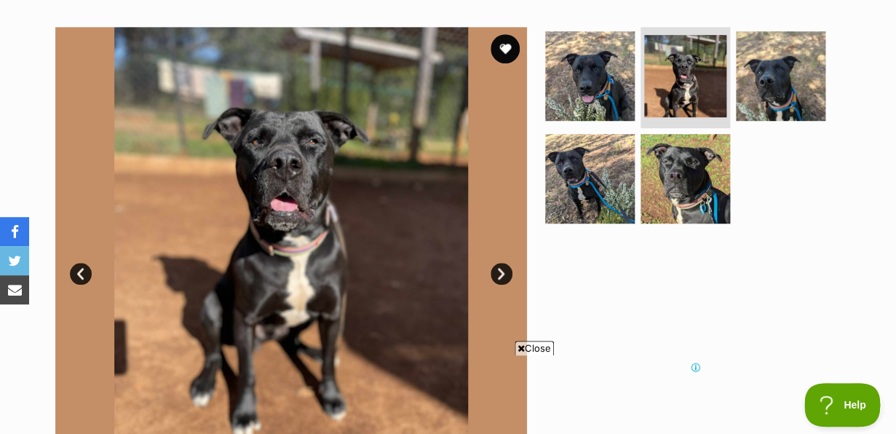
scroll to position [0, 0]
click at [504, 273] on link "Next" at bounding box center [501, 274] width 22 height 22
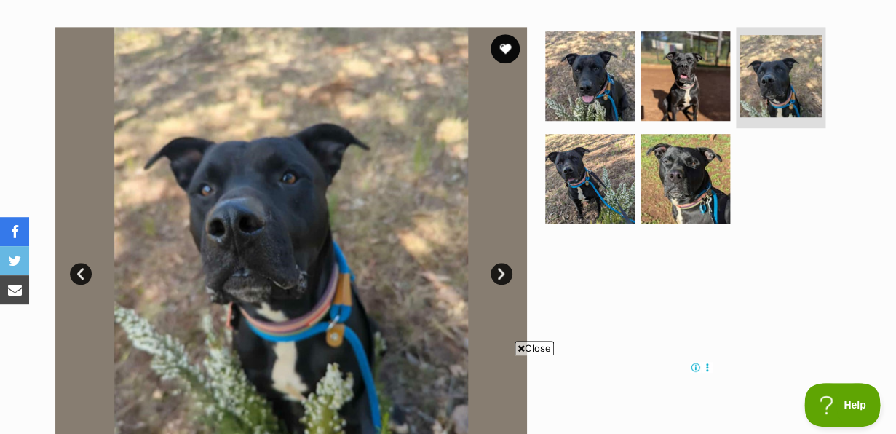
click at [504, 273] on link "Next" at bounding box center [501, 274] width 22 height 22
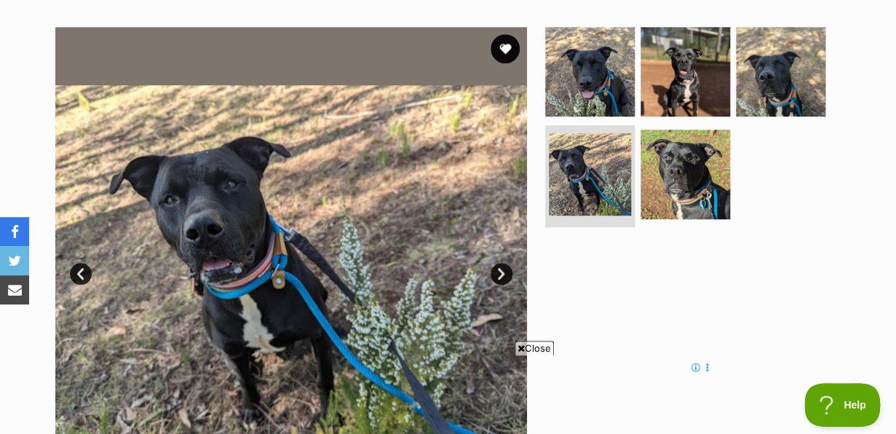
click at [504, 273] on link "Next" at bounding box center [501, 274] width 22 height 22
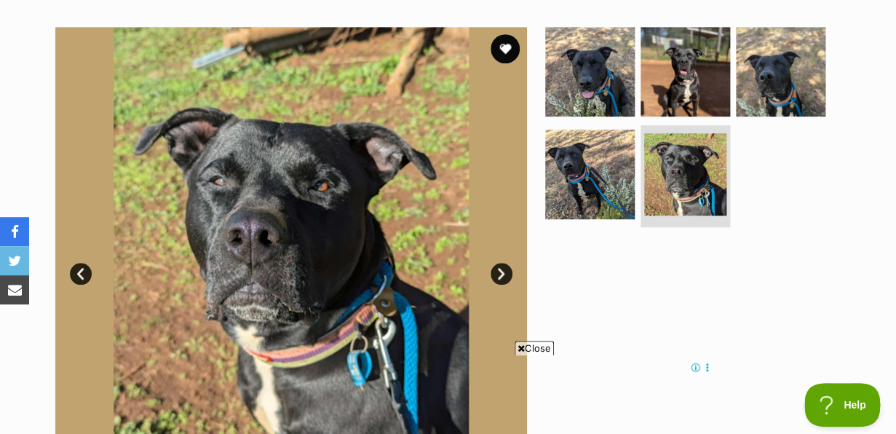
click at [504, 273] on link "Next" at bounding box center [501, 274] width 22 height 22
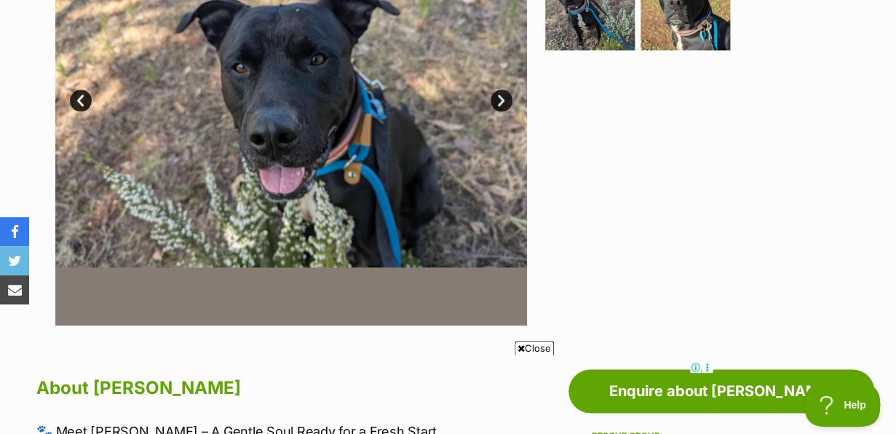
scroll to position [458, 0]
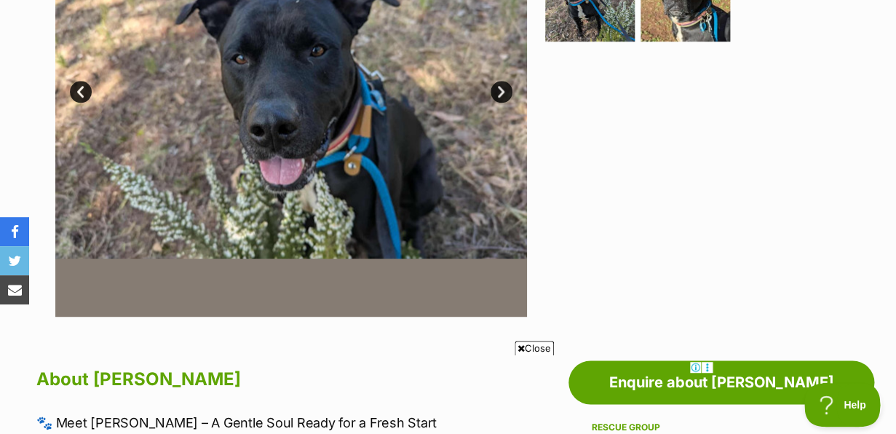
click at [533, 346] on span "Close" at bounding box center [534, 348] width 39 height 15
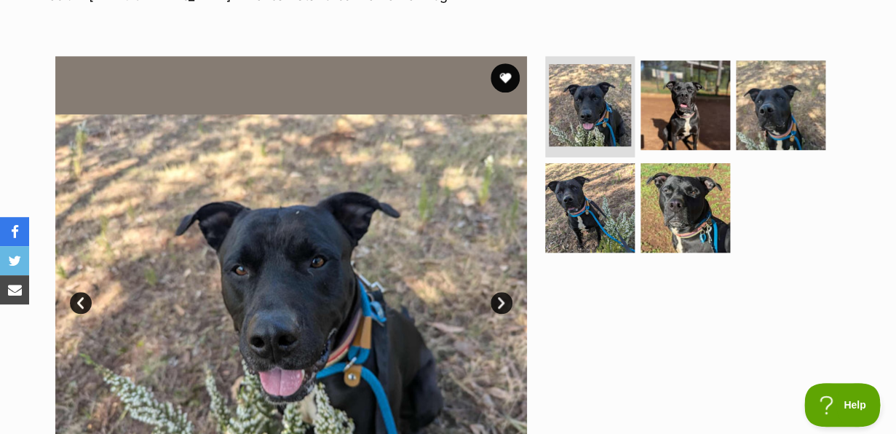
scroll to position [255, 0]
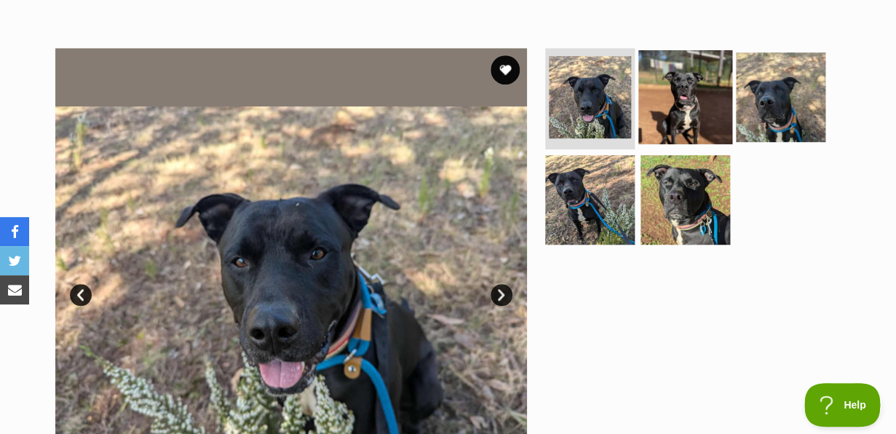
click at [688, 119] on img at bounding box center [685, 96] width 94 height 94
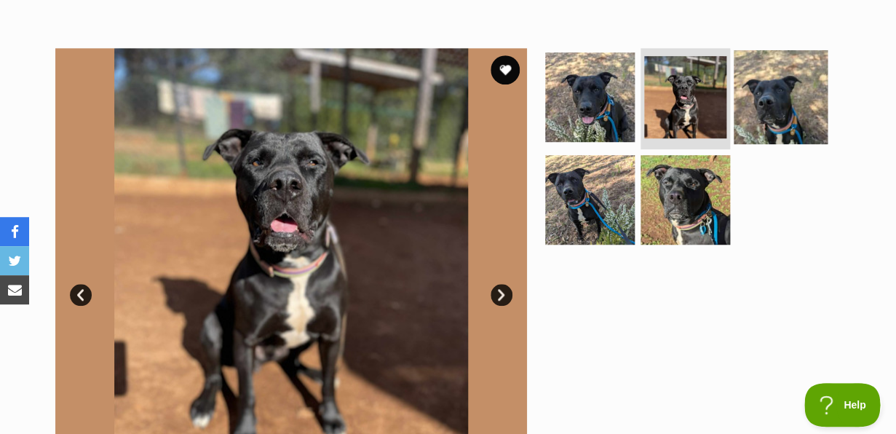
click at [789, 119] on img at bounding box center [781, 96] width 94 height 94
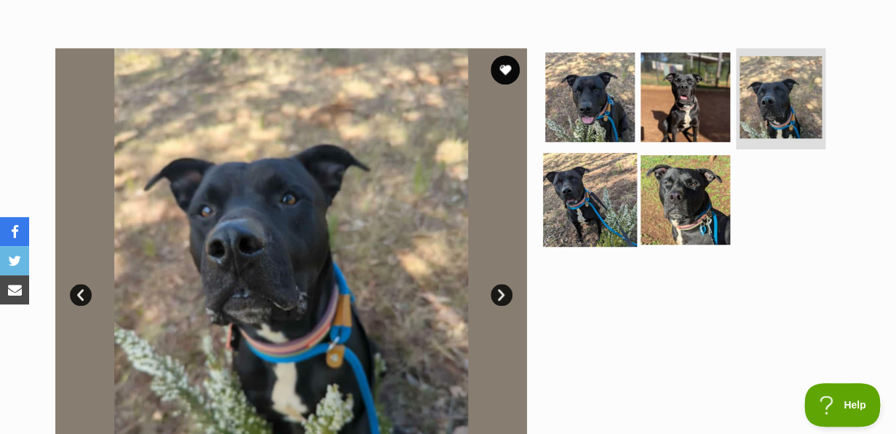
click at [611, 209] on img at bounding box center [590, 200] width 94 height 94
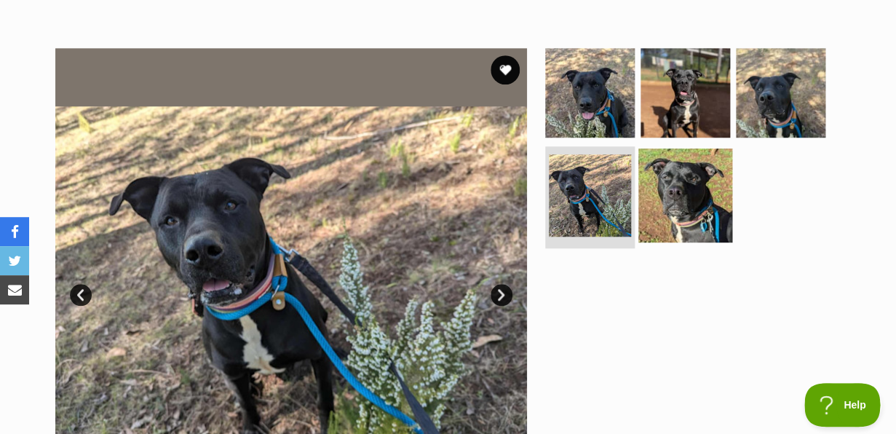
click at [697, 209] on img at bounding box center [685, 195] width 94 height 94
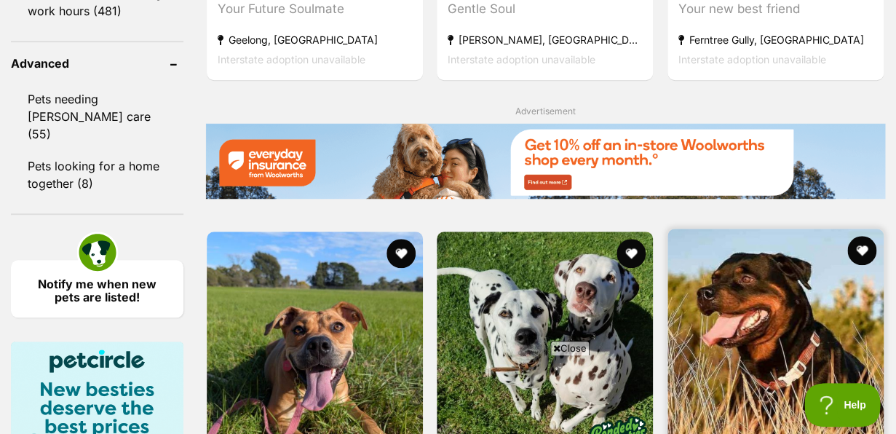
click at [813, 229] on img at bounding box center [775, 337] width 216 height 216
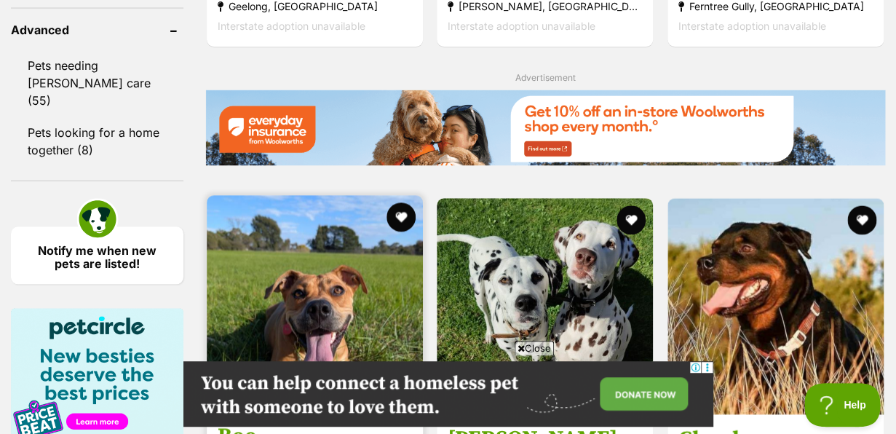
scroll to position [2081, 0]
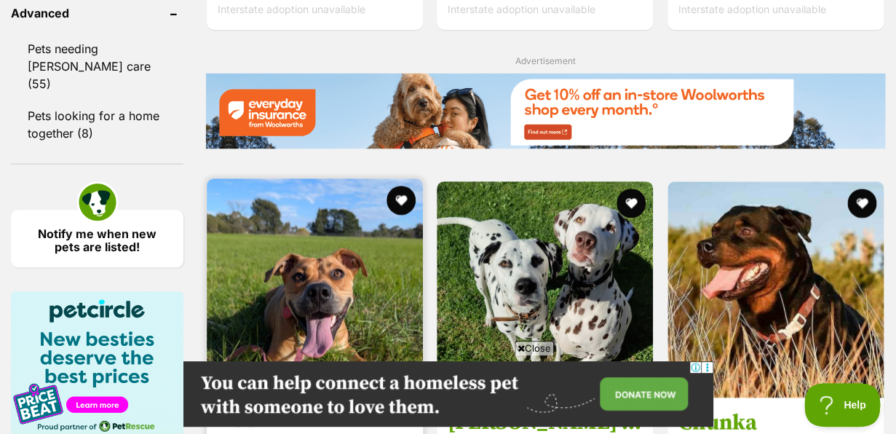
click at [338, 178] on img at bounding box center [315, 286] width 216 height 216
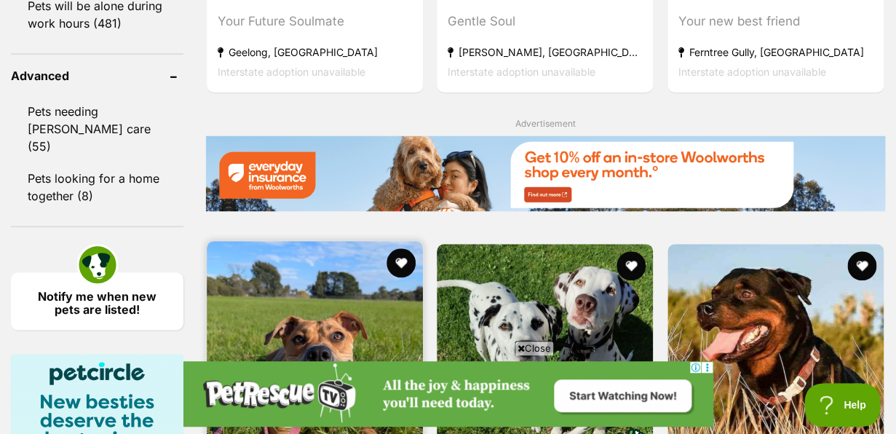
scroll to position [2010, 0]
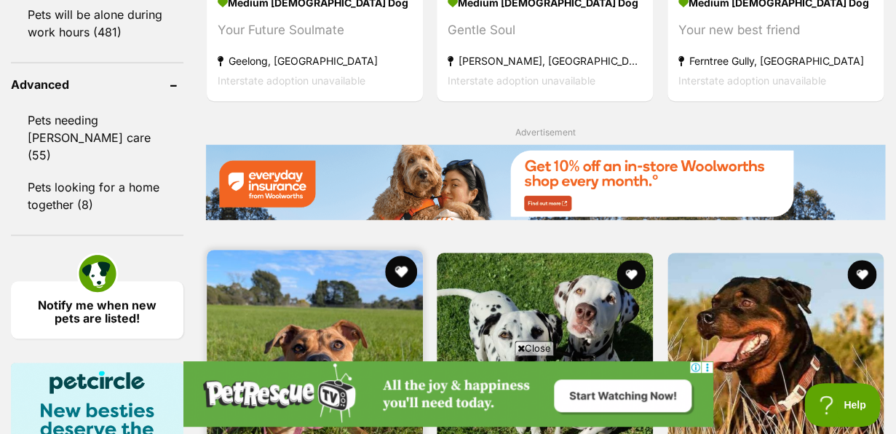
click at [400, 255] on button "favourite" at bounding box center [401, 271] width 32 height 32
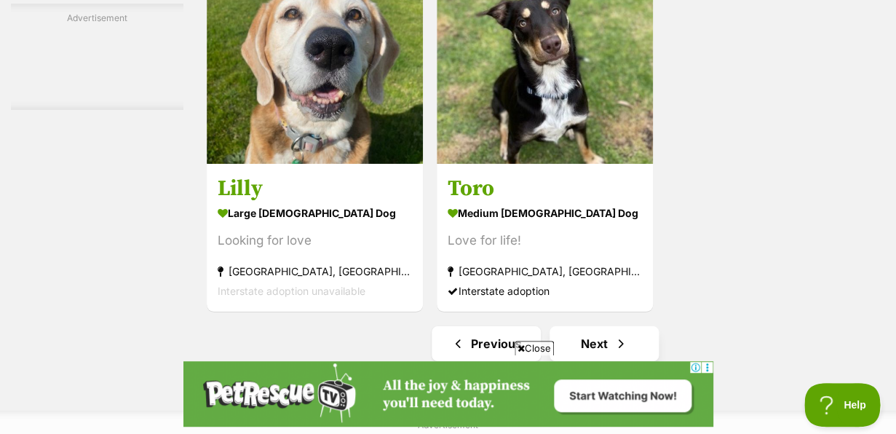
scroll to position [3388, 0]
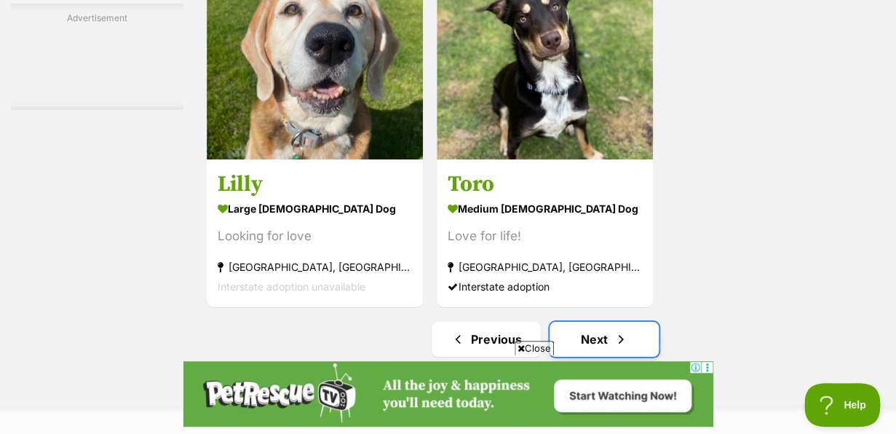
click at [613, 330] on span "Next page" at bounding box center [620, 338] width 15 height 17
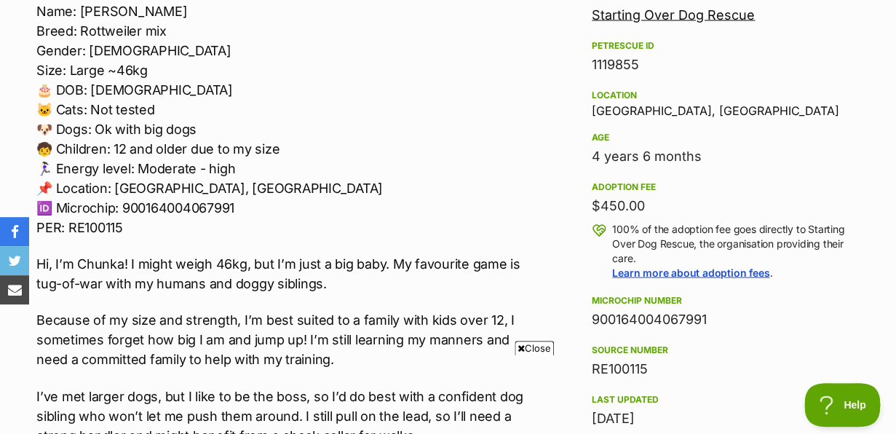
scroll to position [881, 0]
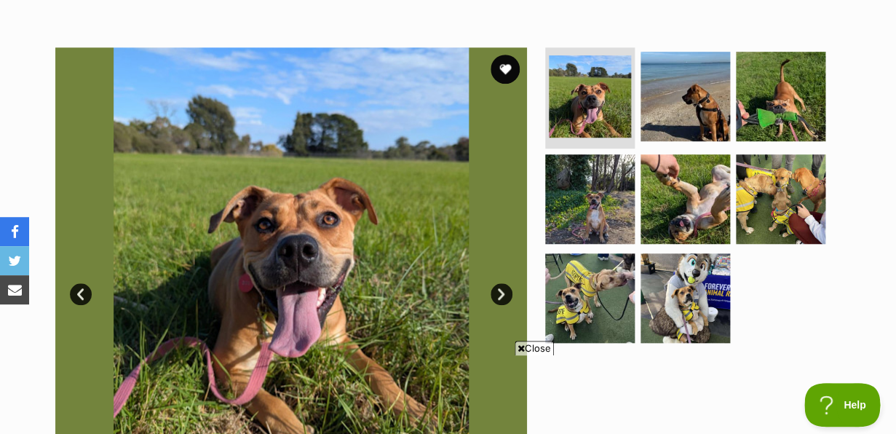
click at [503, 293] on link "Next" at bounding box center [501, 294] width 22 height 22
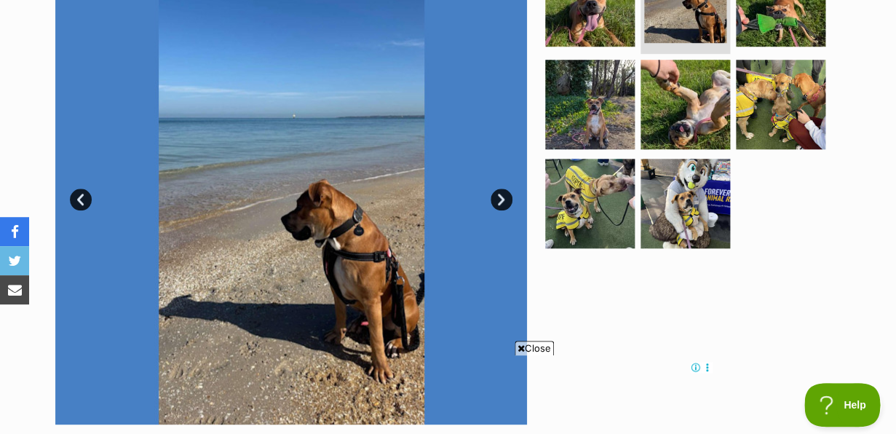
click at [502, 199] on link "Next" at bounding box center [501, 199] width 22 height 22
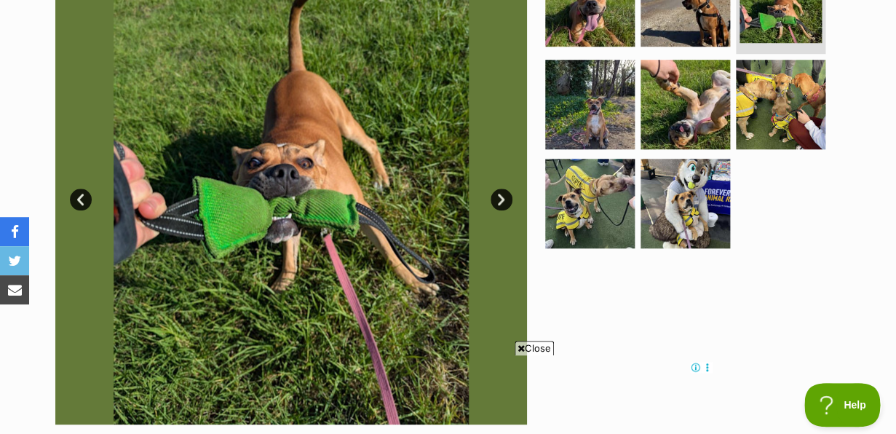
click at [502, 199] on link "Next" at bounding box center [501, 199] width 22 height 22
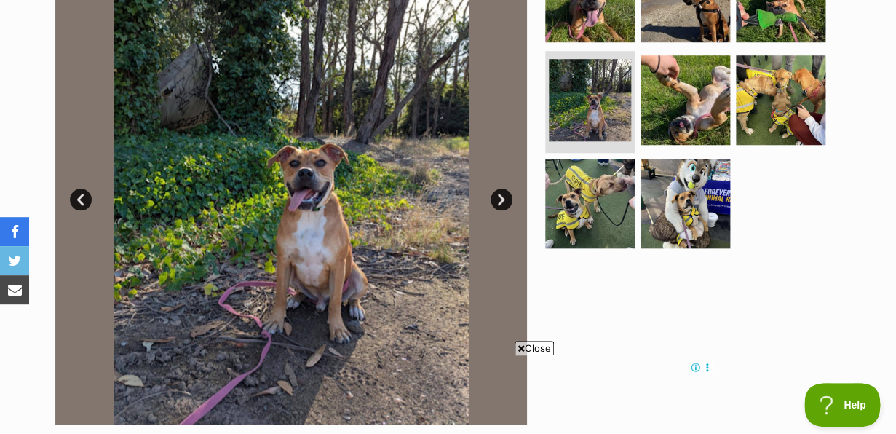
click at [502, 199] on link "Next" at bounding box center [501, 199] width 22 height 22
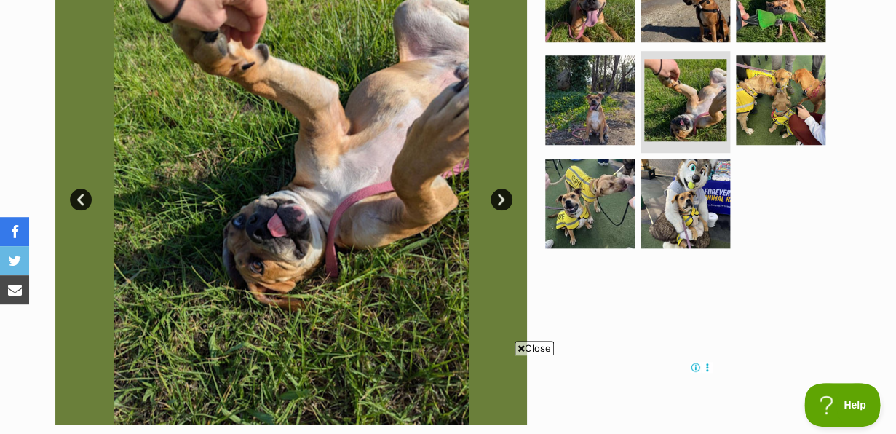
click at [502, 199] on link "Next" at bounding box center [501, 199] width 22 height 22
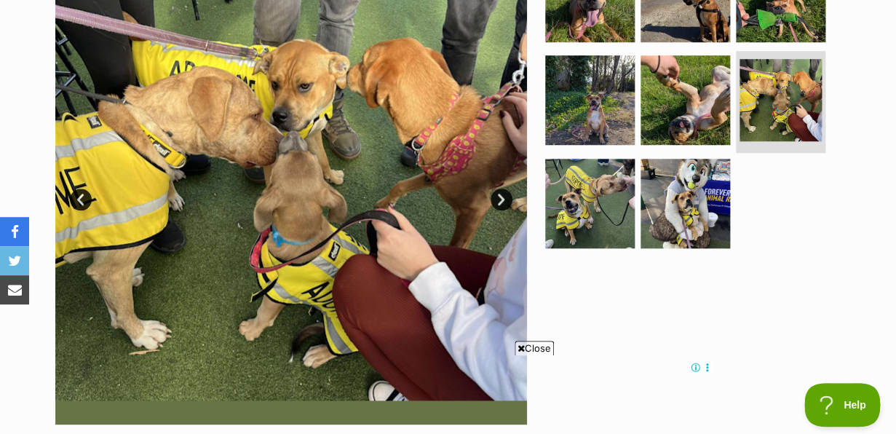
click at [502, 199] on link "Next" at bounding box center [501, 199] width 22 height 22
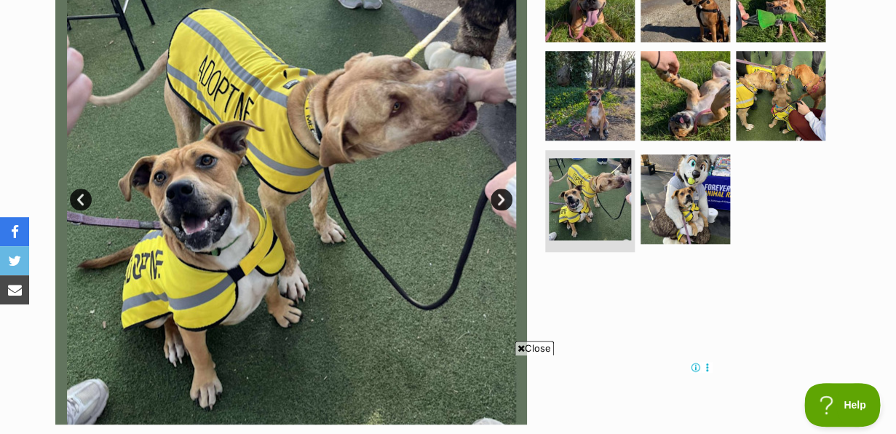
click at [502, 199] on link "Next" at bounding box center [501, 199] width 22 height 22
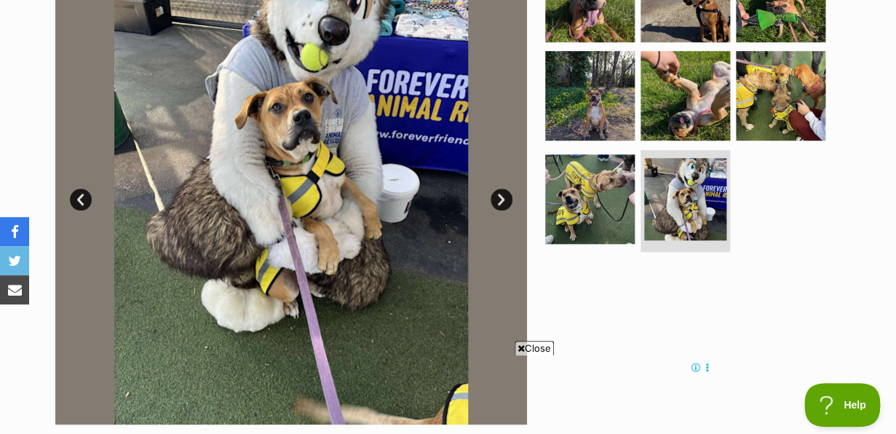
click at [502, 199] on link "Next" at bounding box center [501, 199] width 22 height 22
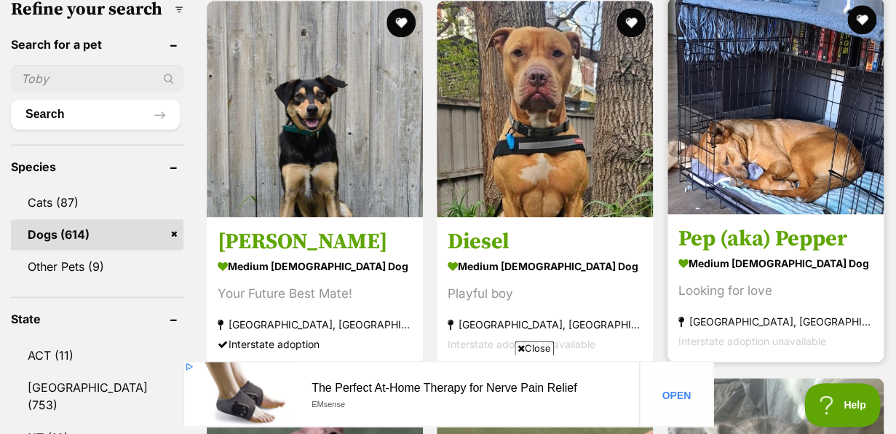
click at [770, 181] on img at bounding box center [775, 106] width 216 height 216
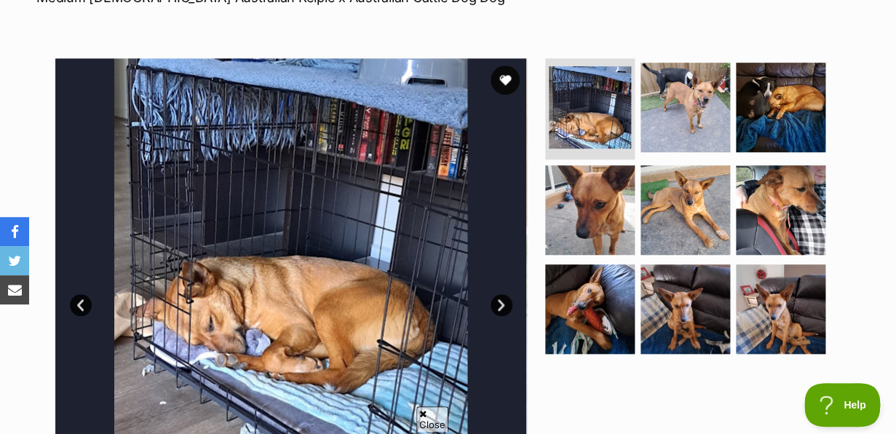
scroll to position [246, 0]
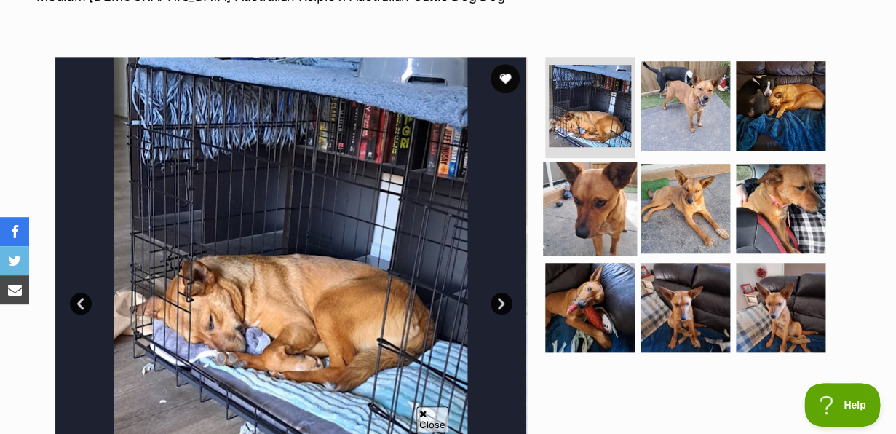
click at [594, 203] on img at bounding box center [590, 209] width 94 height 94
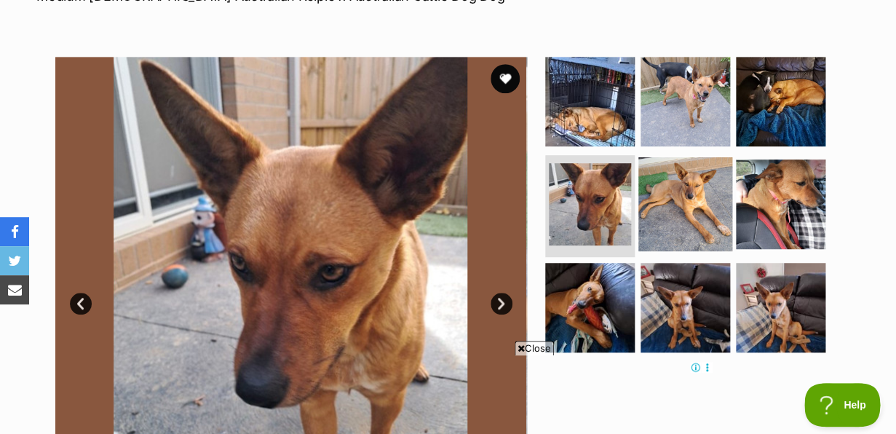
scroll to position [0, 0]
click at [687, 186] on img at bounding box center [685, 204] width 94 height 94
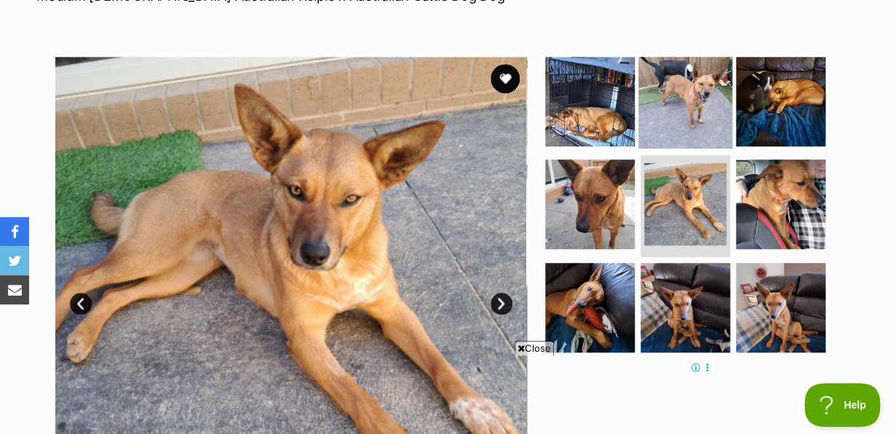
click at [686, 90] on img at bounding box center [685, 101] width 94 height 94
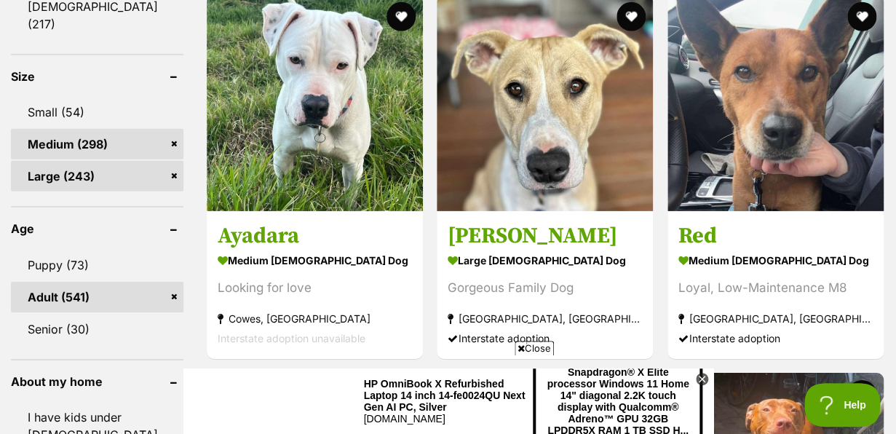
scroll to position [1378, 0]
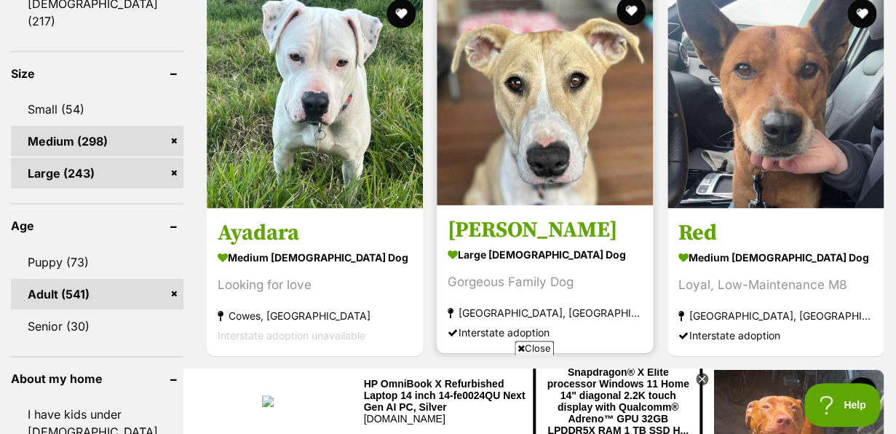
click at [544, 97] on img at bounding box center [545, 97] width 216 height 216
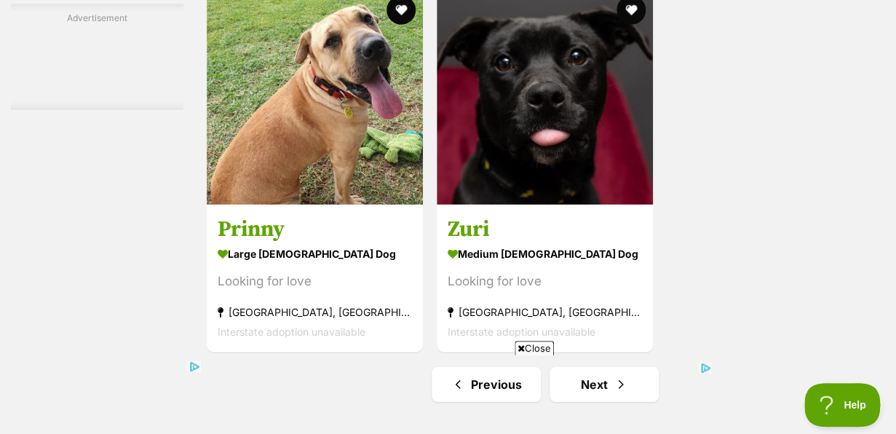
scroll to position [3170, 0]
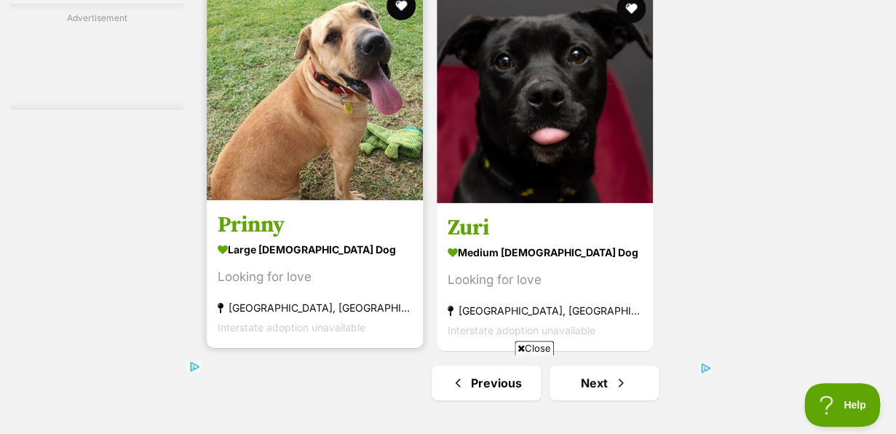
click at [325, 116] on img at bounding box center [315, 92] width 216 height 216
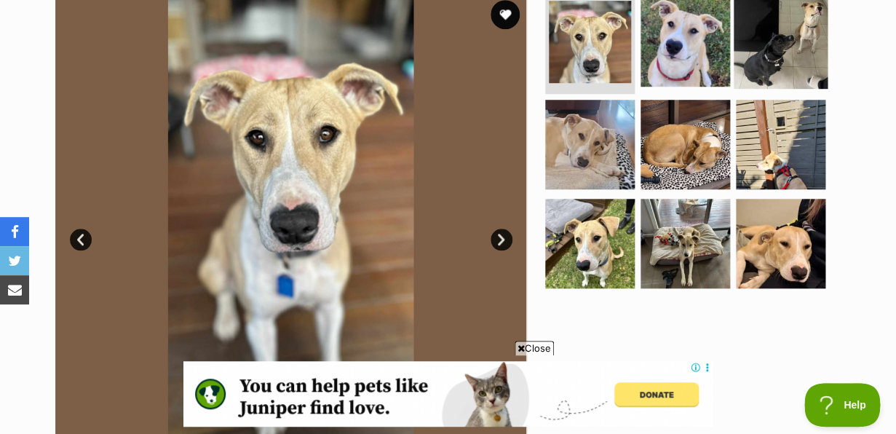
click at [790, 58] on img at bounding box center [781, 41] width 94 height 94
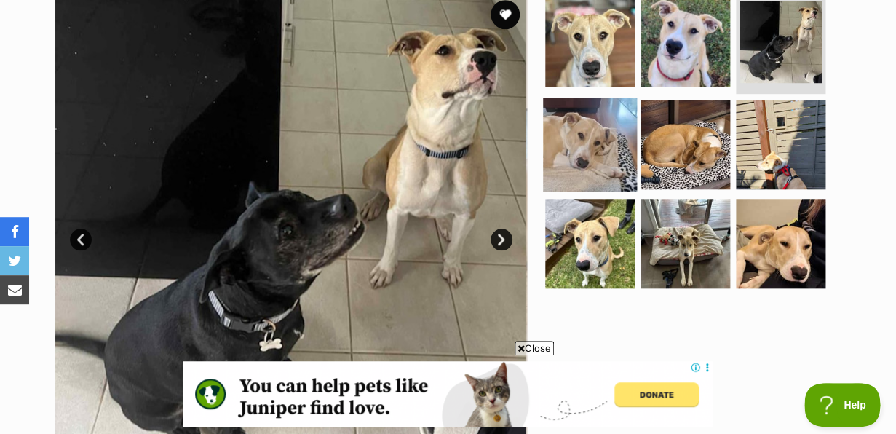
click at [587, 160] on img at bounding box center [590, 145] width 94 height 94
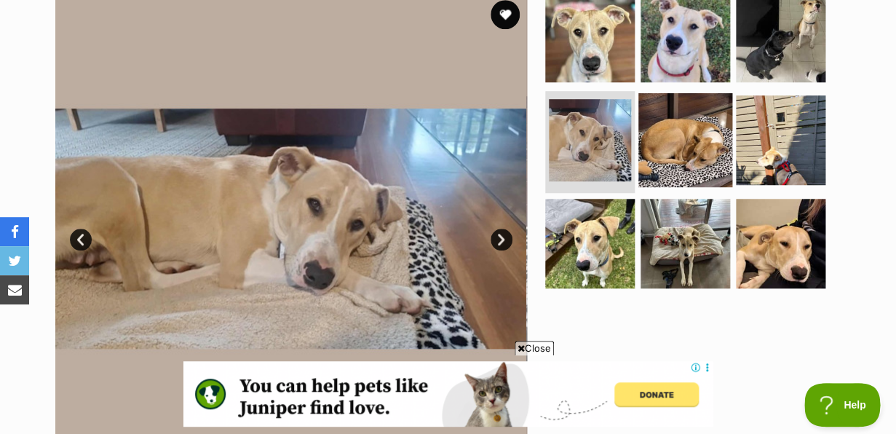
click at [654, 163] on img at bounding box center [685, 140] width 94 height 94
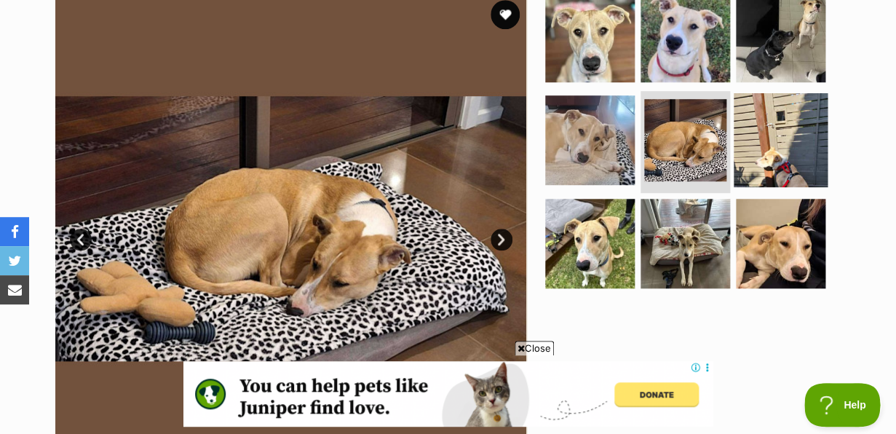
click at [764, 159] on img at bounding box center [781, 140] width 94 height 94
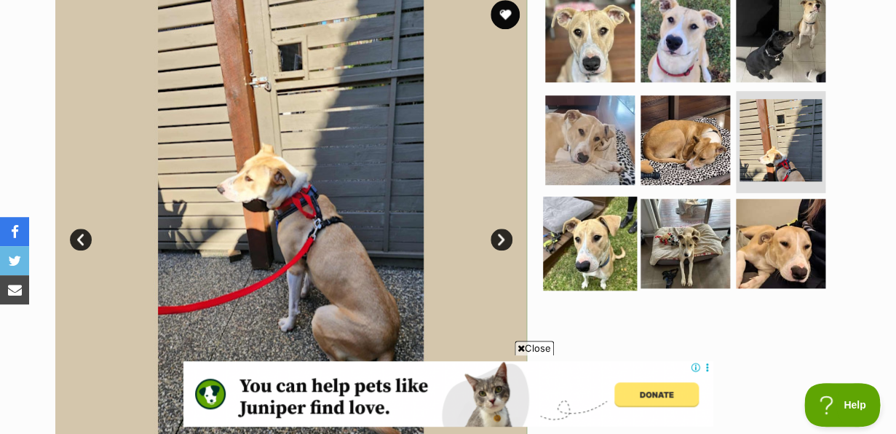
click at [608, 248] on img at bounding box center [590, 243] width 94 height 94
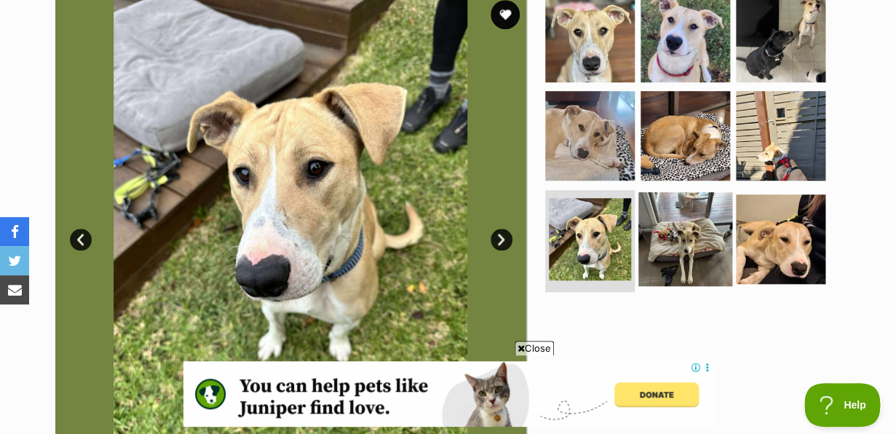
click at [678, 248] on img at bounding box center [685, 239] width 94 height 94
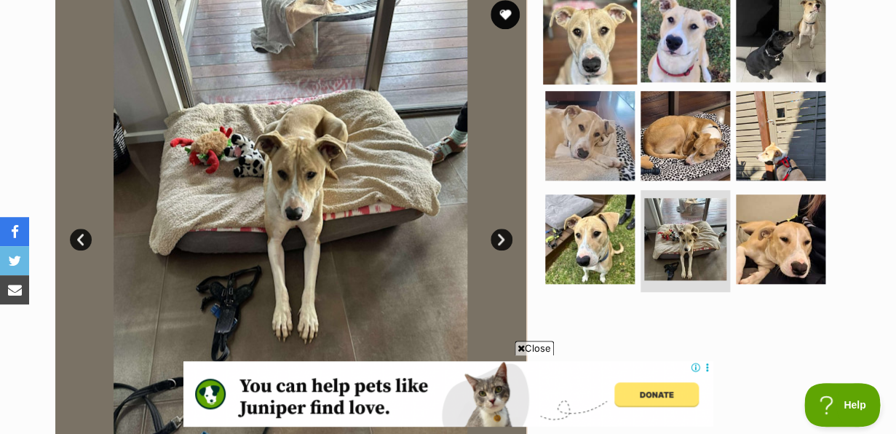
click at [587, 61] on img at bounding box center [590, 37] width 94 height 94
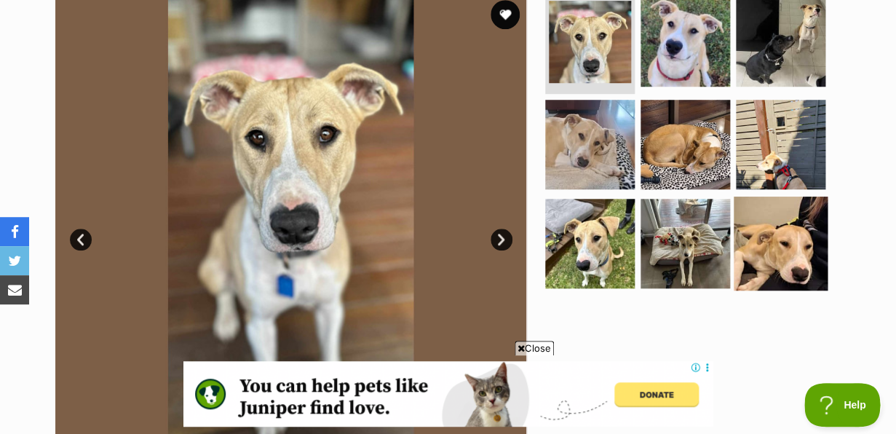
click at [767, 252] on img at bounding box center [781, 243] width 94 height 94
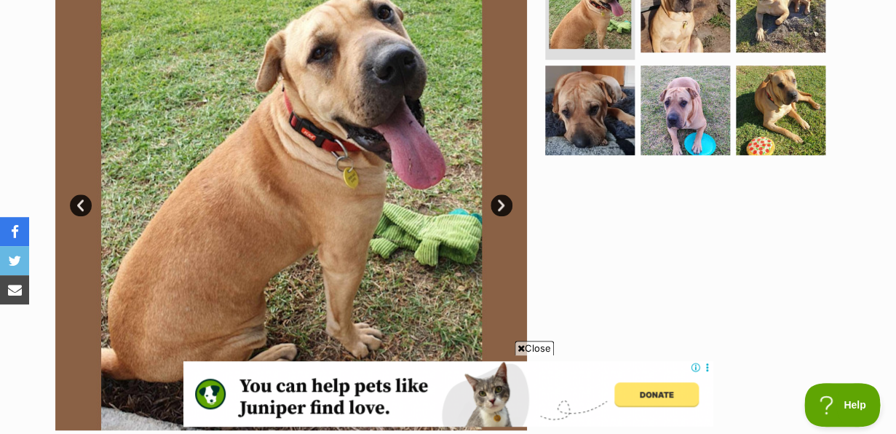
scroll to position [344, 0]
click at [499, 206] on link "Next" at bounding box center [501, 205] width 22 height 22
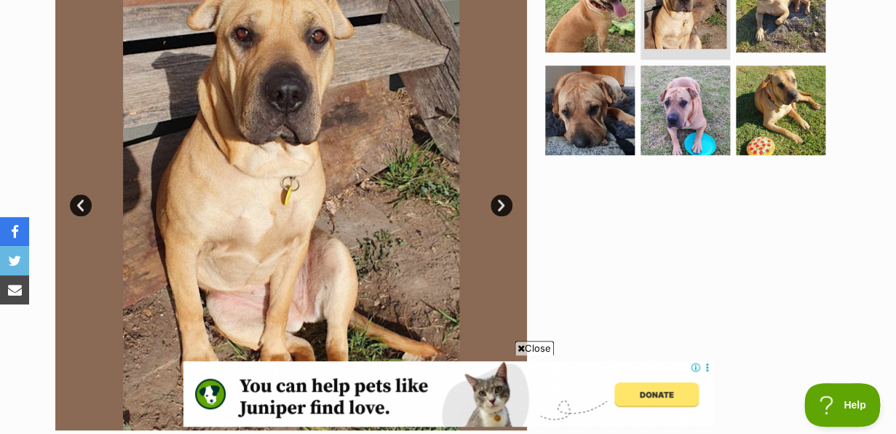
click at [499, 206] on link "Next" at bounding box center [501, 205] width 22 height 22
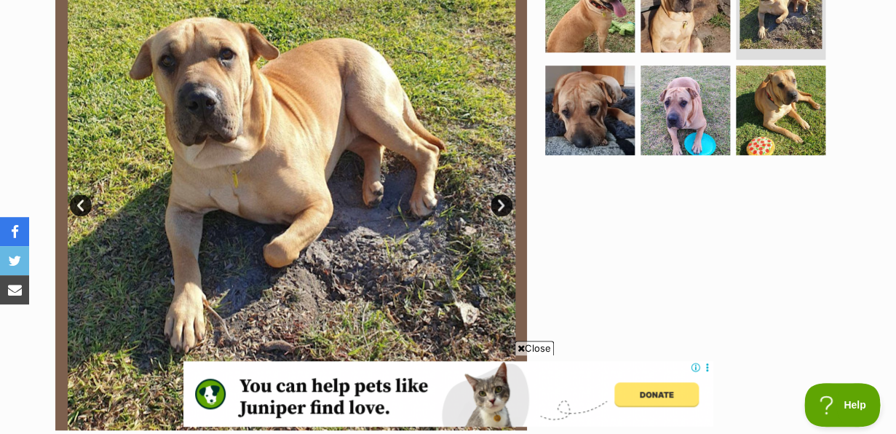
click at [499, 206] on link "Next" at bounding box center [501, 205] width 22 height 22
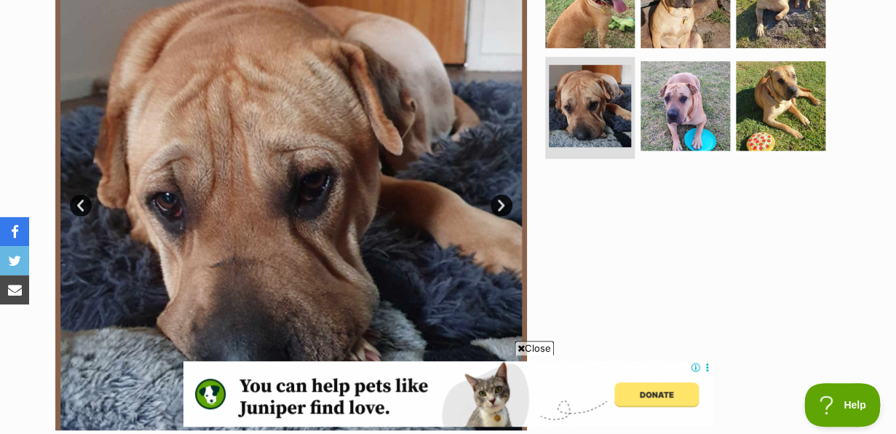
click at [499, 206] on link "Next" at bounding box center [501, 205] width 22 height 22
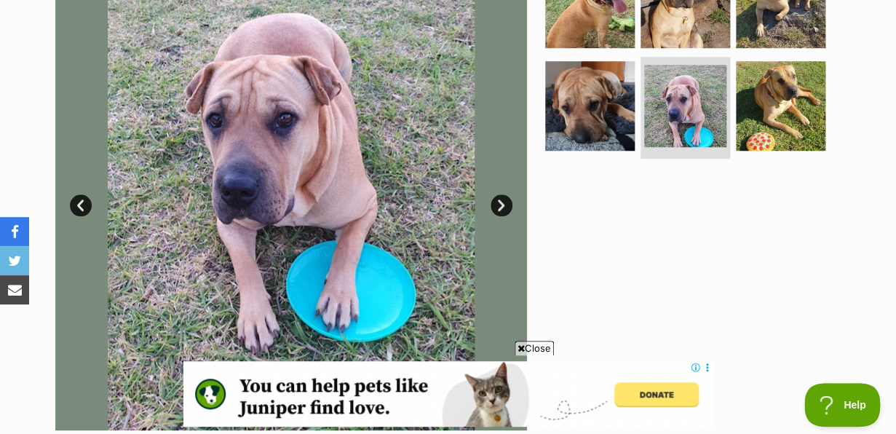
click at [499, 206] on link "Next" at bounding box center [501, 205] width 22 height 22
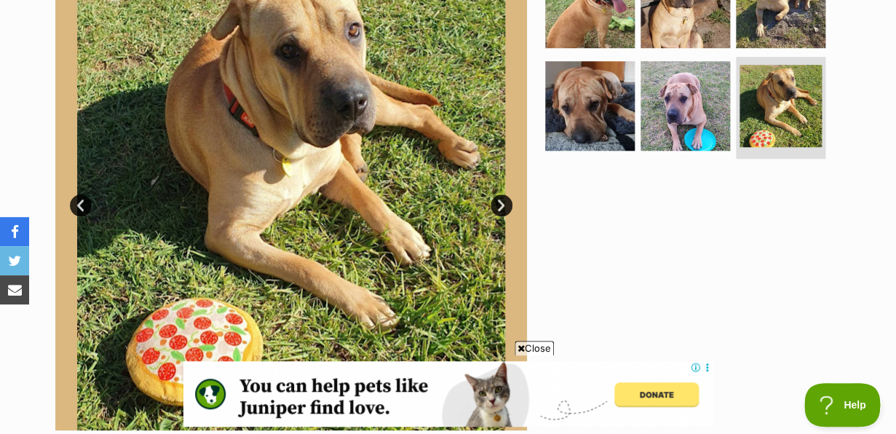
click at [499, 206] on link "Next" at bounding box center [501, 205] width 22 height 22
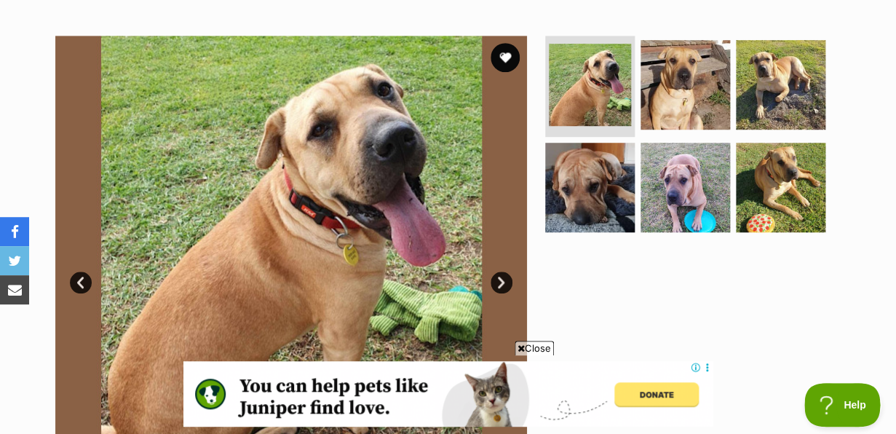
scroll to position [266, 0]
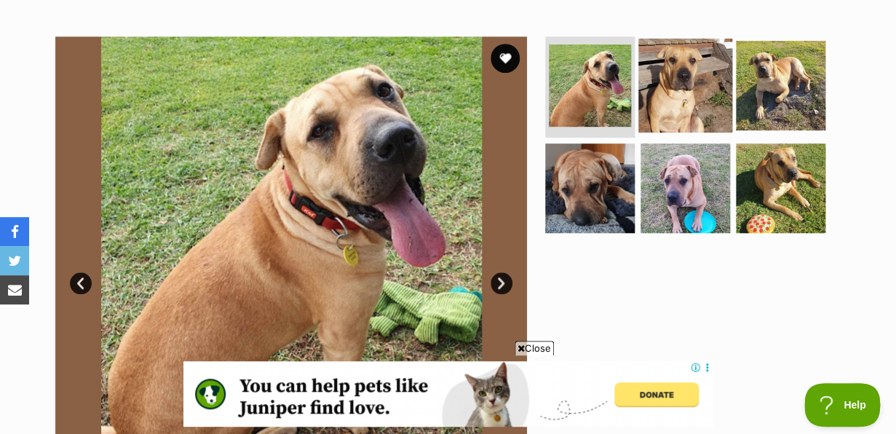
click at [679, 108] on img at bounding box center [685, 85] width 94 height 94
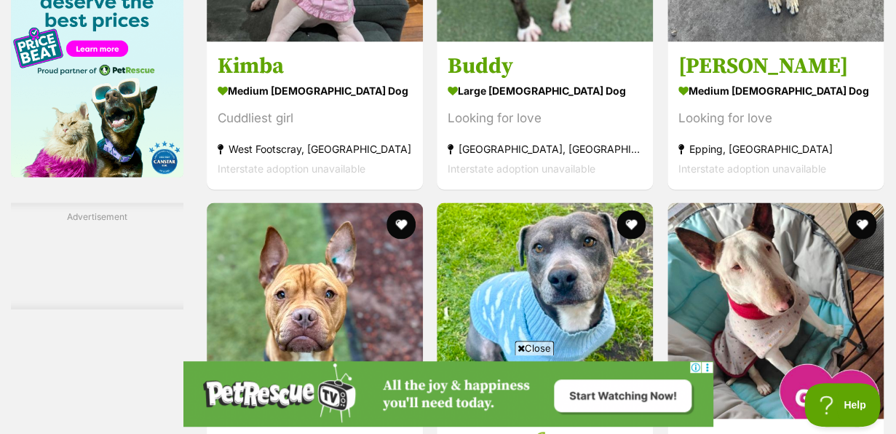
scroll to position [2436, 0]
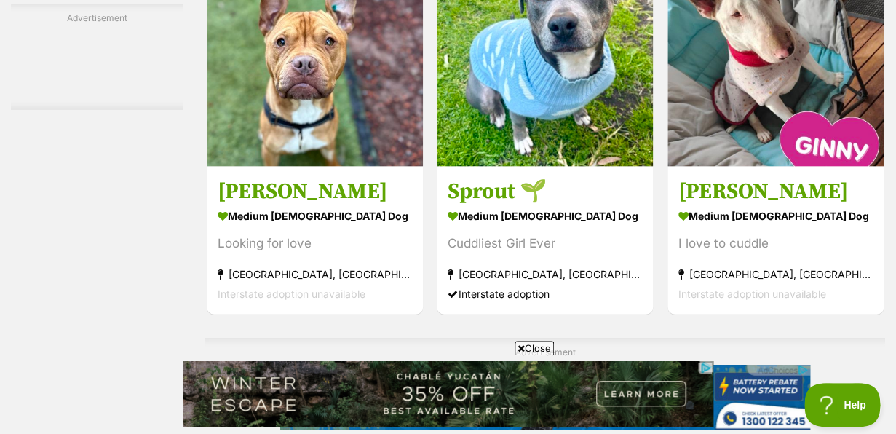
scroll to position [0, 0]
